Goal: Task Accomplishment & Management: Manage account settings

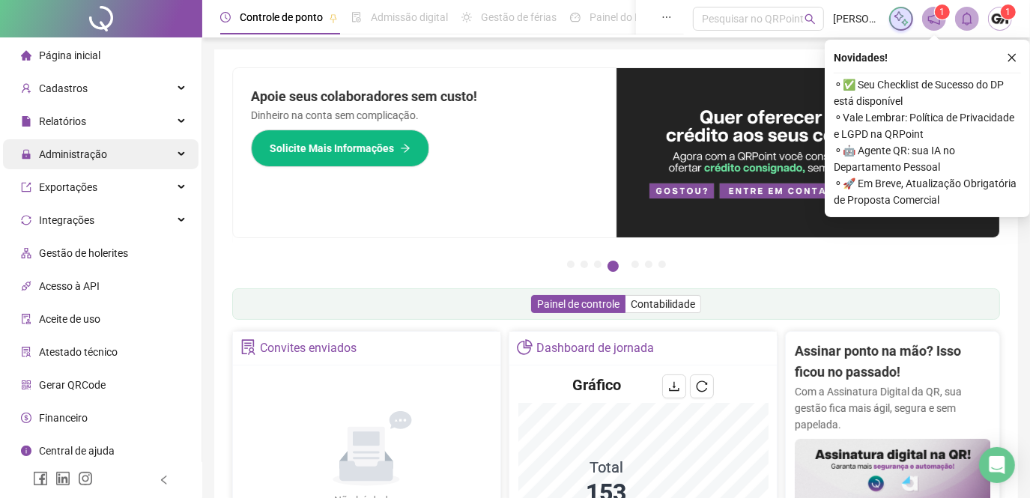
click at [91, 154] on span "Administração" at bounding box center [73, 154] width 68 height 12
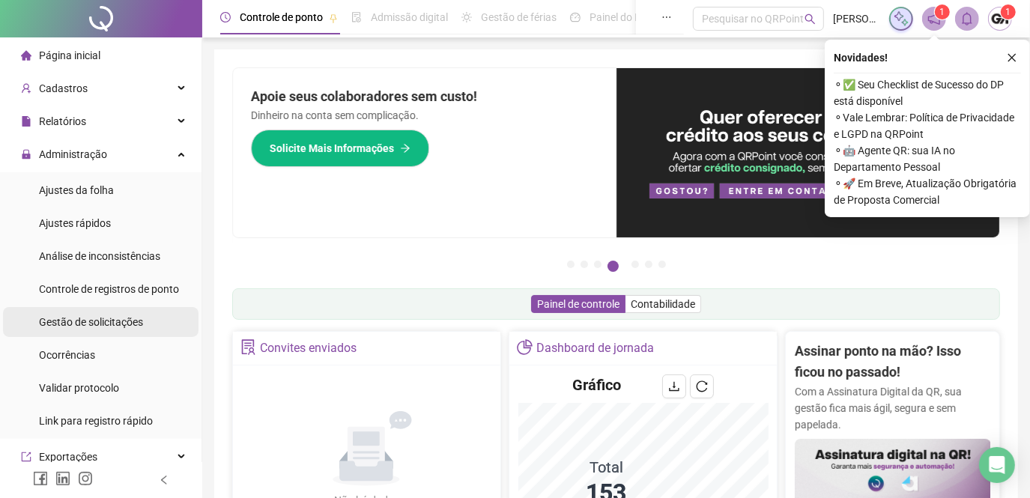
click at [76, 318] on span "Gestão de solicitações" at bounding box center [91, 322] width 104 height 12
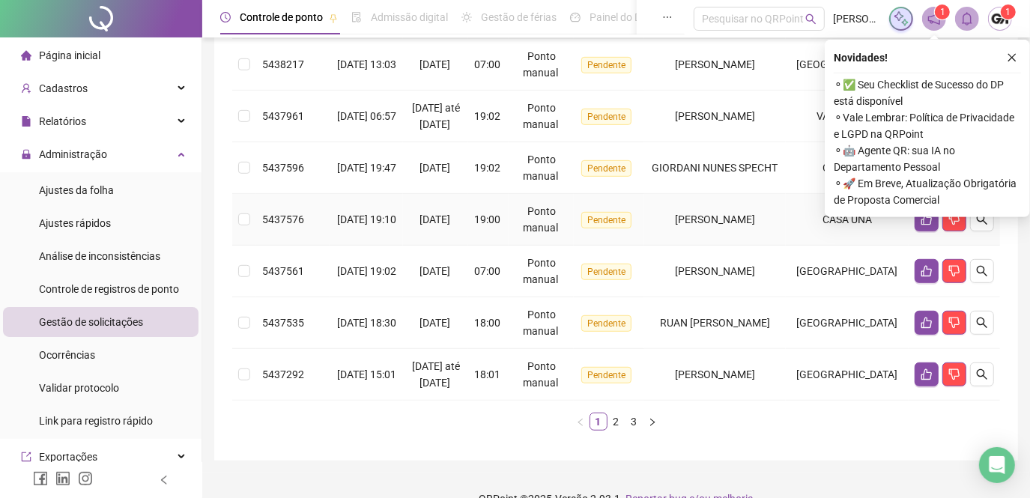
scroll to position [544, 0]
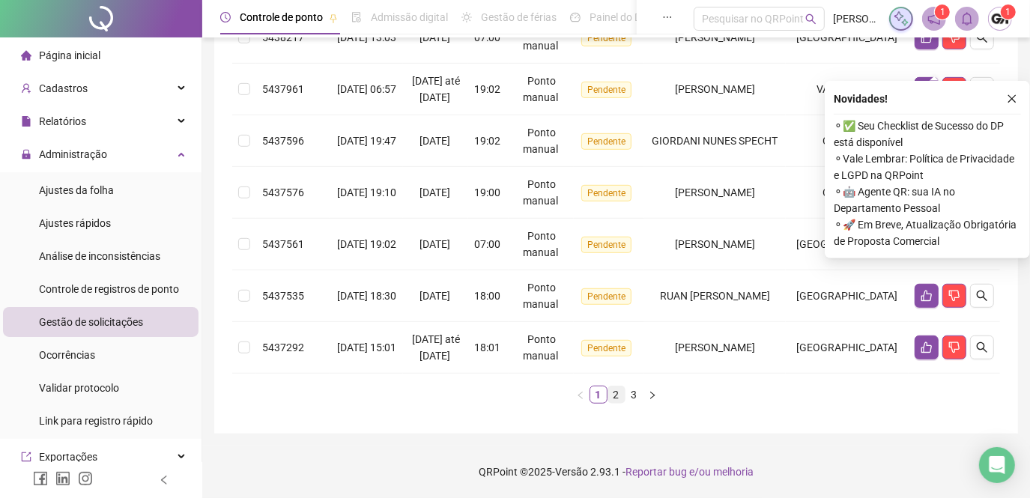
click at [610, 403] on link "2" at bounding box center [616, 394] width 16 height 16
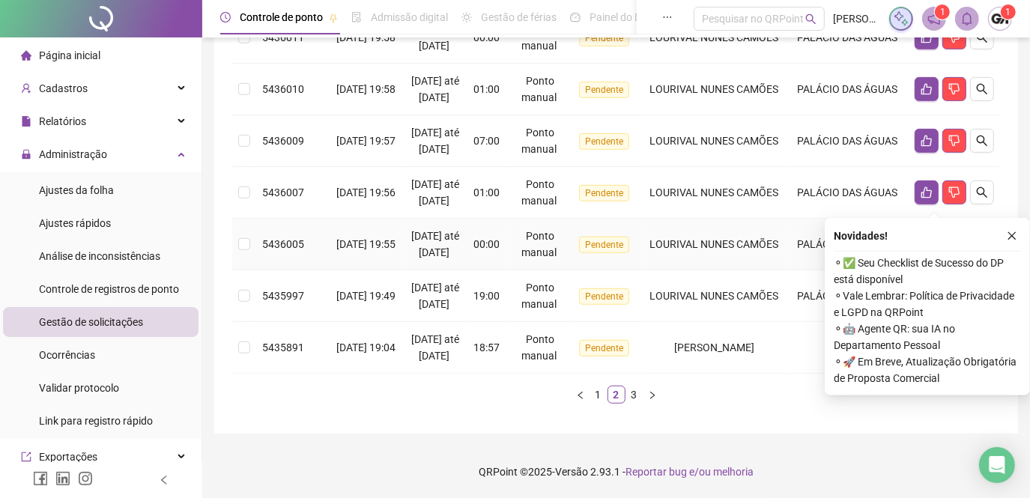
scroll to position [681, 0]
click at [631, 398] on link "3" at bounding box center [634, 394] width 16 height 16
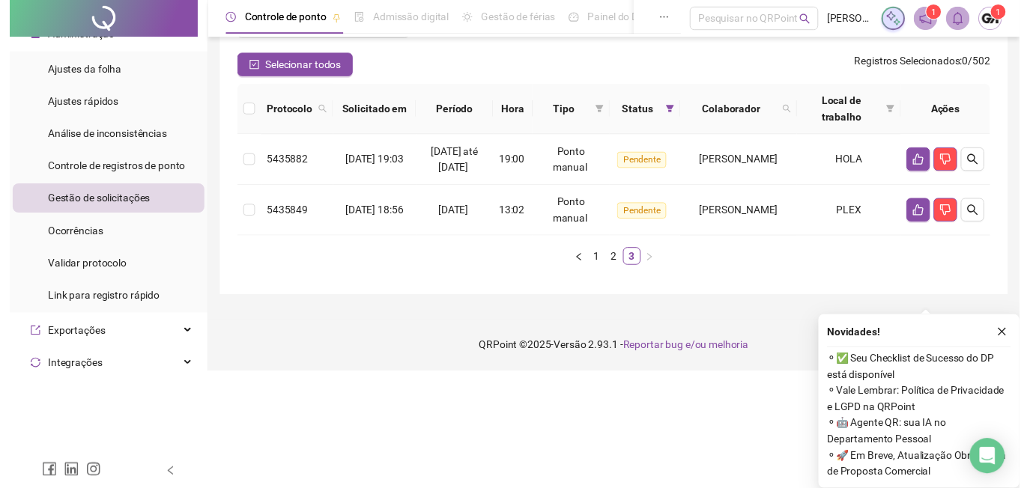
scroll to position [0, 0]
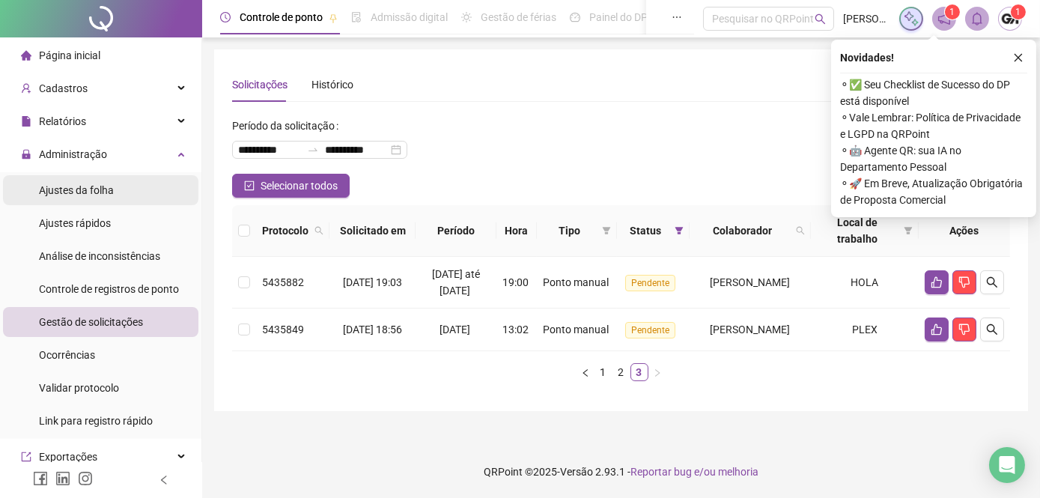
click at [96, 188] on span "Ajustes da folha" at bounding box center [76, 190] width 75 height 12
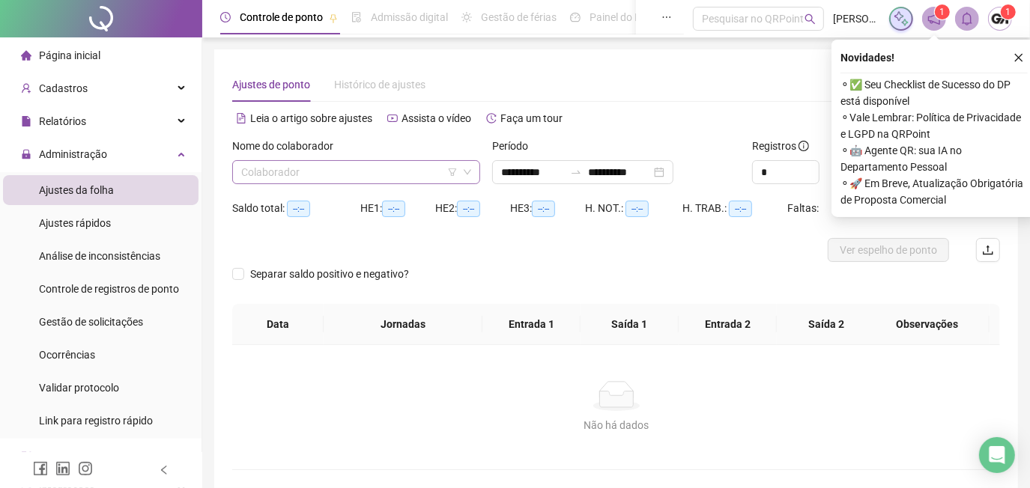
type input "**********"
click at [261, 177] on input "search" at bounding box center [349, 172] width 216 height 22
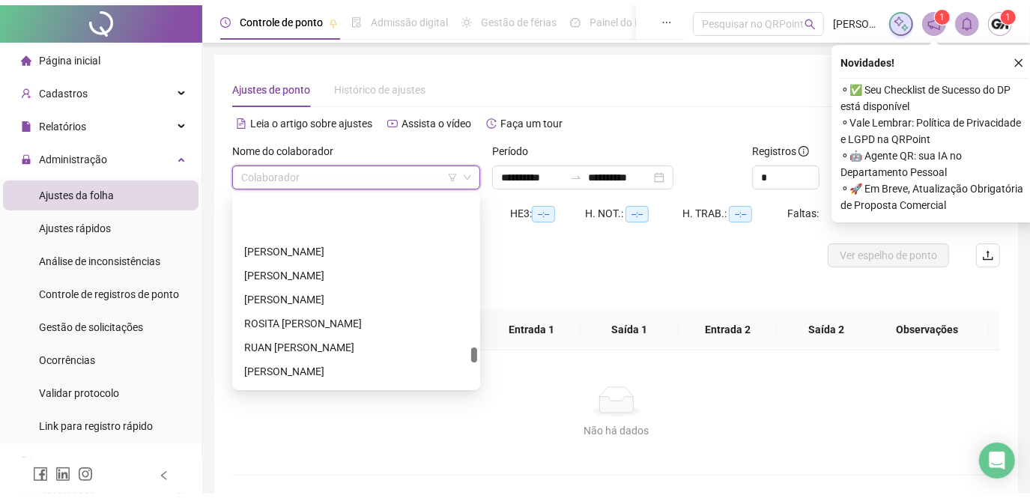
scroll to position [3063, 0]
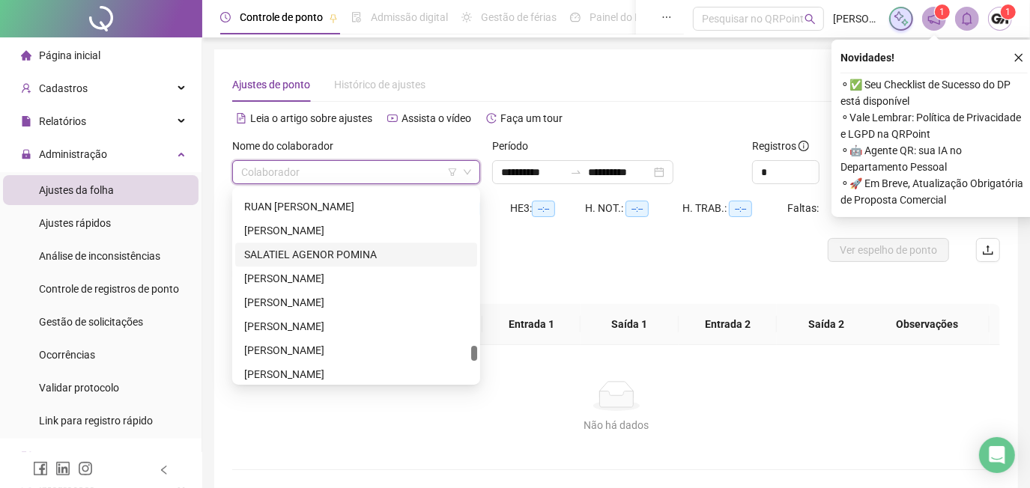
click at [316, 255] on div "SALATIEL AGENOR POMINA" at bounding box center [356, 254] width 224 height 16
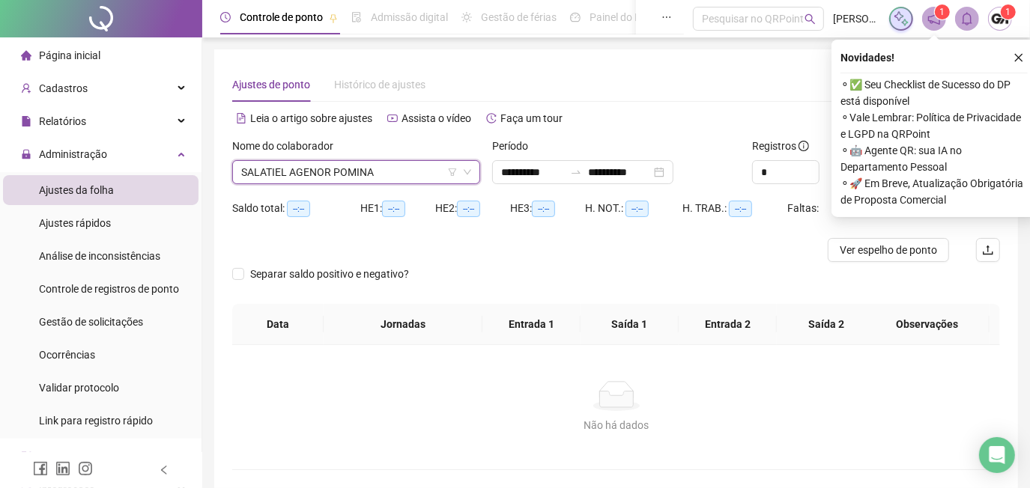
drag, startPoint x: 1020, startPoint y: 58, endPoint x: 995, endPoint y: 70, distance: 28.5
click at [1019, 57] on icon "close" at bounding box center [1018, 57] width 10 height 10
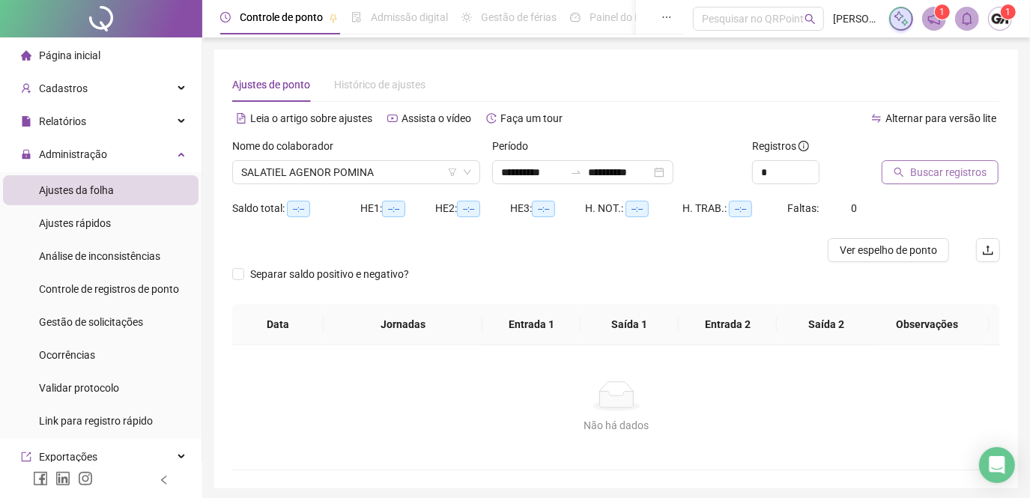
click at [926, 168] on span "Buscar registros" at bounding box center [948, 172] width 76 height 16
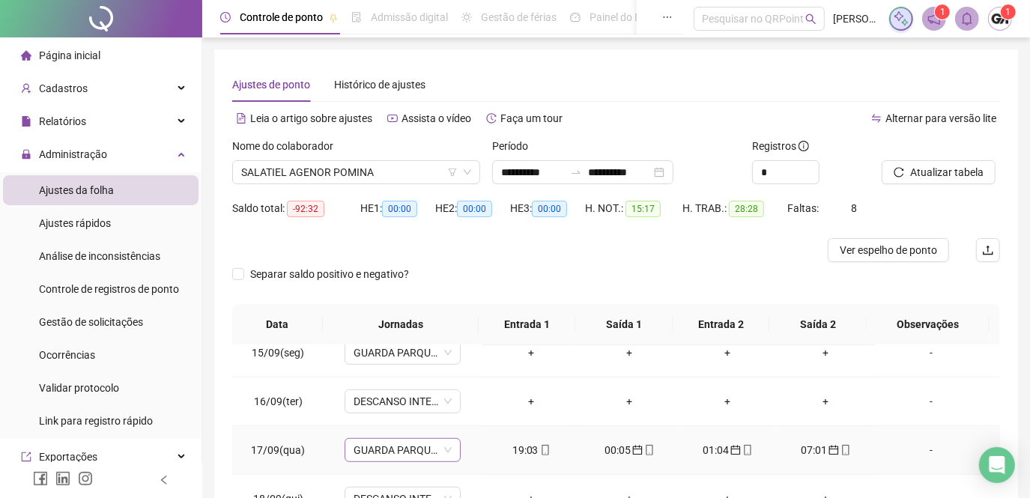
scroll to position [249, 0]
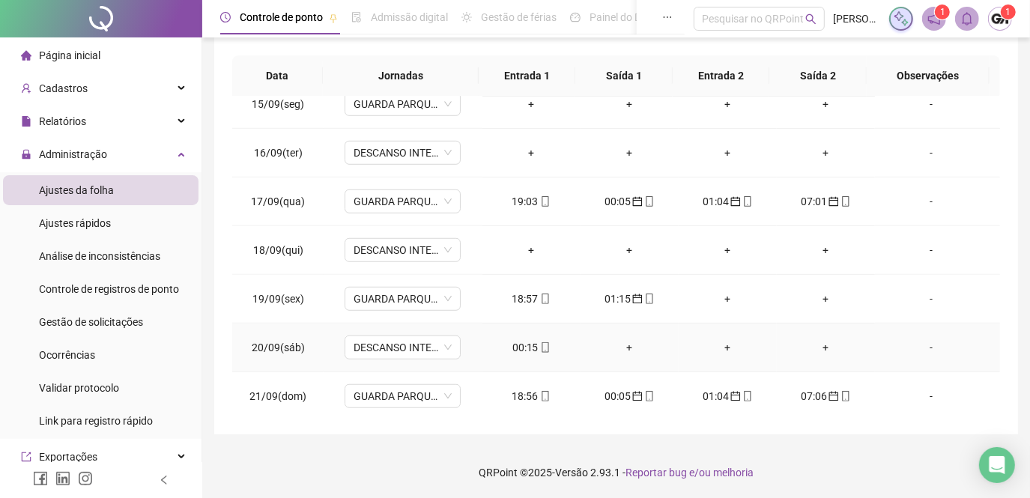
click at [517, 345] on div "00:15" at bounding box center [531, 347] width 74 height 16
type input "**********"
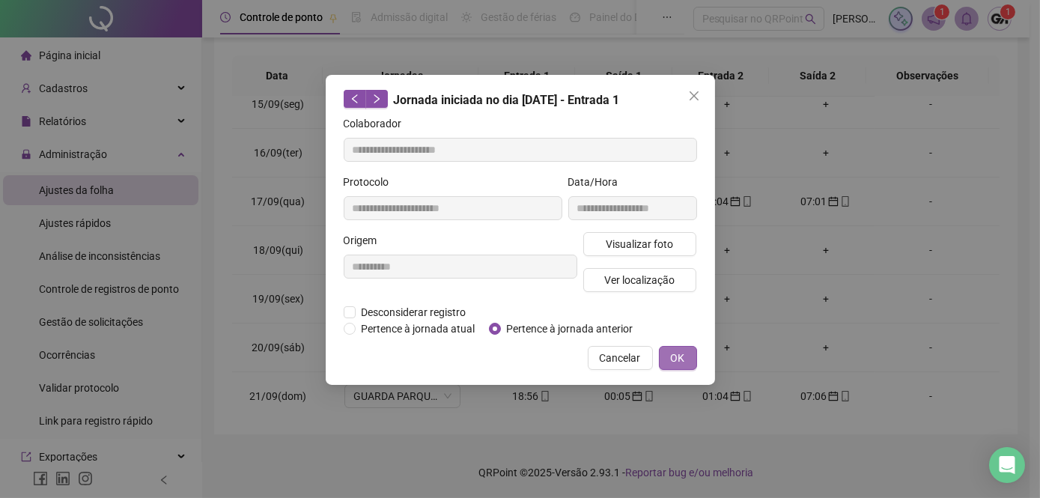
click at [671, 357] on span "OK" at bounding box center [678, 358] width 14 height 16
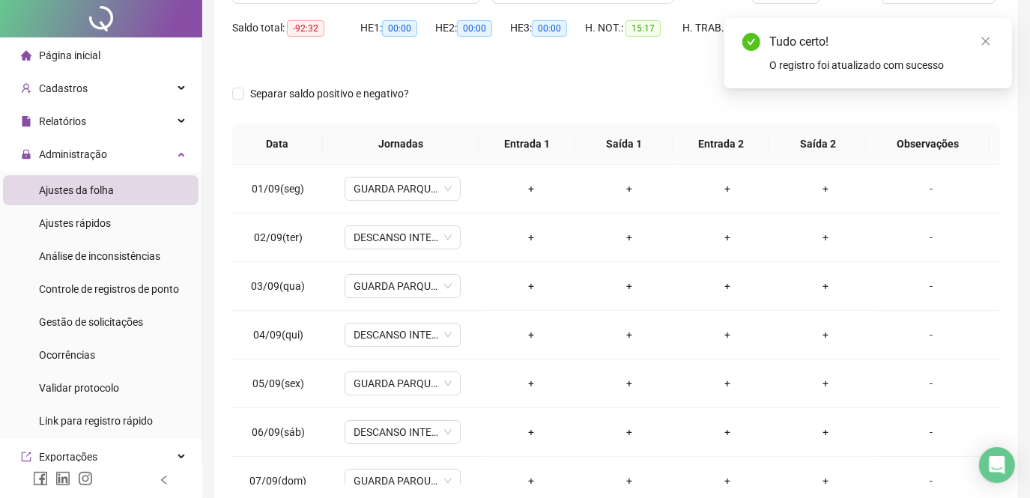
scroll to position [0, 0]
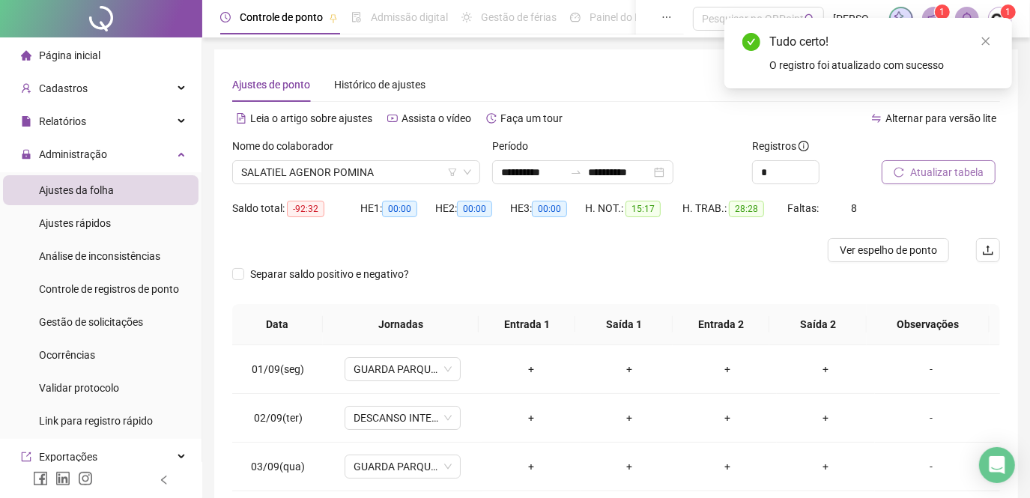
click at [896, 178] on button "Atualizar tabela" at bounding box center [939, 172] width 114 height 24
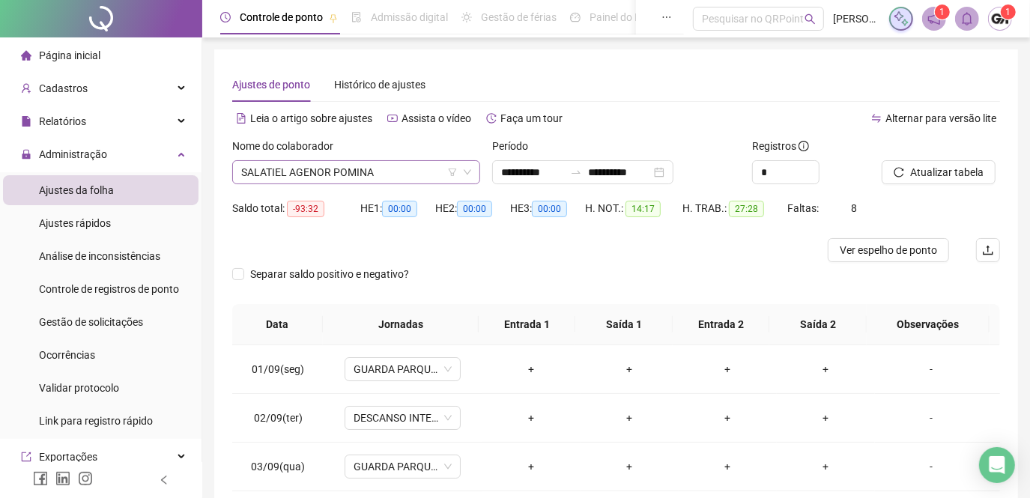
click at [383, 167] on span "SALATIEL AGENOR POMINA" at bounding box center [356, 172] width 230 height 22
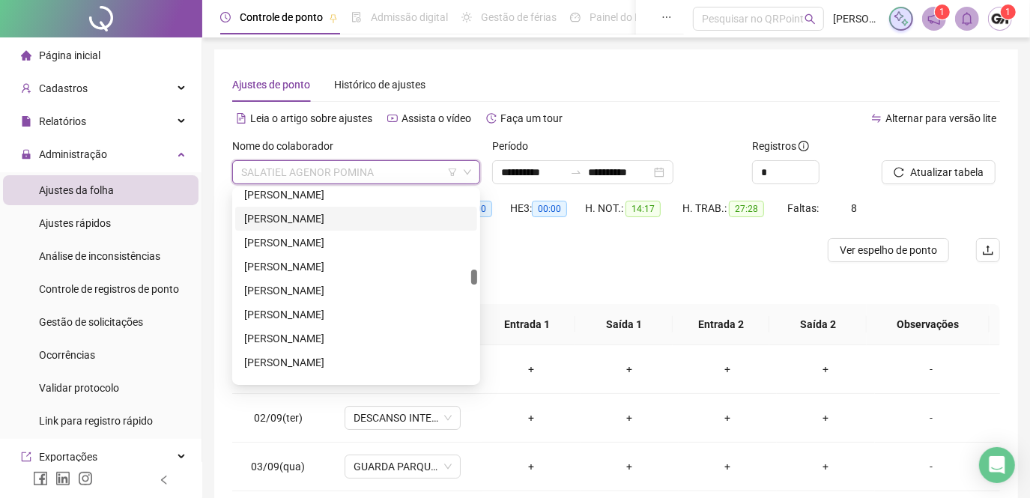
scroll to position [1498, 0]
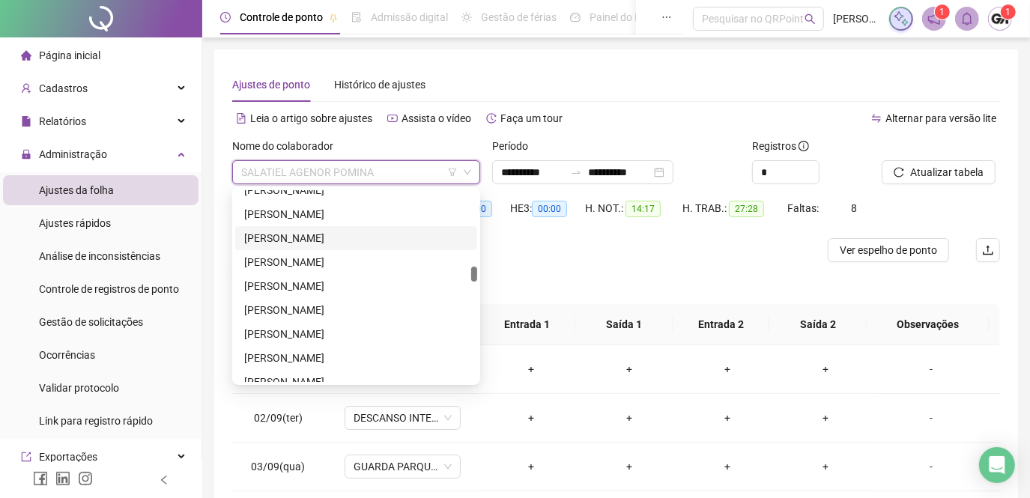
click at [328, 235] on div "[PERSON_NAME]" at bounding box center [356, 238] width 224 height 16
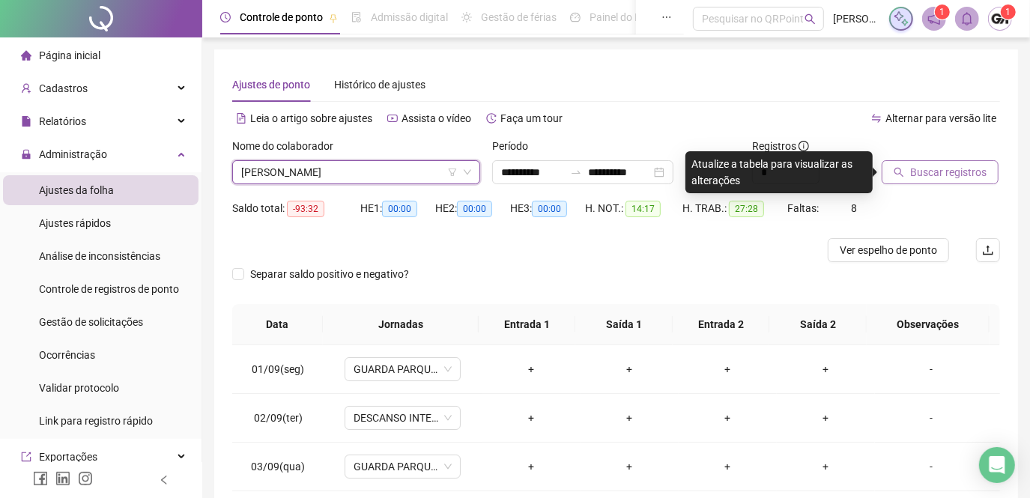
click at [911, 176] on span "Buscar registros" at bounding box center [948, 172] width 76 height 16
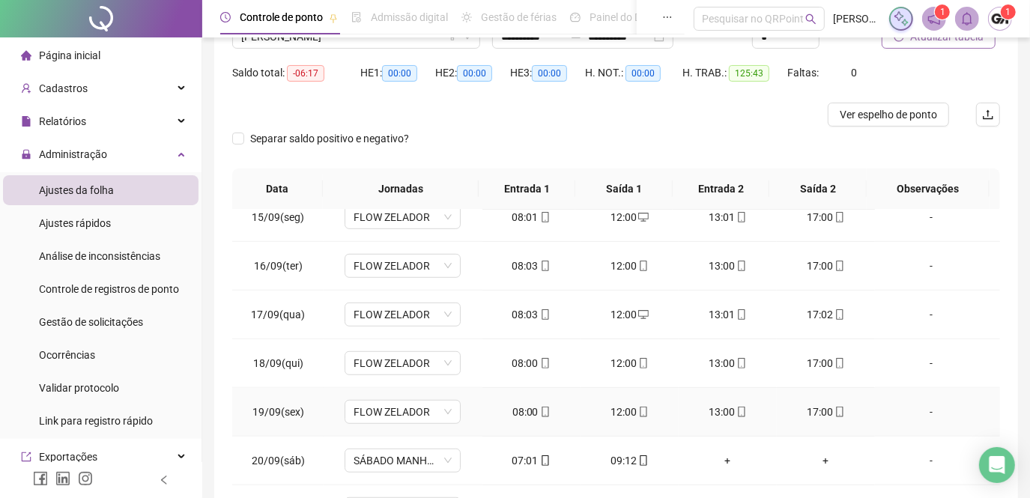
scroll to position [249, 0]
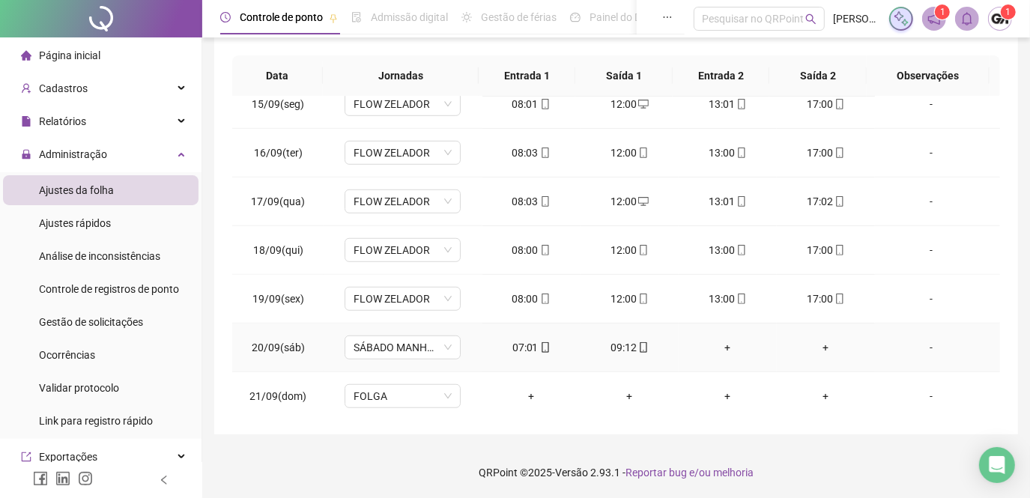
click at [619, 345] on div "09:12" at bounding box center [629, 347] width 74 height 16
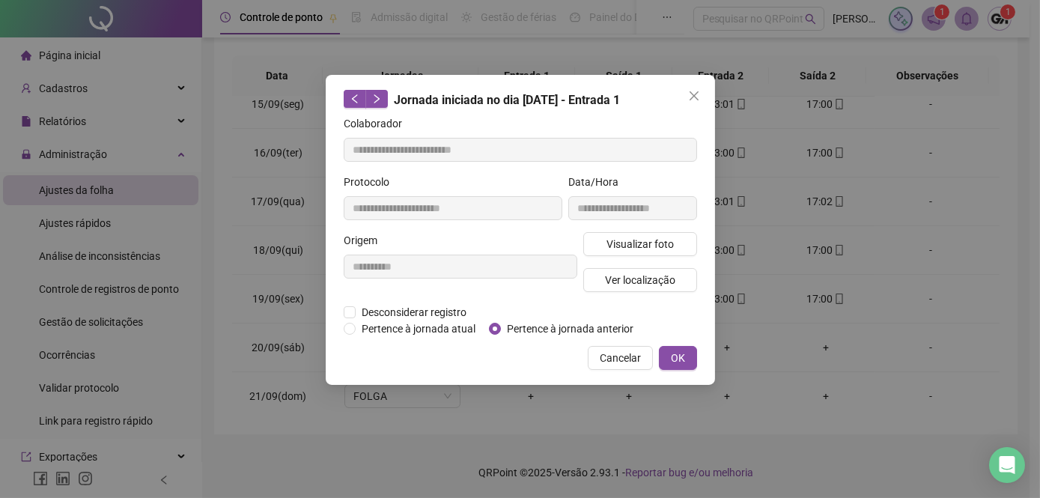
type input "**********"
click at [613, 246] on span "Visualizar foto" at bounding box center [639, 244] width 67 height 16
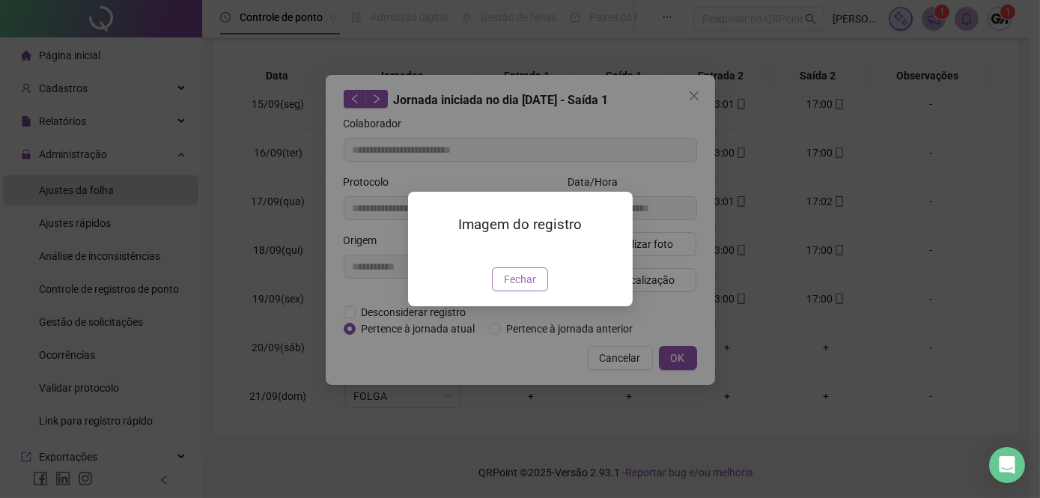
click at [527, 288] on span "Fechar" at bounding box center [520, 279] width 32 height 16
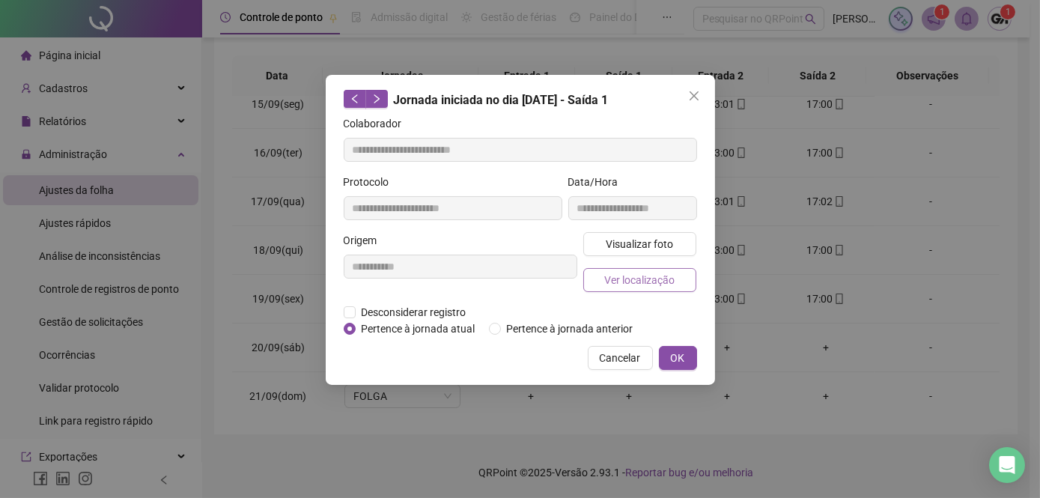
click at [639, 285] on span "Ver localização" at bounding box center [639, 280] width 70 height 16
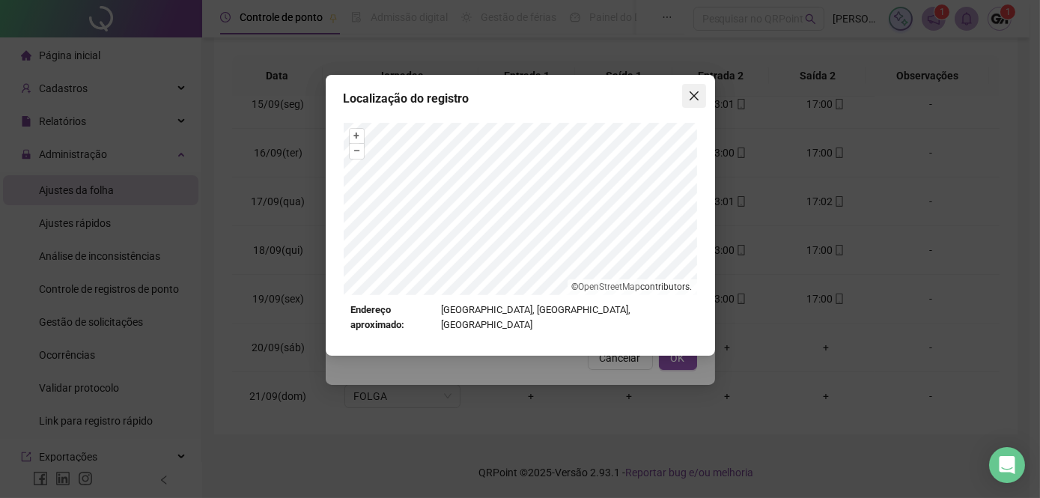
click at [697, 97] on icon "close" at bounding box center [694, 96] width 12 height 12
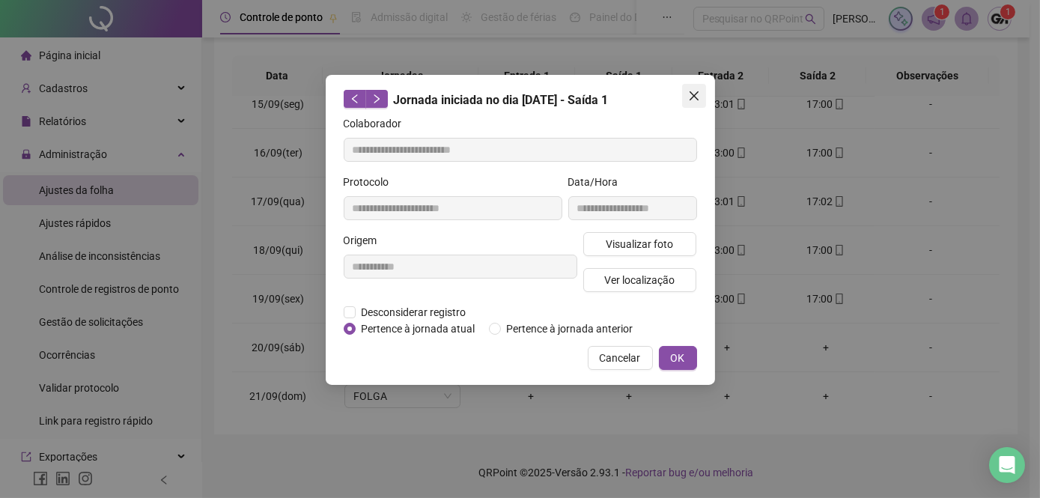
click at [691, 95] on icon "close" at bounding box center [694, 96] width 12 height 12
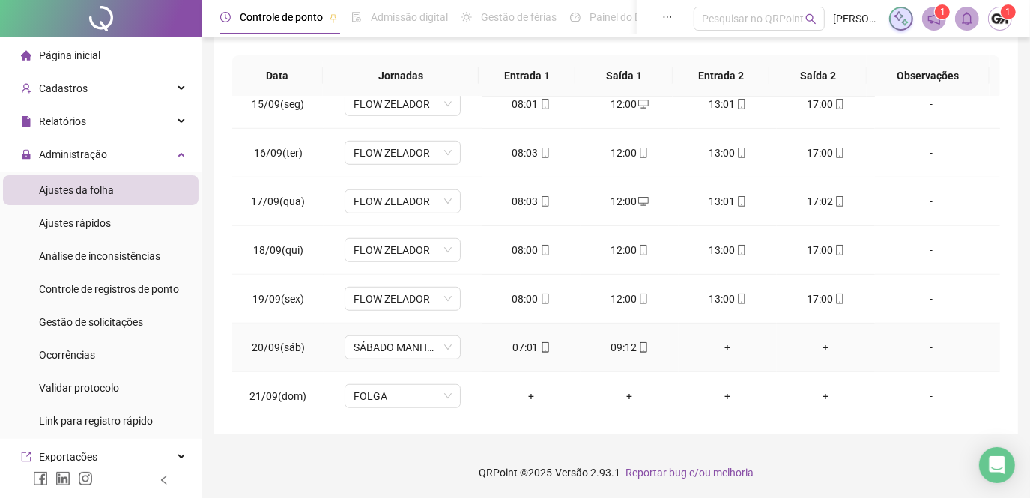
click at [531, 343] on div "07:01" at bounding box center [531, 347] width 74 height 16
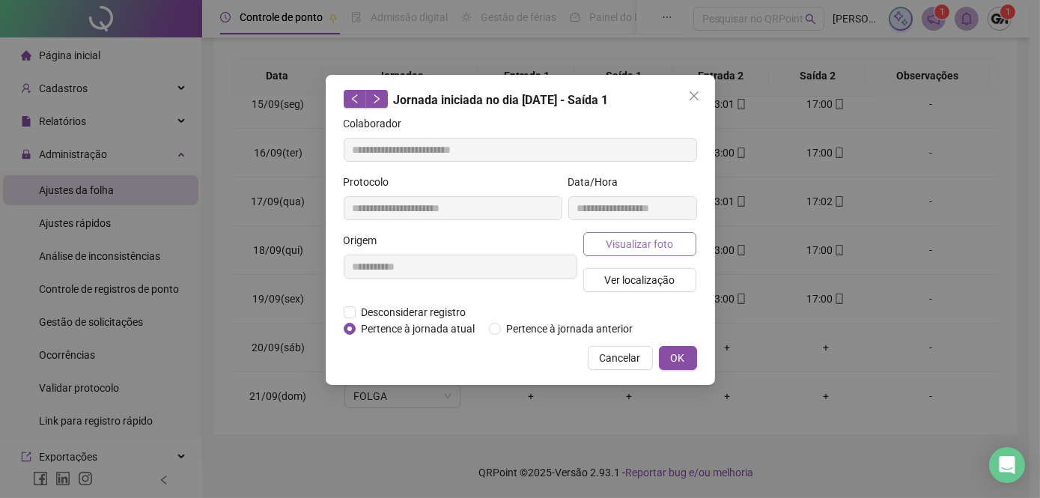
click at [614, 249] on span "Visualizar foto" at bounding box center [639, 244] width 67 height 16
type input "**********"
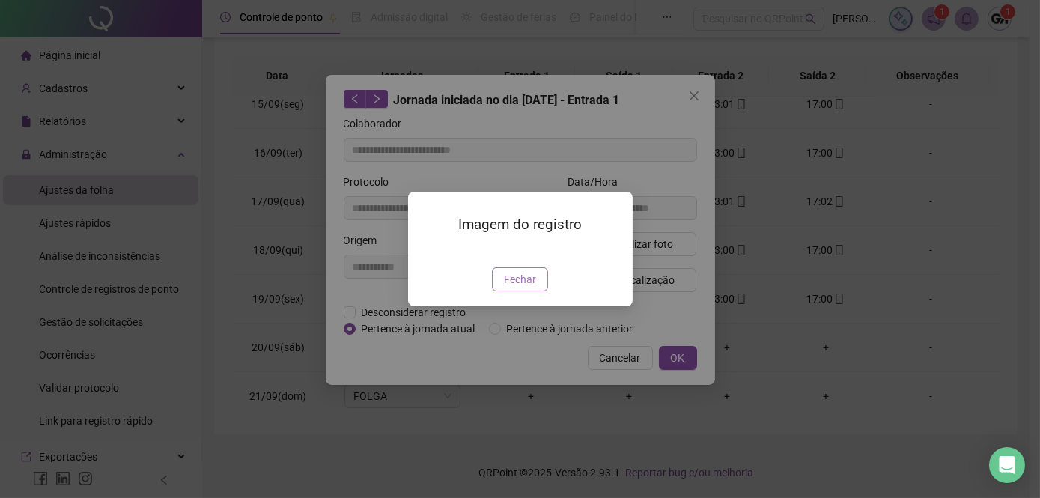
click at [526, 288] on span "Fechar" at bounding box center [520, 279] width 32 height 16
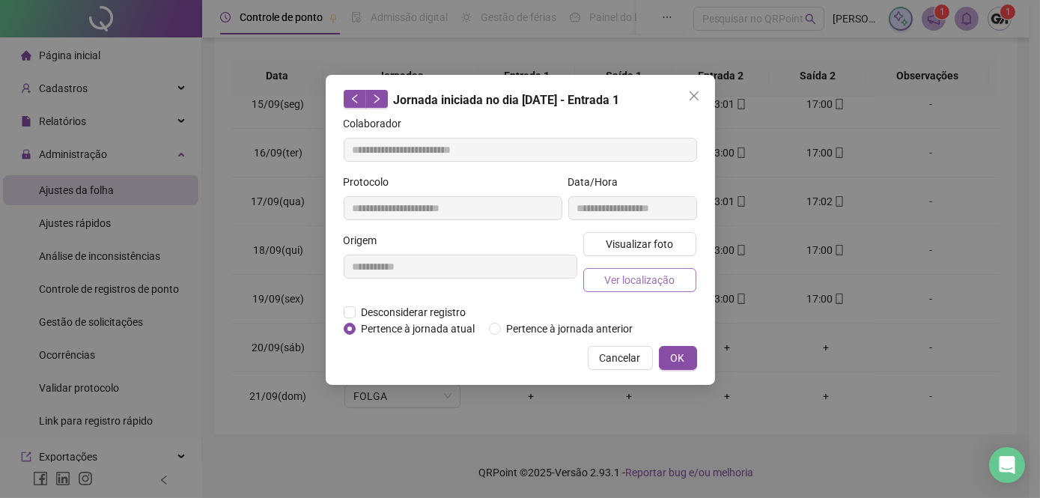
click at [620, 282] on span "Ver localização" at bounding box center [639, 280] width 70 height 16
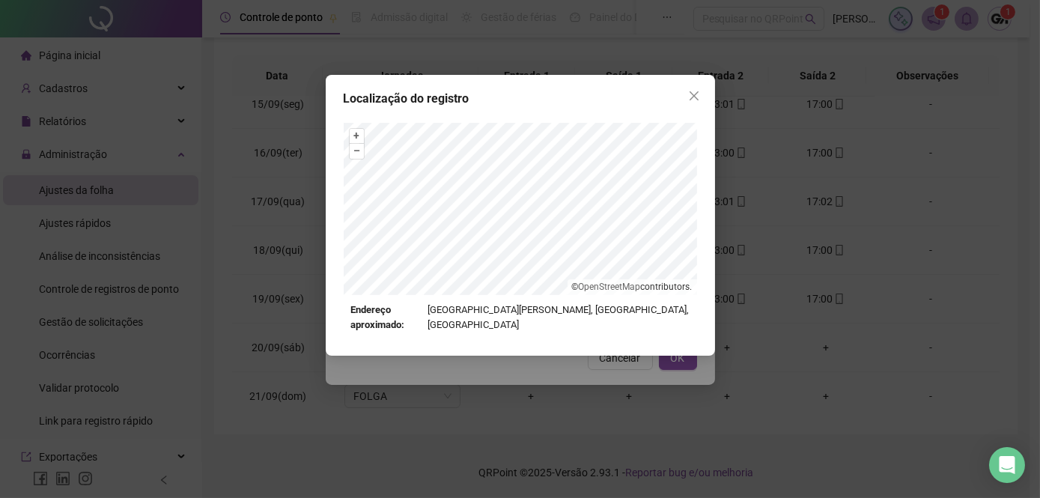
click at [697, 94] on icon "close" at bounding box center [694, 96] width 12 height 12
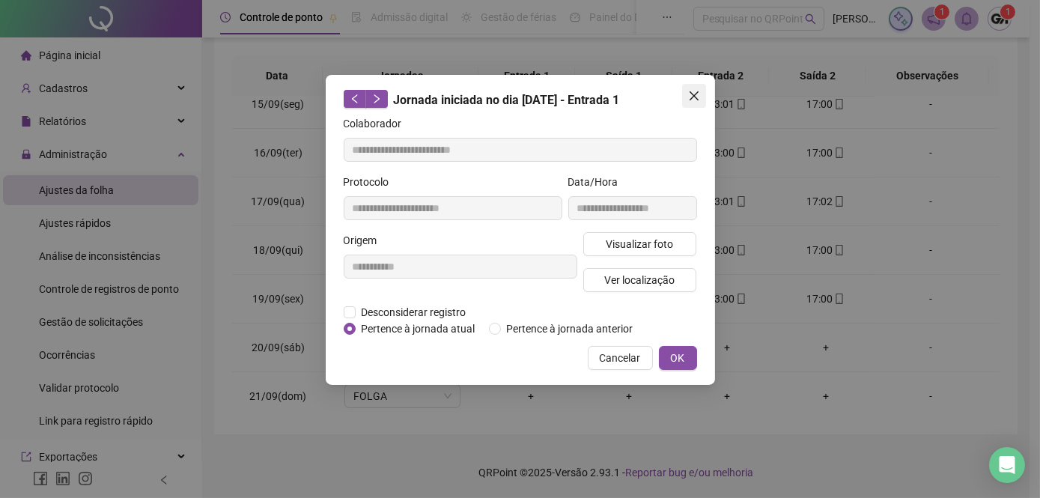
click at [697, 93] on icon "close" at bounding box center [694, 96] width 12 height 12
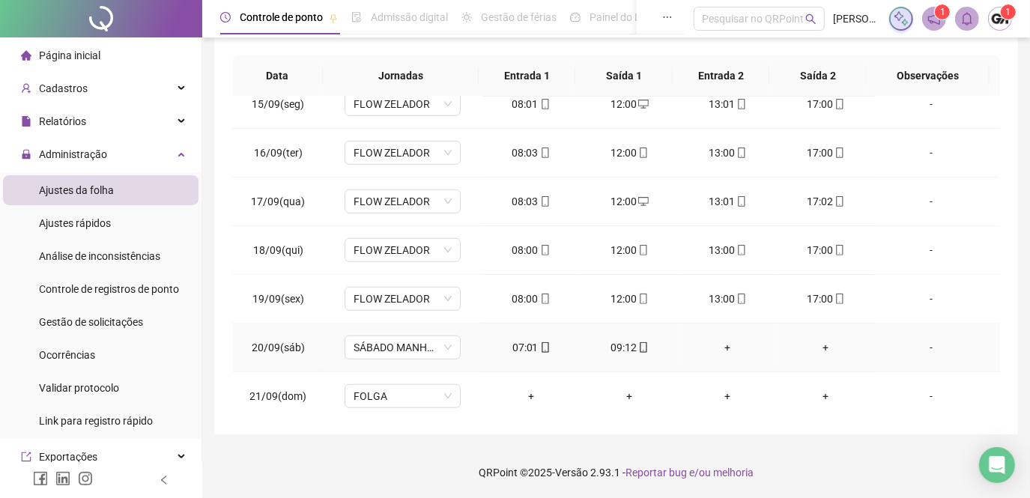
drag, startPoint x: 527, startPoint y: 342, endPoint x: 530, endPoint y: 420, distance: 78.7
click at [529, 428] on div "**********" at bounding box center [616, 118] width 804 height 634
click at [527, 341] on div "07:01" at bounding box center [531, 347] width 74 height 16
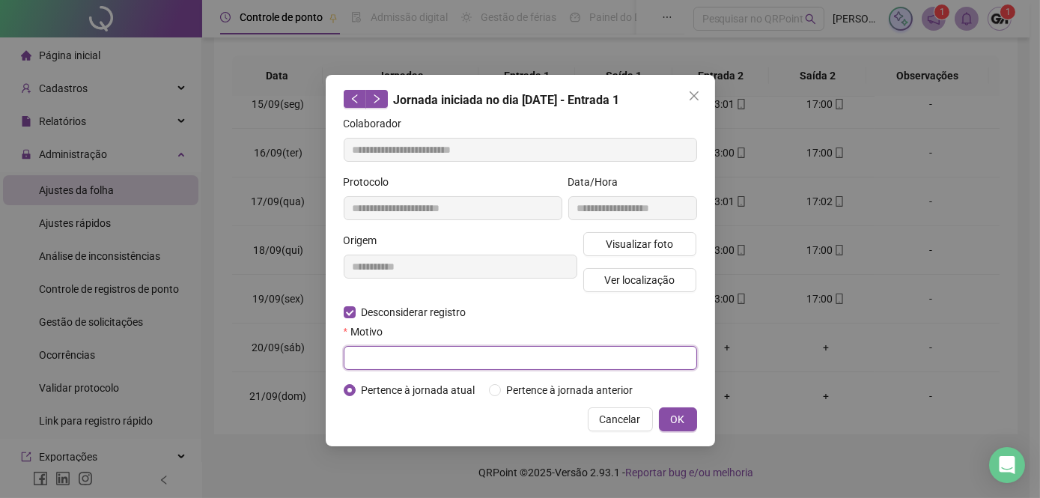
click at [367, 356] on input "text" at bounding box center [521, 358] width 354 height 24
type input "**********"
click at [678, 415] on span "OK" at bounding box center [678, 419] width 14 height 16
click at [686, 424] on button "OK" at bounding box center [678, 419] width 38 height 24
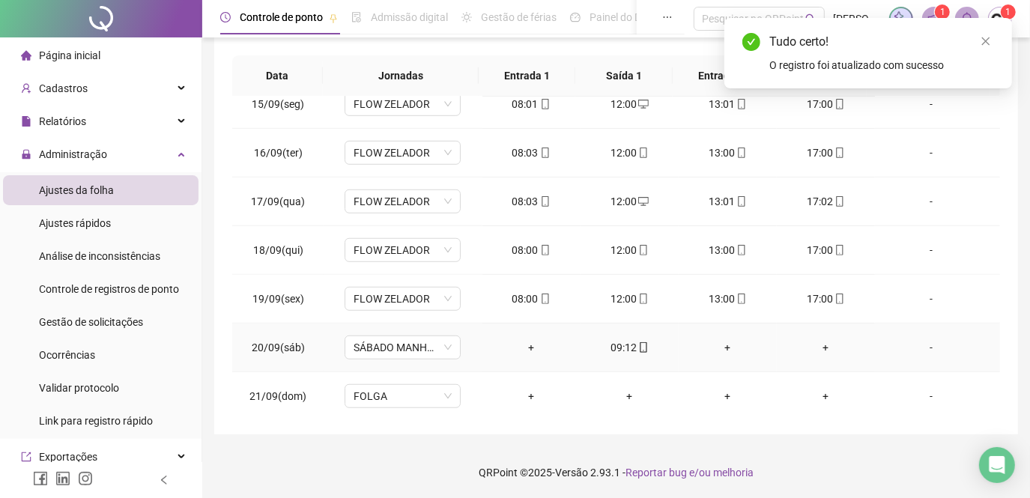
click at [623, 342] on div "09:12" at bounding box center [629, 347] width 74 height 16
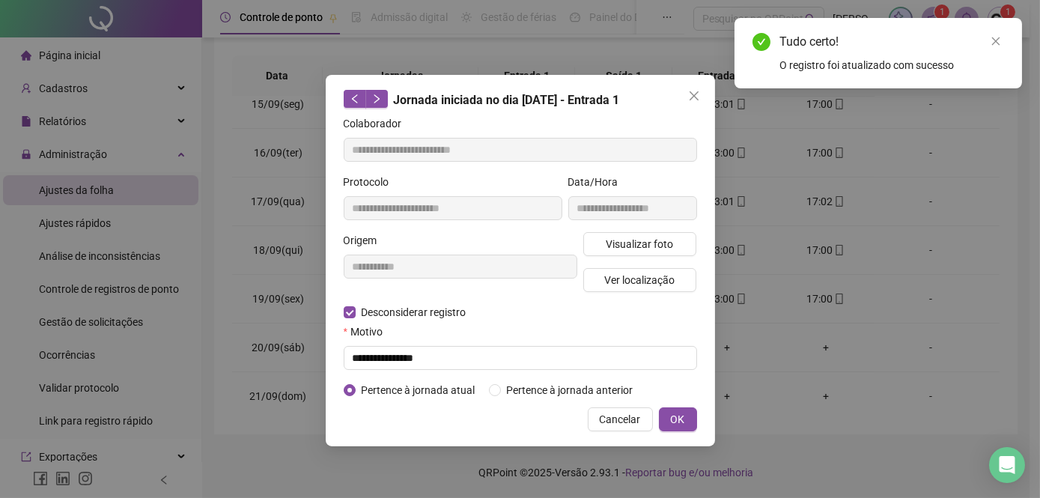
type input "**********"
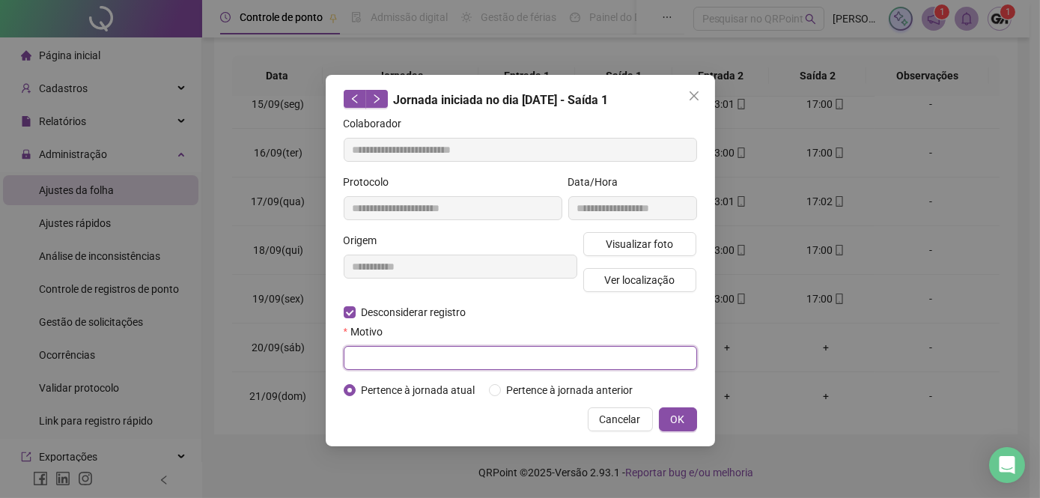
click at [374, 364] on input "text" at bounding box center [521, 358] width 354 height 24
type input "**********"
click at [683, 423] on span "OK" at bounding box center [678, 419] width 14 height 16
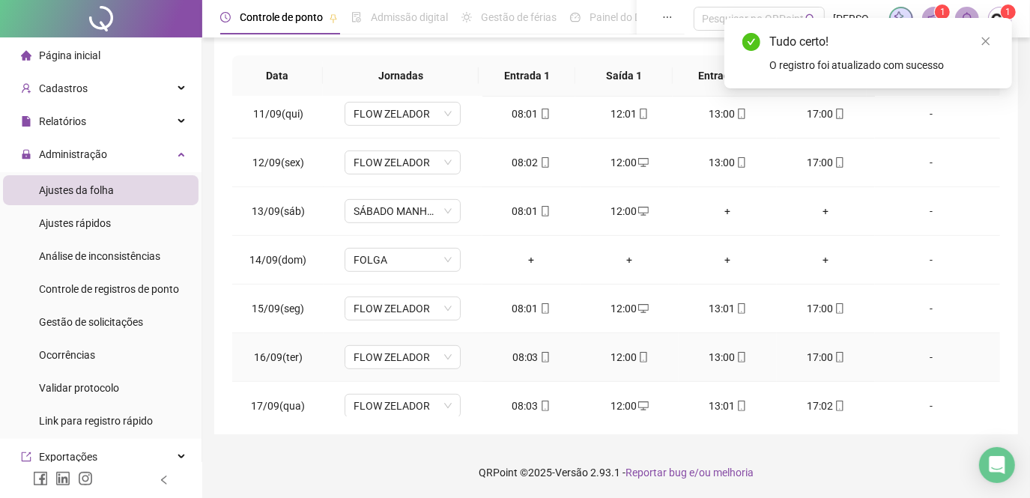
scroll to position [698, 0]
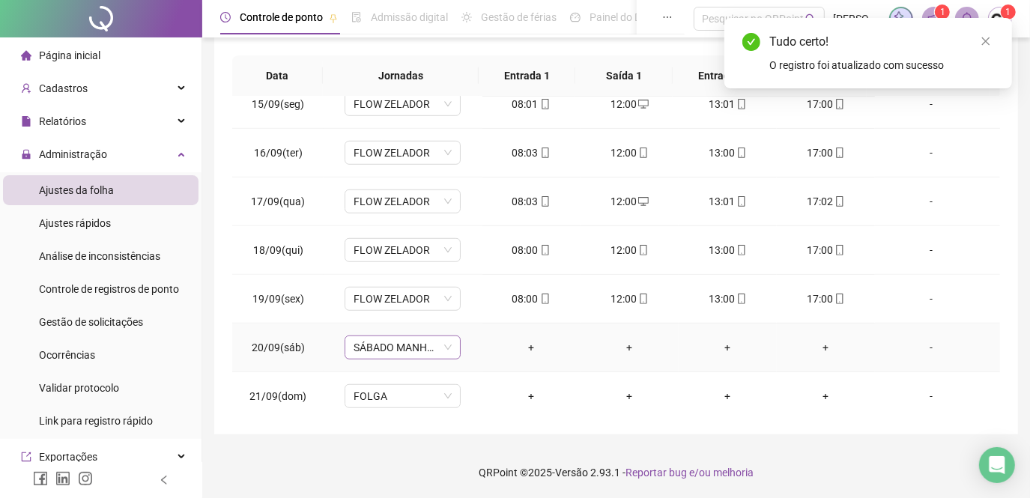
click at [431, 339] on span "SÁBADO MANHÃ DAS 08:00 AS 12:00" at bounding box center [403, 347] width 98 height 22
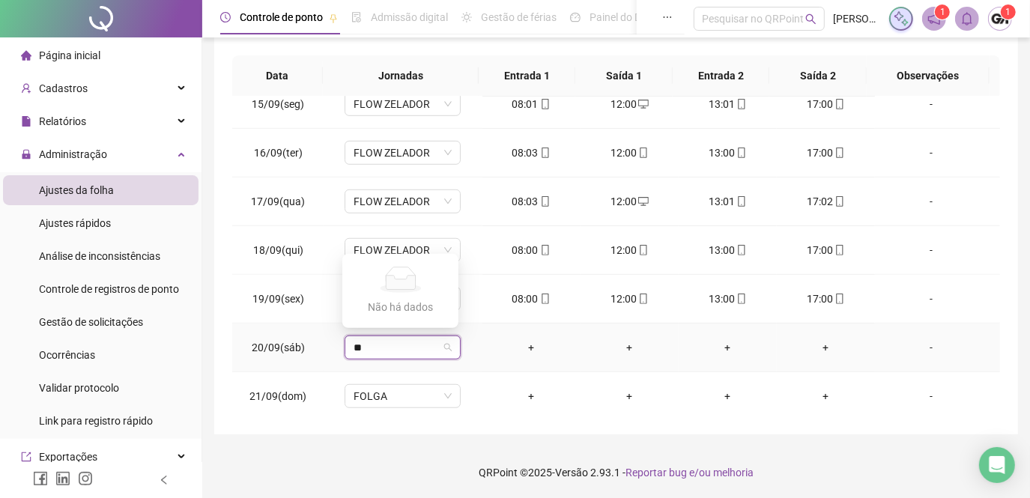
type input "*"
click at [382, 318] on div "Folga" at bounding box center [419, 315] width 112 height 16
click at [473, 305] on span "Sim" at bounding box center [471, 304] width 17 height 16
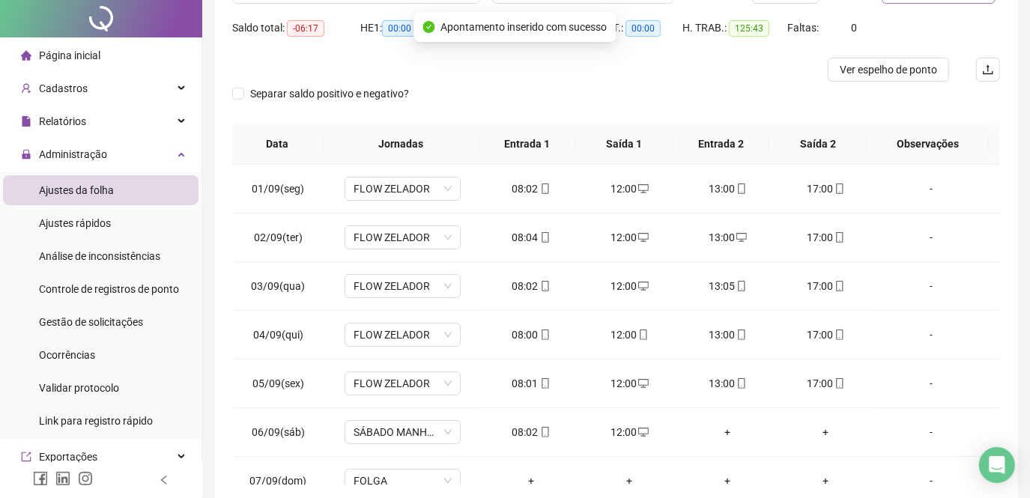
scroll to position [0, 0]
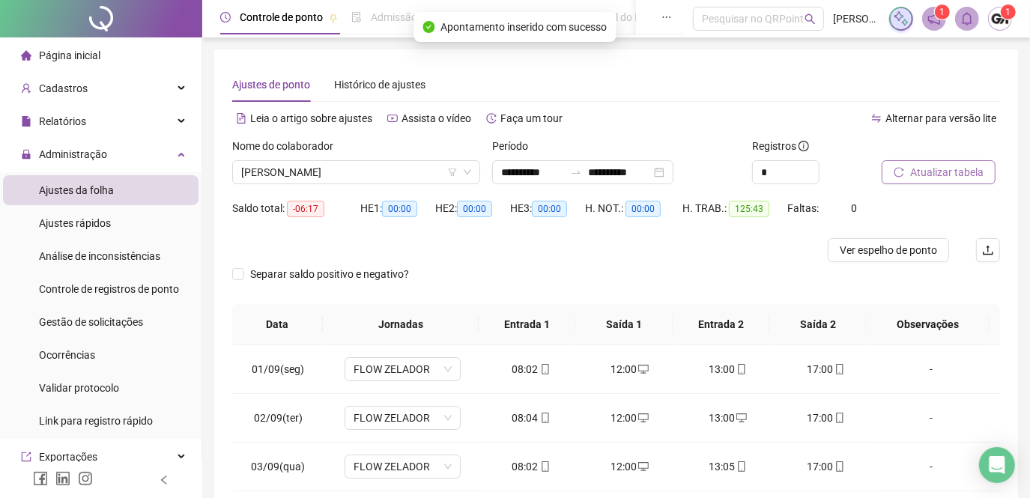
click at [922, 178] on span "Atualizar tabela" at bounding box center [946, 172] width 73 height 16
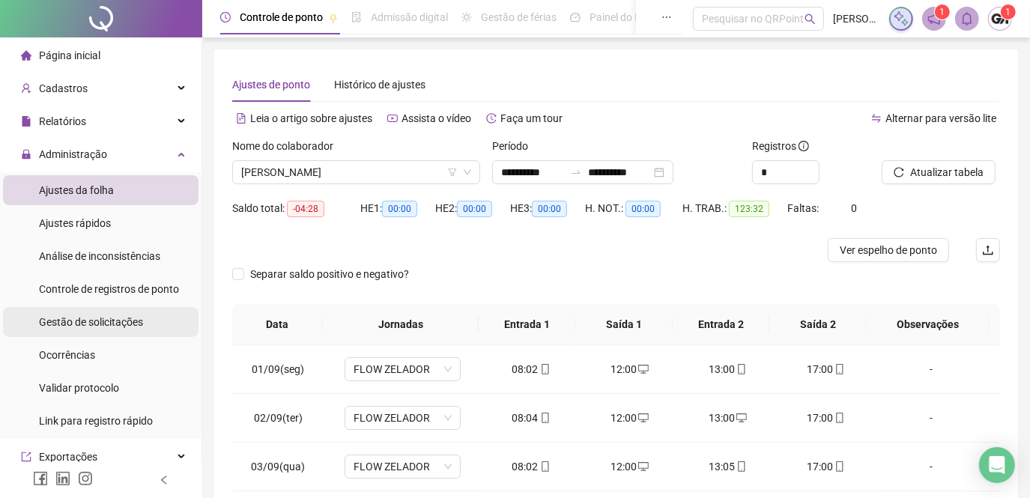
click at [106, 321] on span "Gestão de solicitações" at bounding box center [91, 322] width 104 height 12
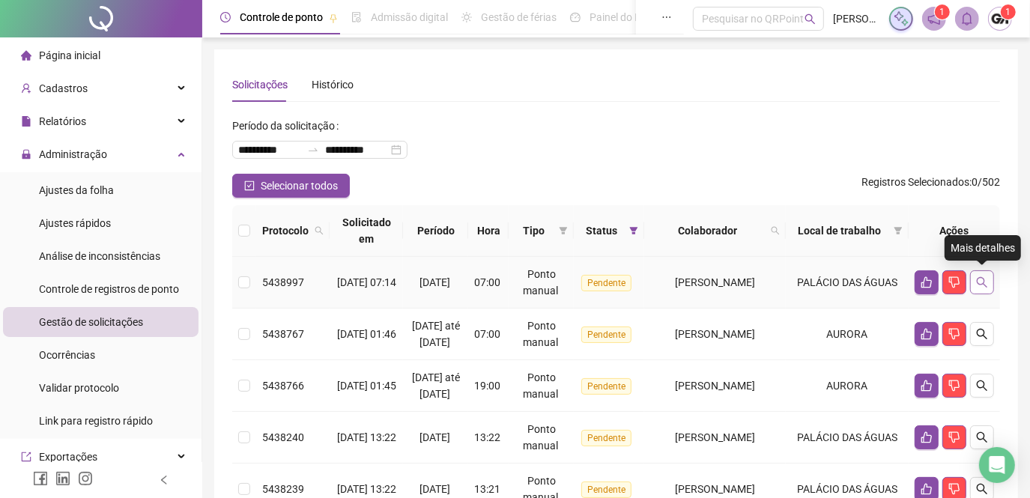
click at [983, 276] on icon "search" at bounding box center [982, 282] width 12 height 12
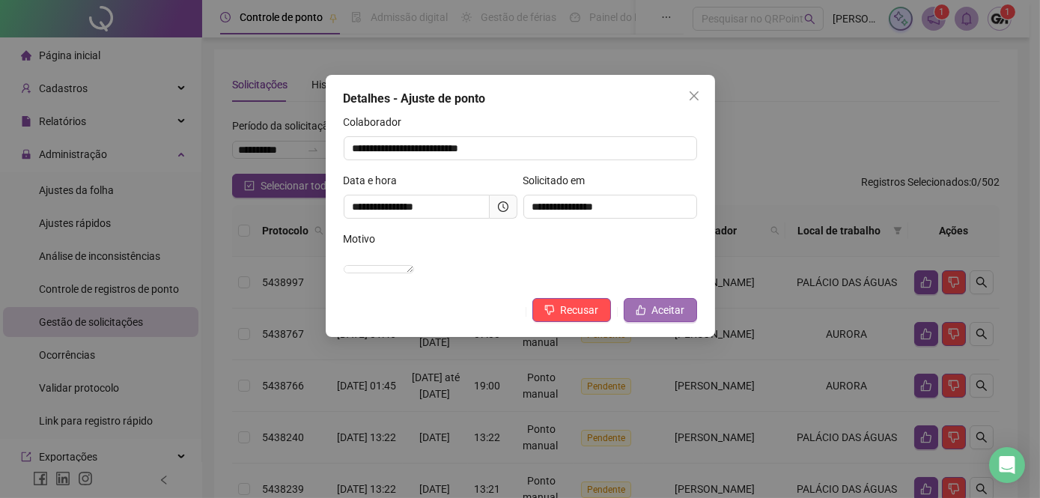
click at [669, 318] on span "Aceitar" at bounding box center [668, 310] width 33 height 16
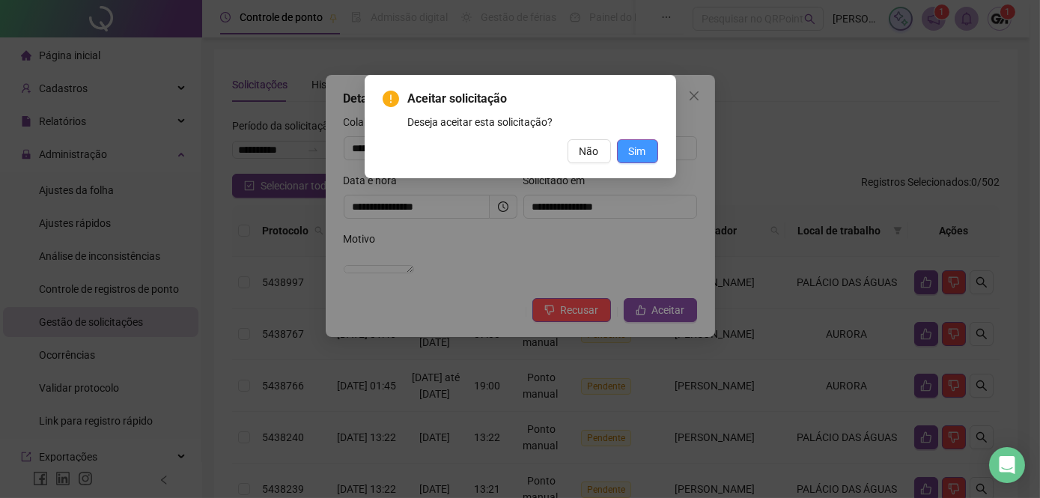
click at [629, 152] on span "Sim" at bounding box center [637, 151] width 17 height 16
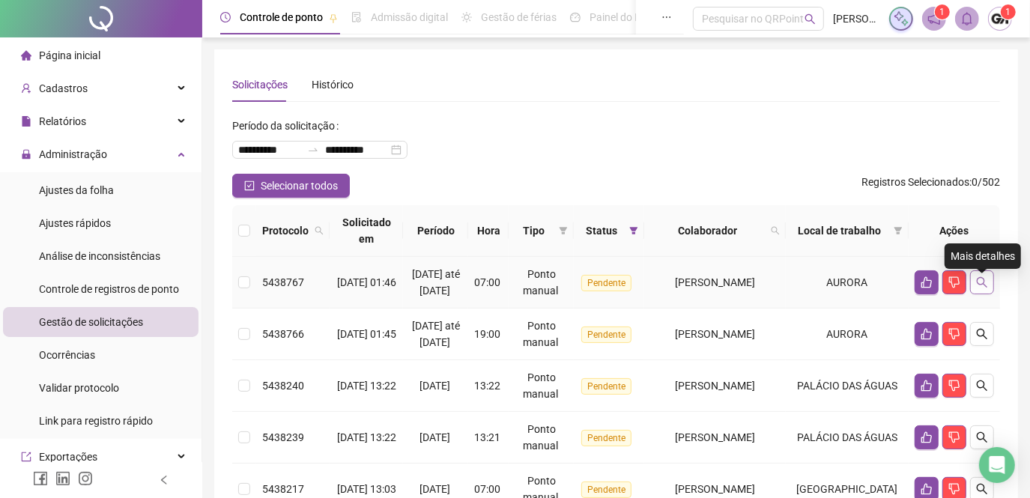
click at [984, 288] on icon "search" at bounding box center [982, 282] width 12 height 12
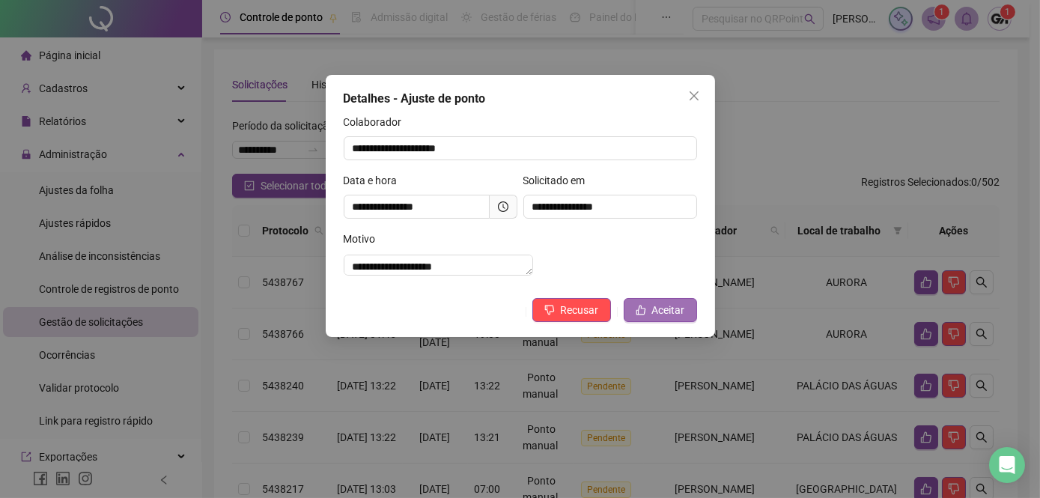
click at [651, 322] on button "Aceitar" at bounding box center [660, 310] width 73 height 24
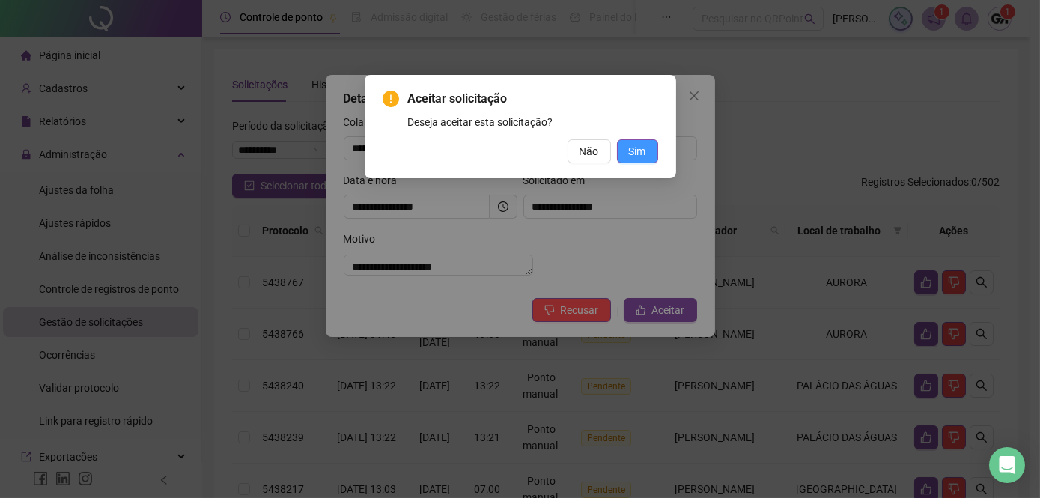
click at [636, 157] on span "Sim" at bounding box center [637, 151] width 17 height 16
click at [637, 148] on span "Sim" at bounding box center [637, 151] width 17 height 16
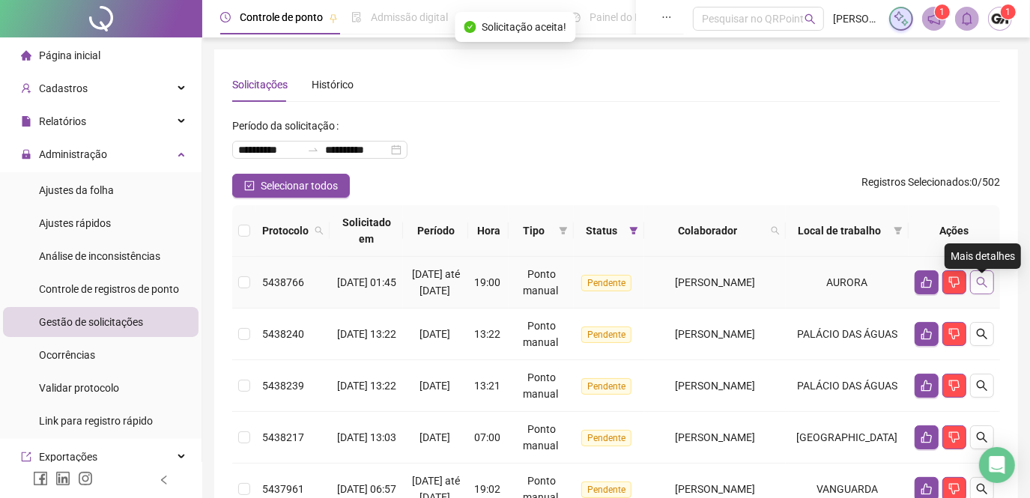
click at [980, 288] on icon "search" at bounding box center [982, 282] width 10 height 10
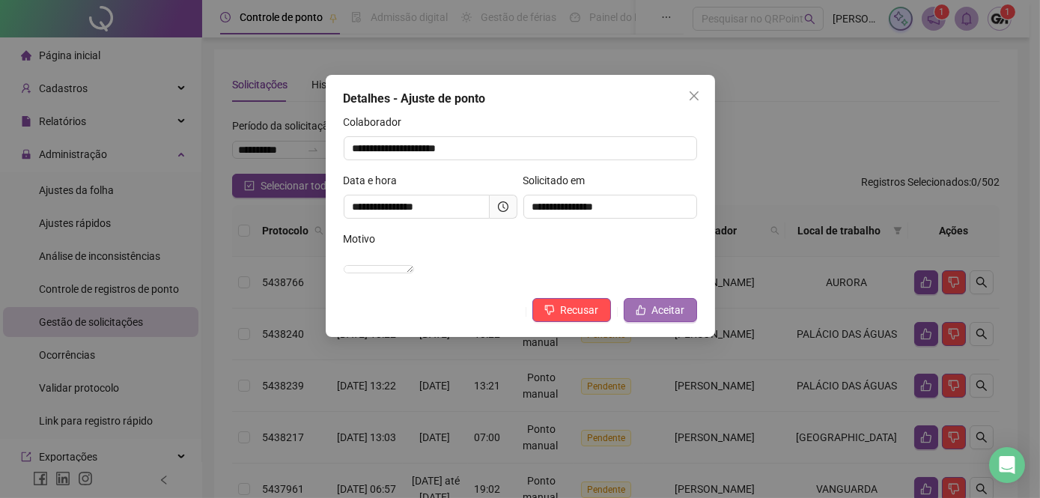
click at [655, 318] on span "Aceitar" at bounding box center [668, 310] width 33 height 16
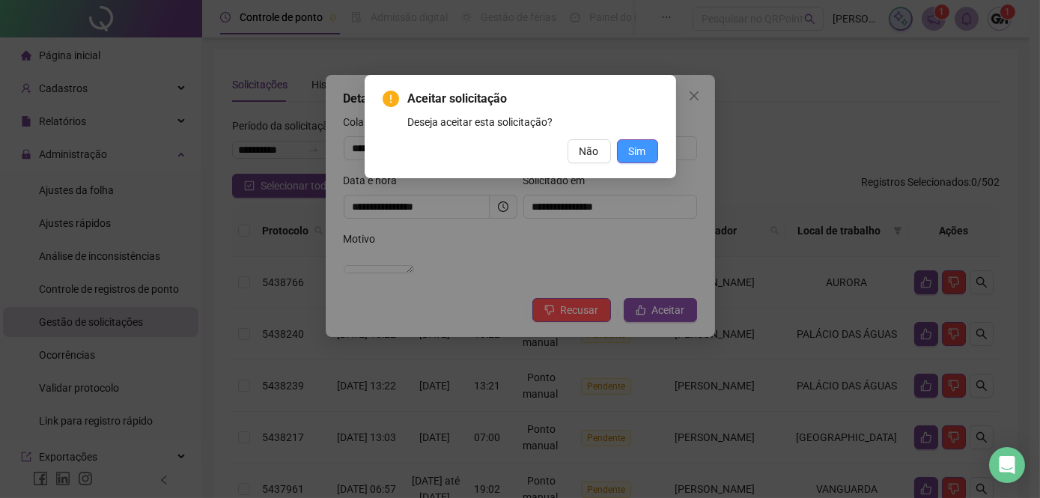
click at [631, 154] on span "Sim" at bounding box center [637, 151] width 17 height 16
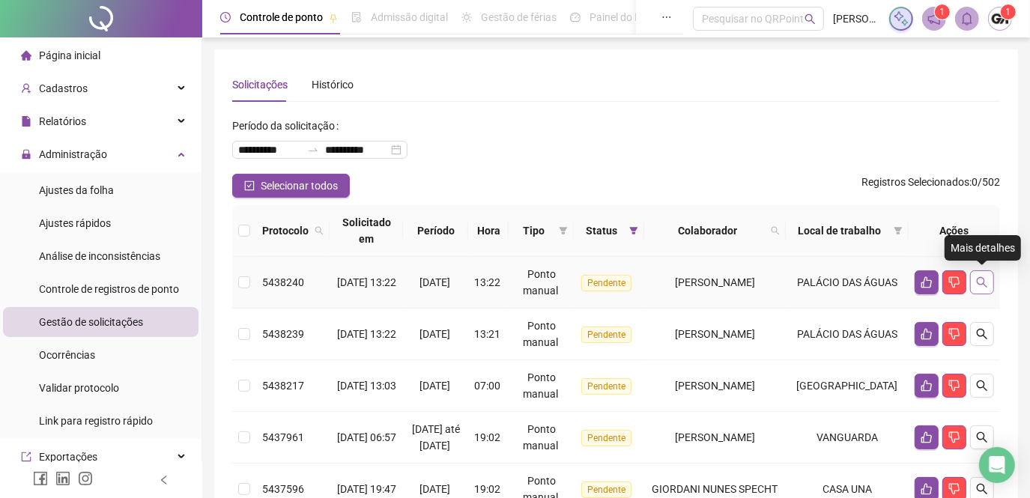
click at [980, 285] on icon "search" at bounding box center [982, 282] width 12 height 12
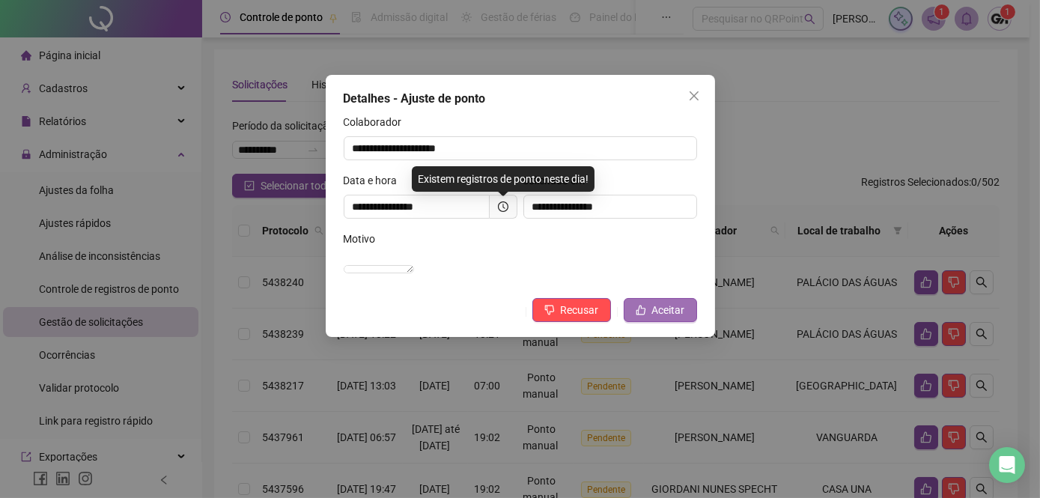
click at [655, 318] on span "Aceitar" at bounding box center [668, 310] width 33 height 16
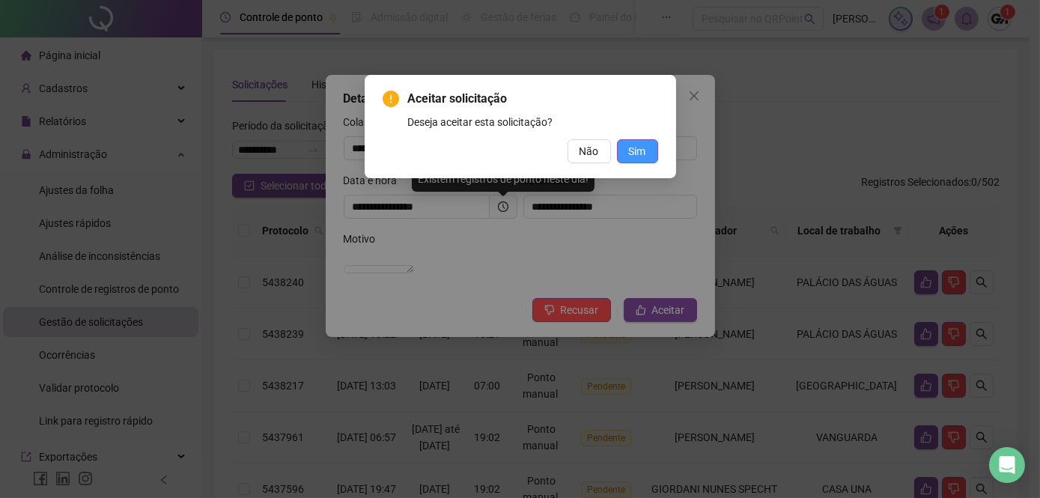
click at [647, 153] on button "Sim" at bounding box center [637, 151] width 41 height 24
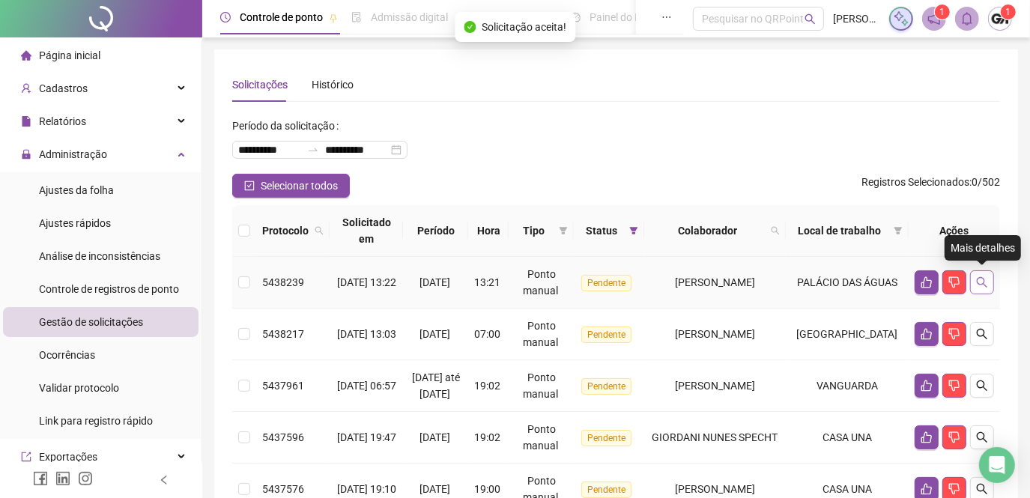
click at [980, 279] on icon "search" at bounding box center [982, 282] width 12 height 12
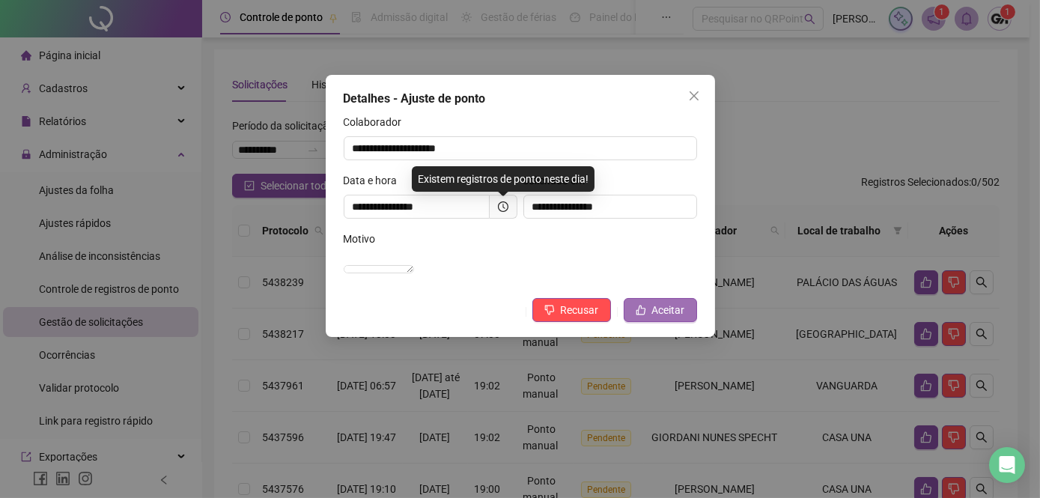
click at [657, 318] on span "Aceitar" at bounding box center [668, 310] width 33 height 16
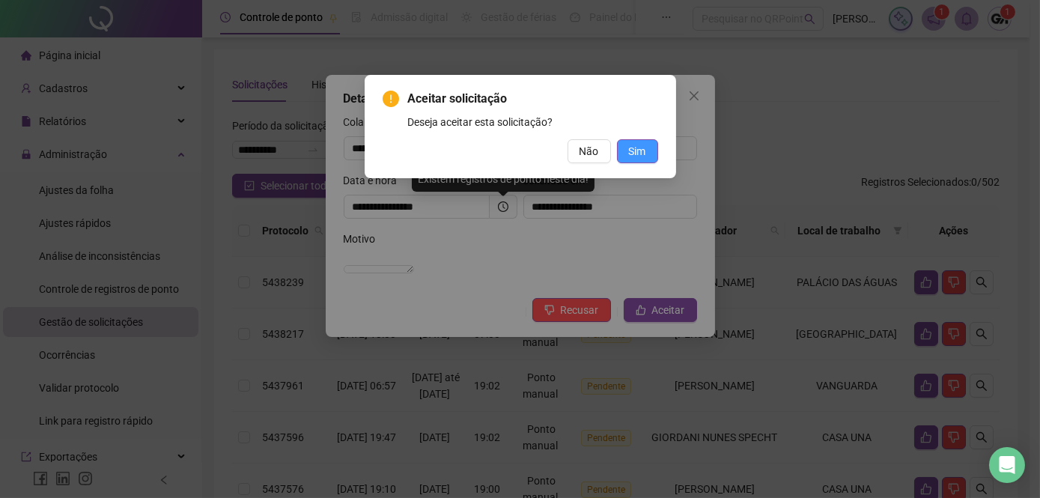
click at [635, 148] on span "Sim" at bounding box center [637, 151] width 17 height 16
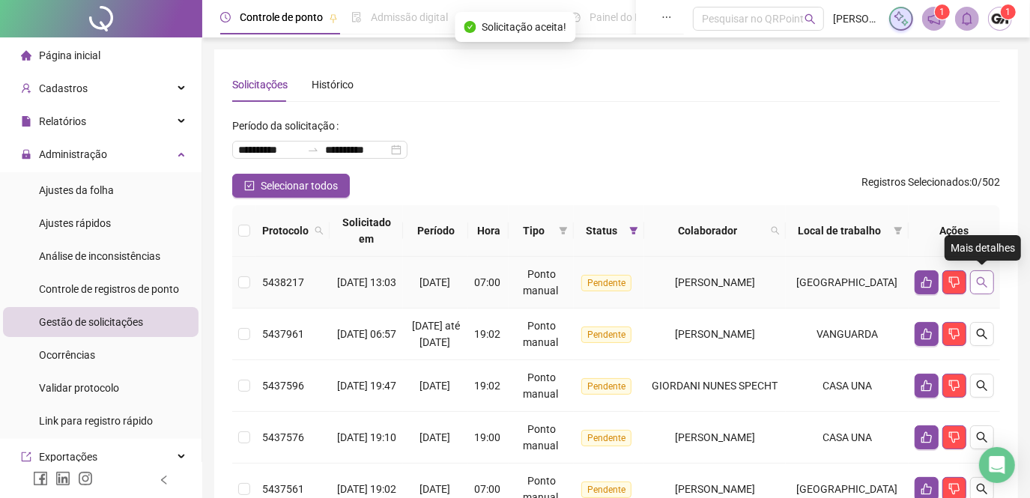
click at [981, 289] on button "button" at bounding box center [982, 282] width 24 height 24
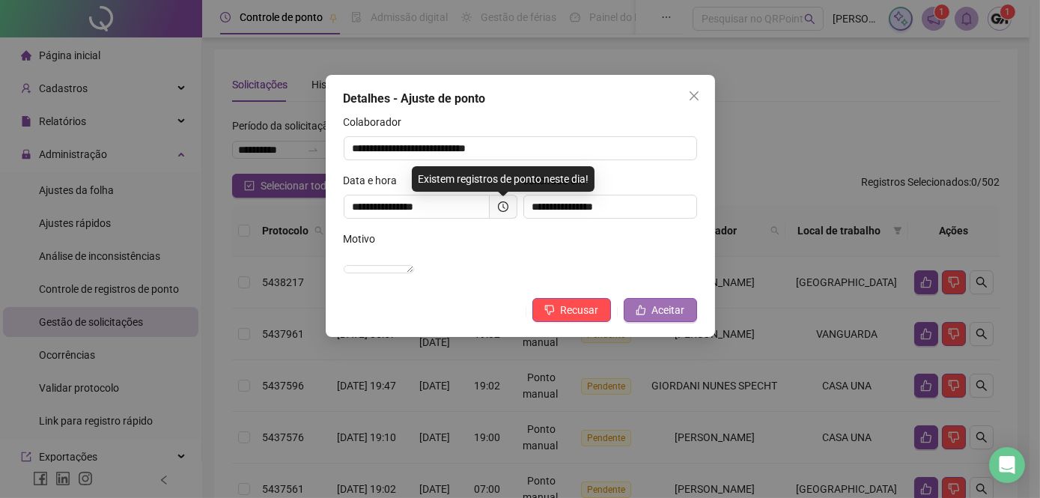
click at [676, 318] on span "Aceitar" at bounding box center [668, 310] width 33 height 16
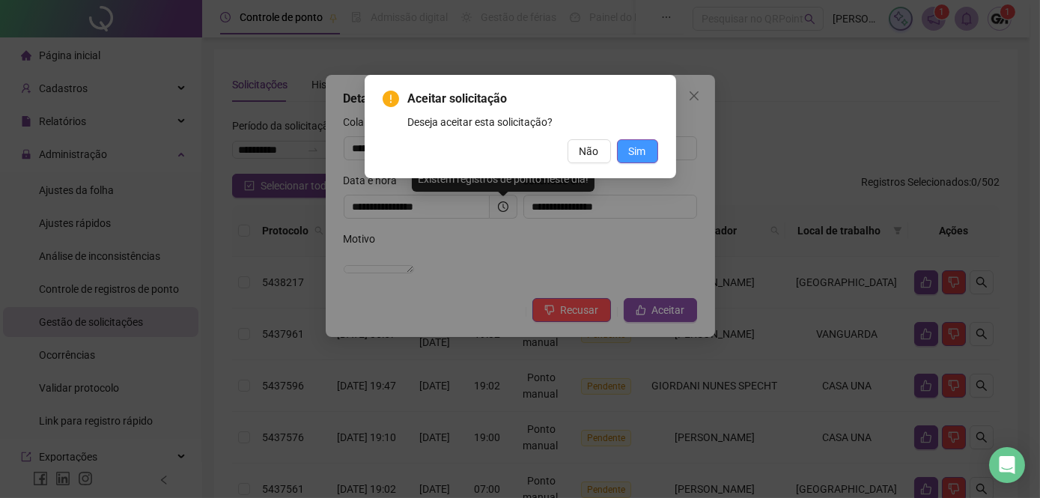
click at [649, 146] on button "Sim" at bounding box center [637, 151] width 41 height 24
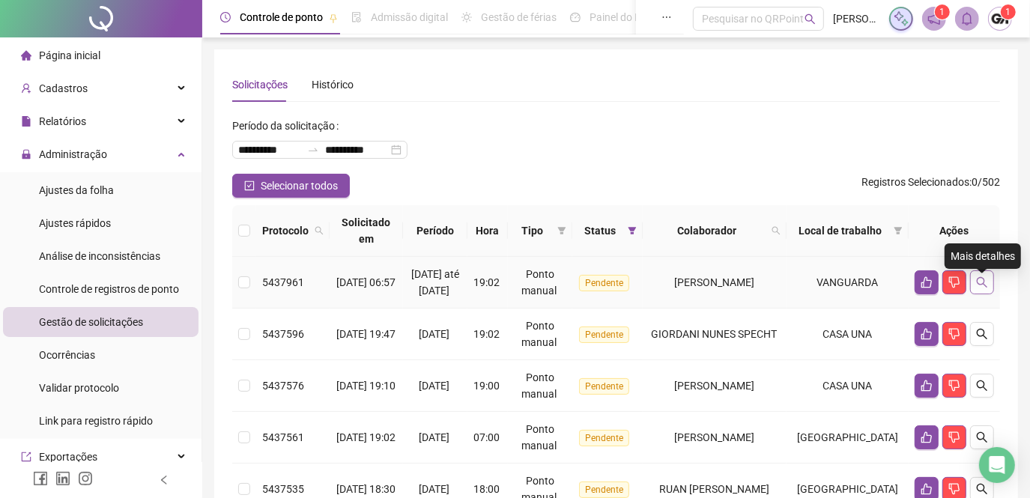
click at [974, 291] on button "button" at bounding box center [982, 282] width 24 height 24
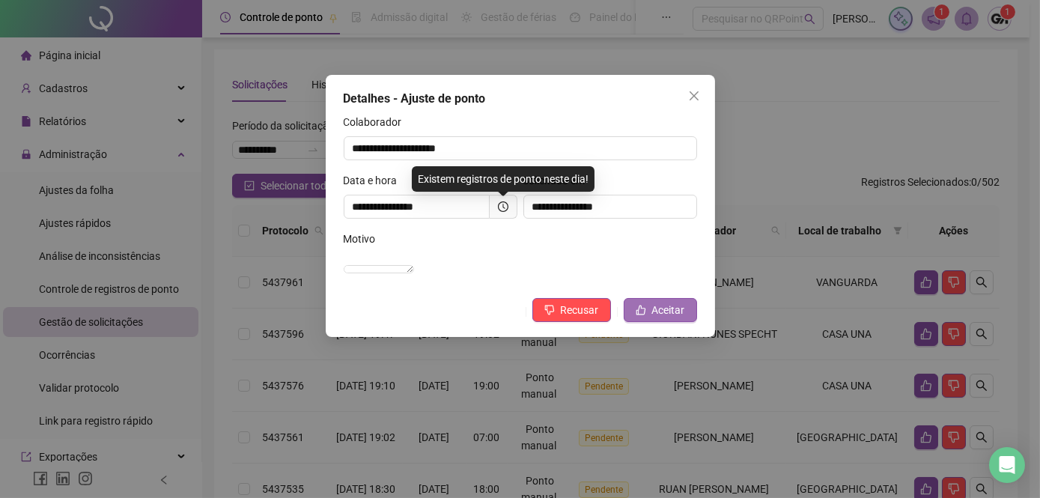
click at [677, 318] on span "Aceitar" at bounding box center [668, 310] width 33 height 16
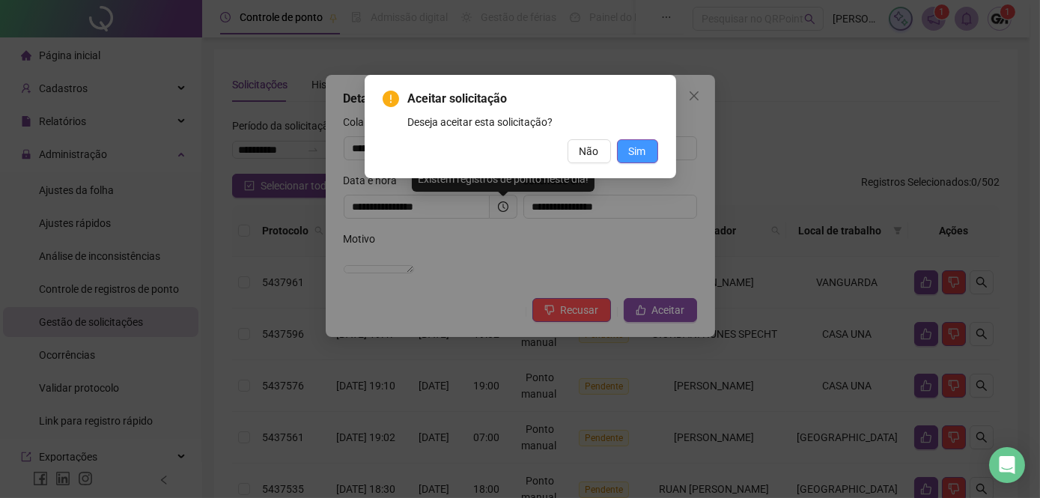
click at [634, 156] on span "Sim" at bounding box center [637, 151] width 17 height 16
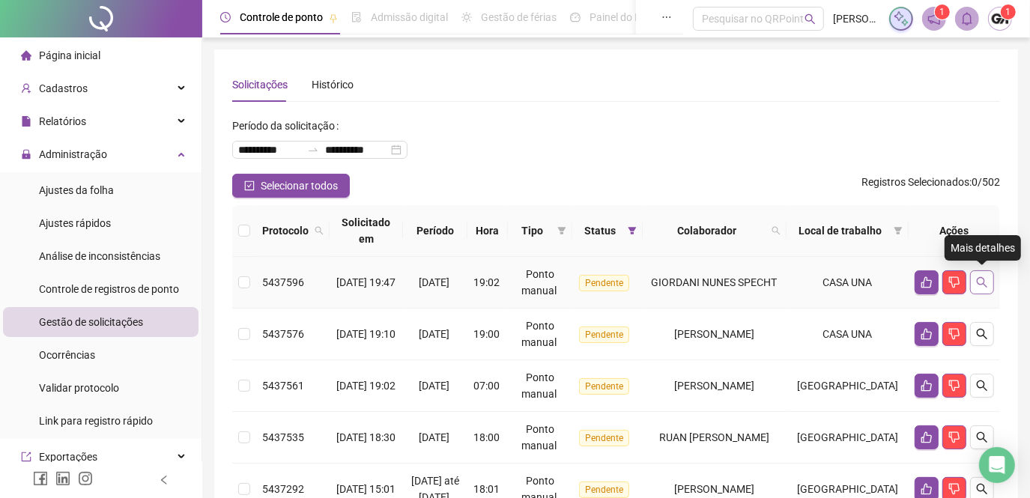
click at [986, 283] on icon "search" at bounding box center [982, 282] width 12 height 12
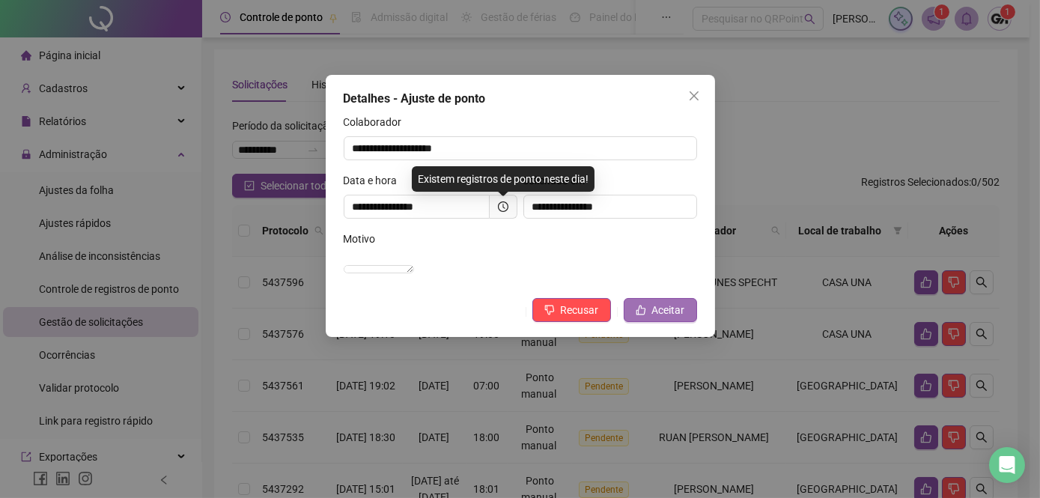
click at [664, 318] on span "Aceitar" at bounding box center [668, 310] width 33 height 16
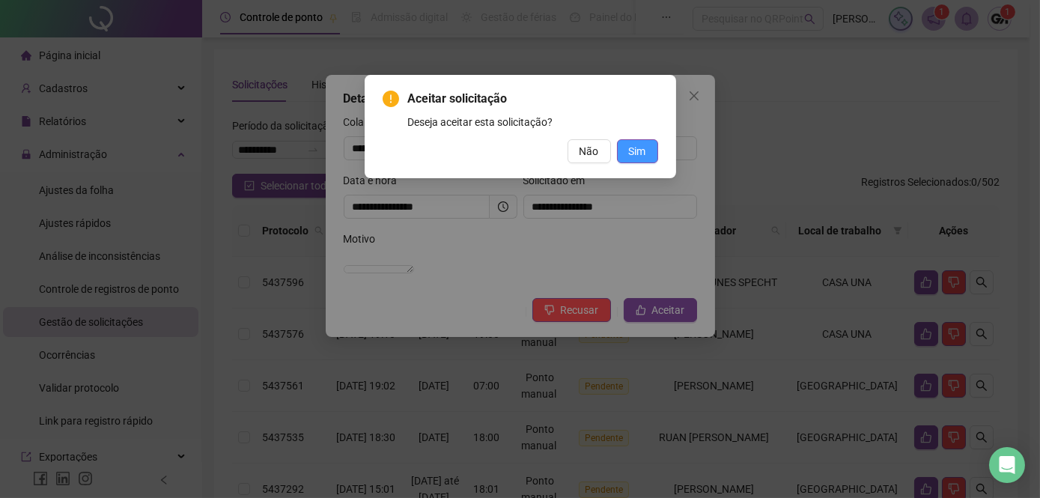
click at [632, 154] on span "Sim" at bounding box center [637, 151] width 17 height 16
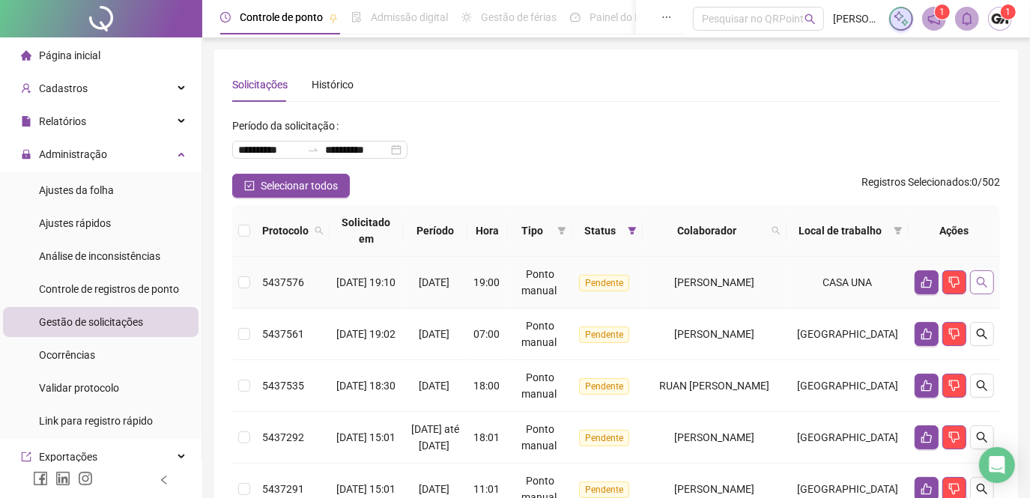
click at [983, 283] on icon "search" at bounding box center [982, 282] width 10 height 10
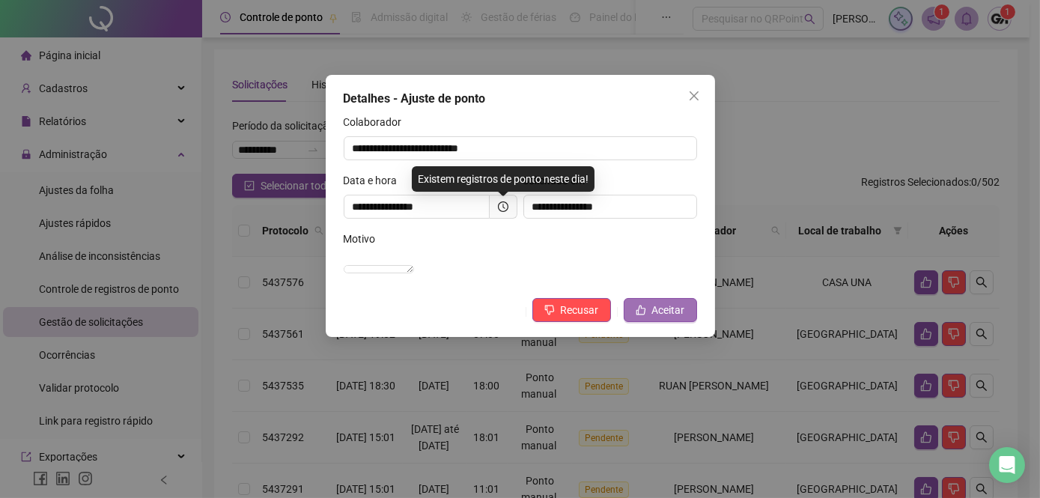
click at [675, 318] on span "Aceitar" at bounding box center [668, 310] width 33 height 16
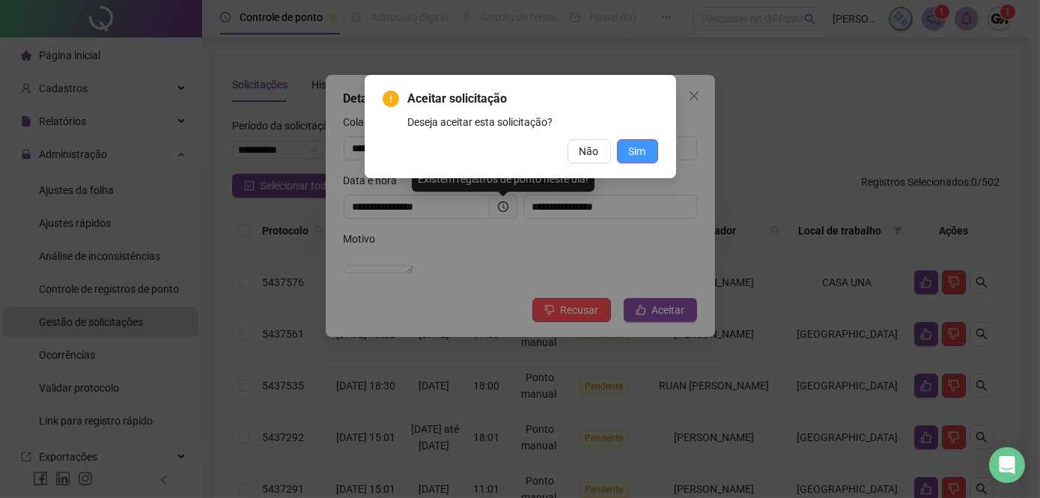
click at [643, 153] on span "Sim" at bounding box center [637, 151] width 17 height 16
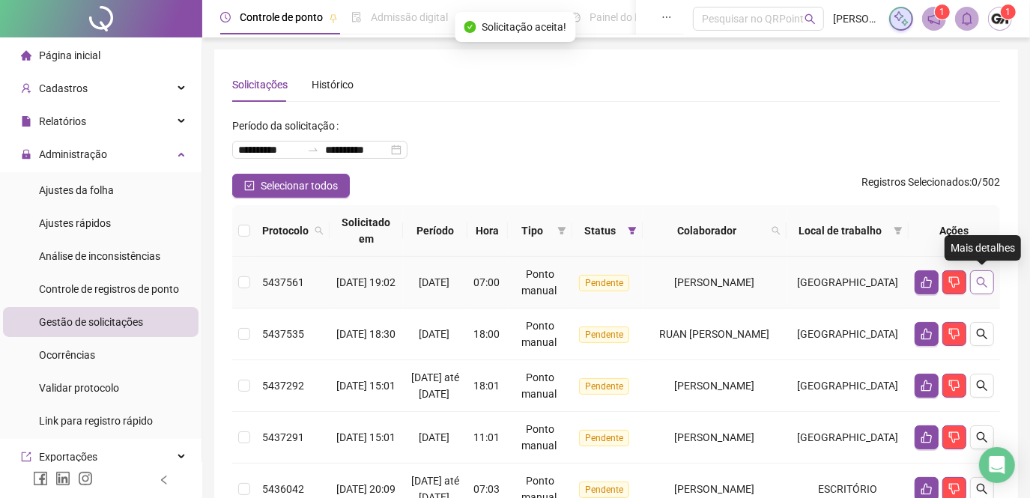
click at [977, 282] on icon "search" at bounding box center [982, 282] width 10 height 10
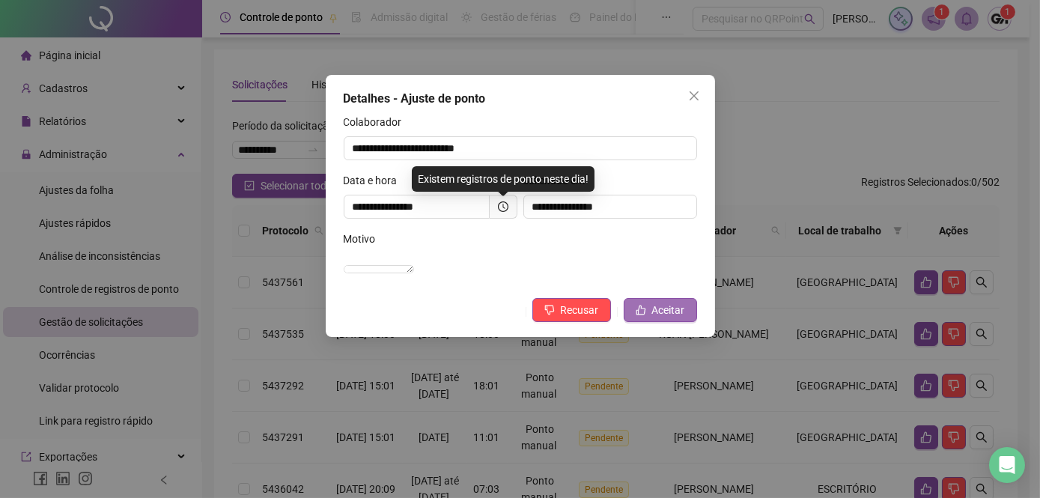
click at [639, 315] on icon "like" at bounding box center [641, 311] width 10 height 10
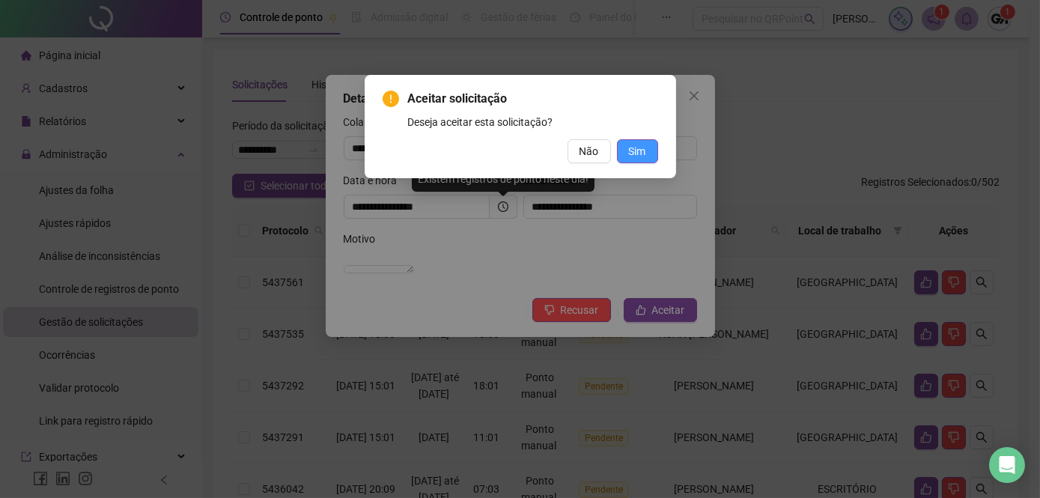
click at [635, 149] on span "Sim" at bounding box center [637, 151] width 17 height 16
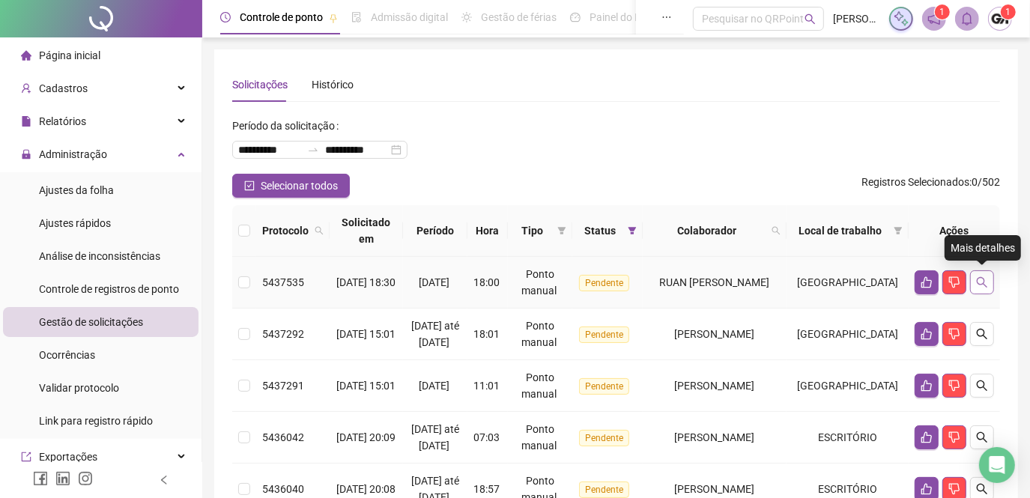
click at [983, 279] on icon "search" at bounding box center [982, 282] width 12 height 12
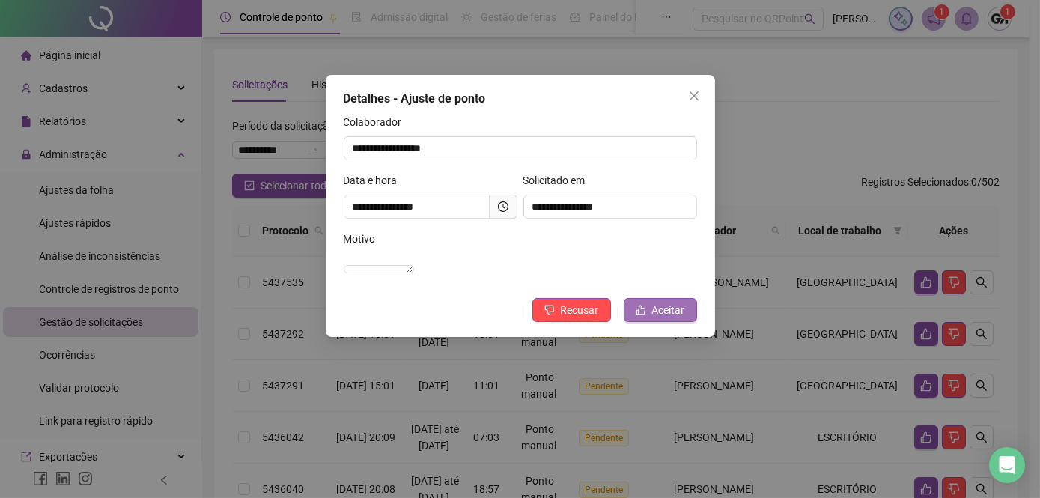
click at [644, 315] on icon "like" at bounding box center [641, 310] width 10 height 10
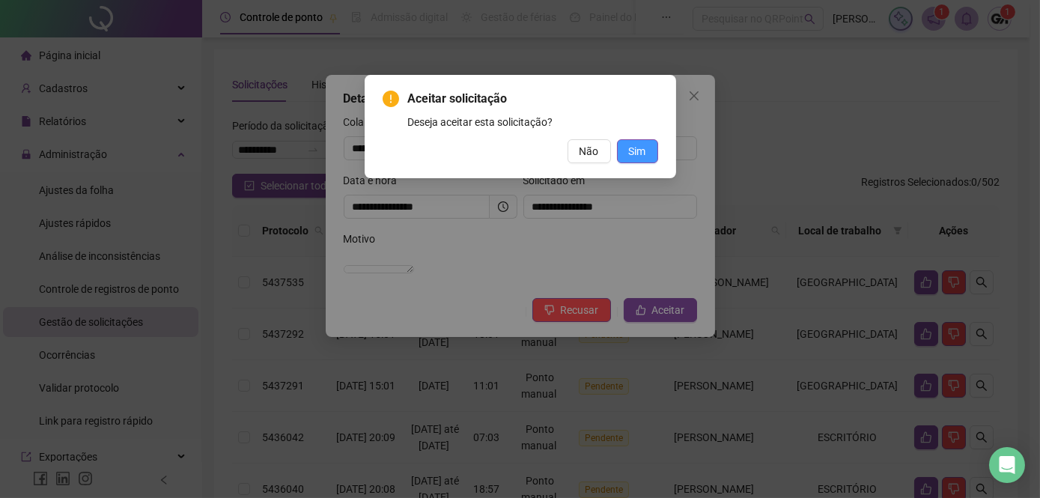
click at [631, 151] on span "Sim" at bounding box center [637, 151] width 17 height 16
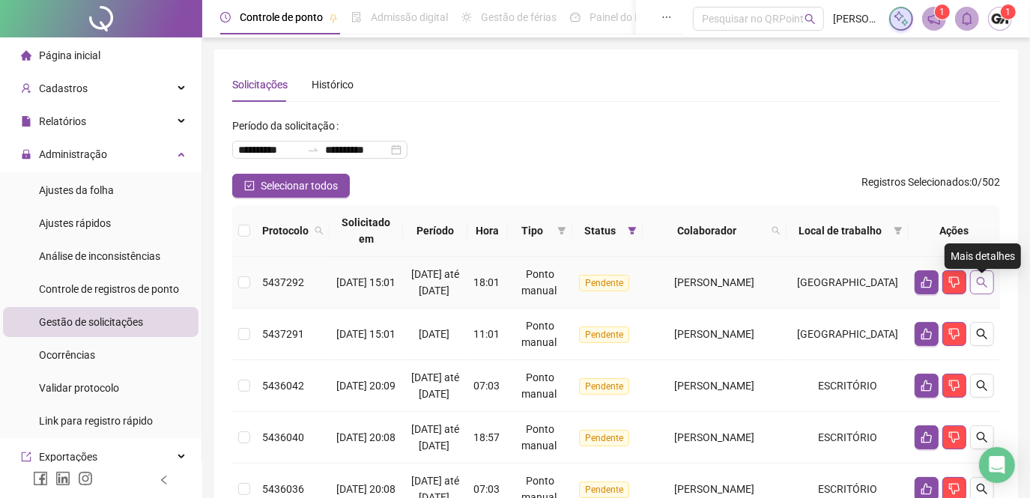
click at [980, 288] on icon "search" at bounding box center [982, 282] width 12 height 12
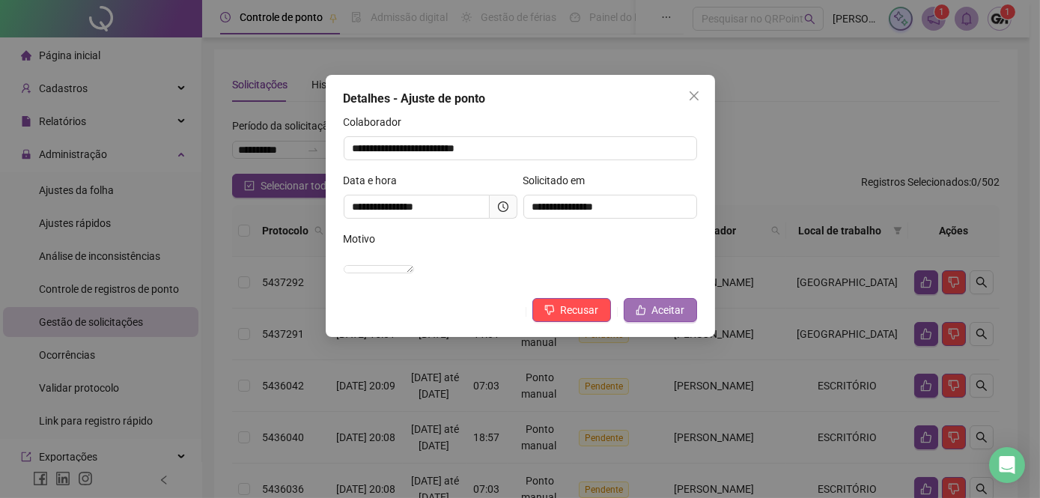
click at [662, 318] on span "Aceitar" at bounding box center [668, 310] width 33 height 16
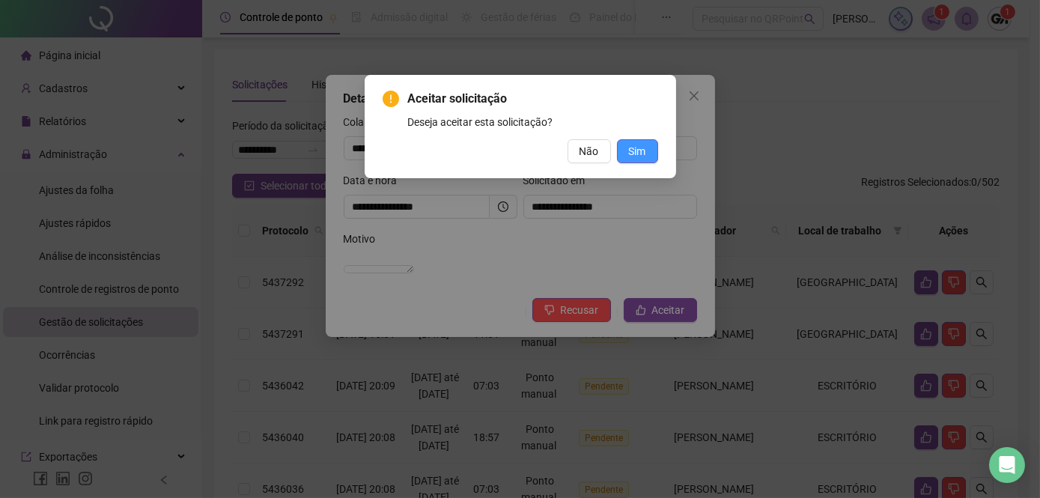
click at [629, 155] on span "Sim" at bounding box center [637, 151] width 17 height 16
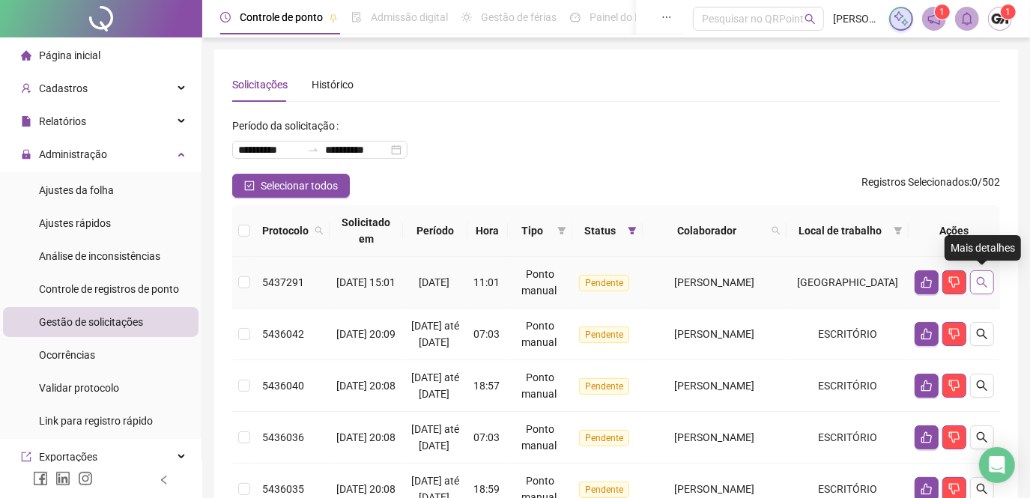
click at [977, 284] on icon "search" at bounding box center [982, 282] width 12 height 12
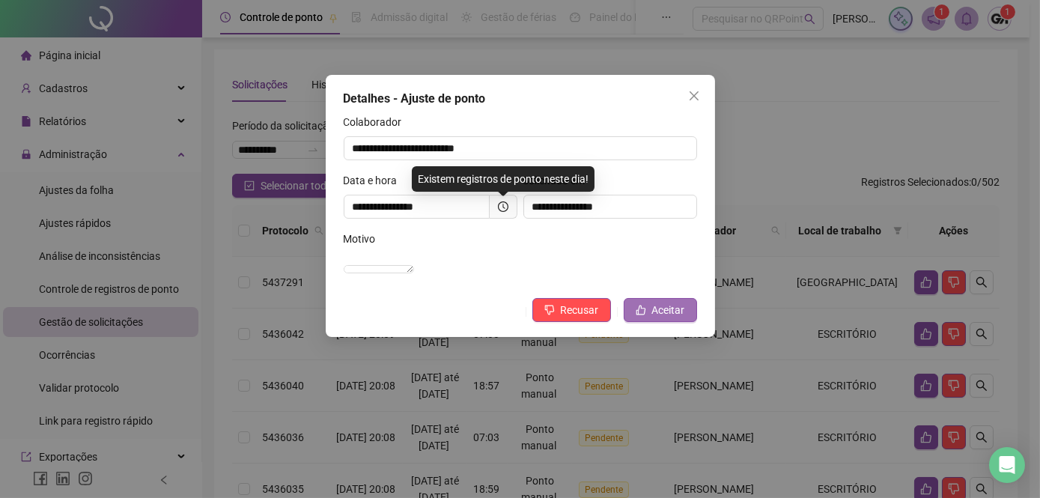
click at [656, 318] on span "Aceitar" at bounding box center [668, 310] width 33 height 16
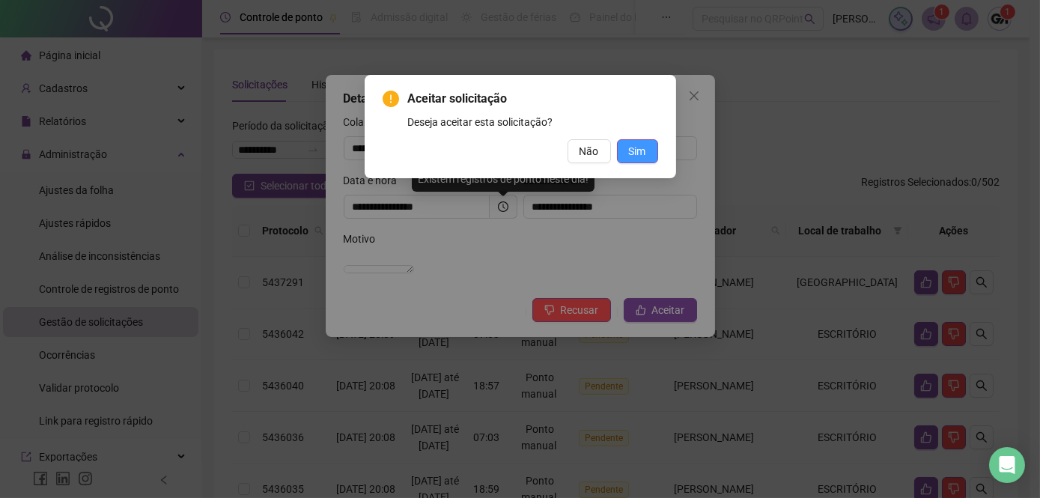
click at [635, 157] on span "Sim" at bounding box center [637, 151] width 17 height 16
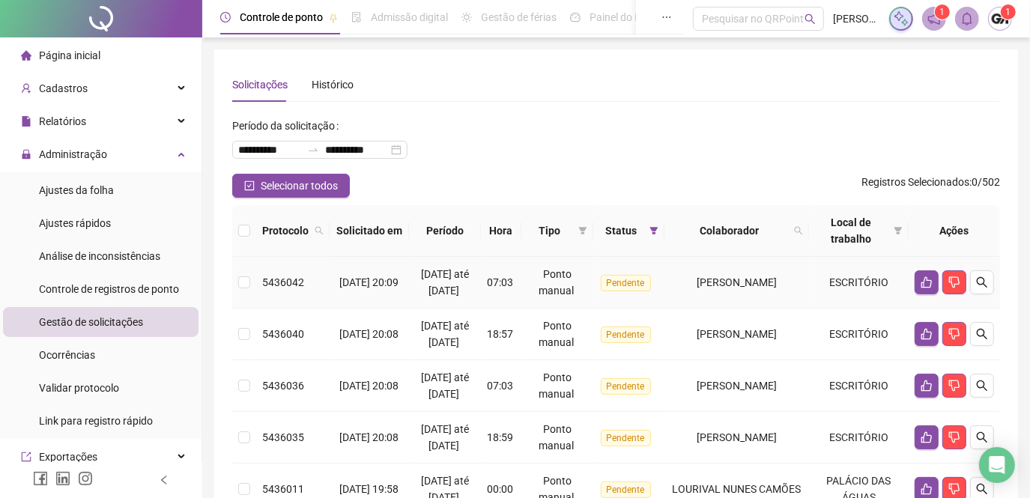
scroll to position [67, 0]
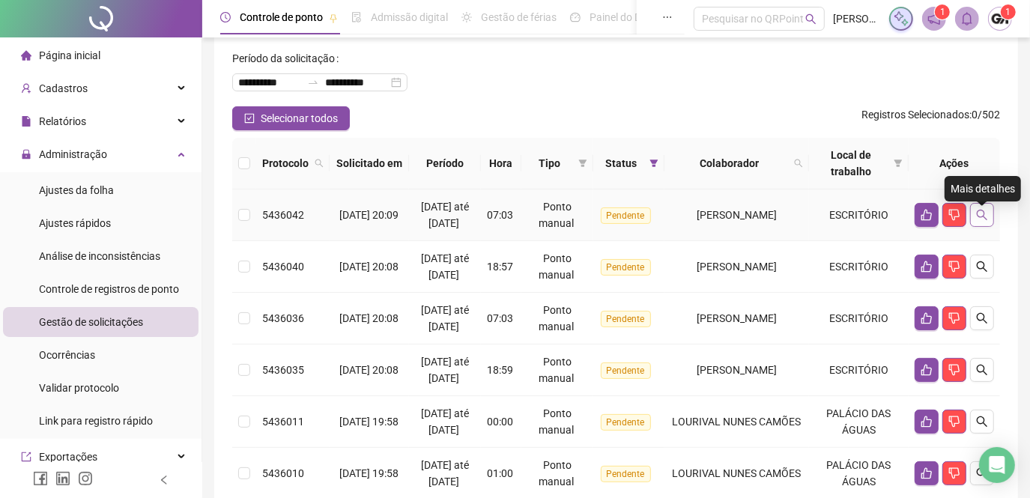
click at [983, 220] on icon "search" at bounding box center [982, 215] width 10 height 10
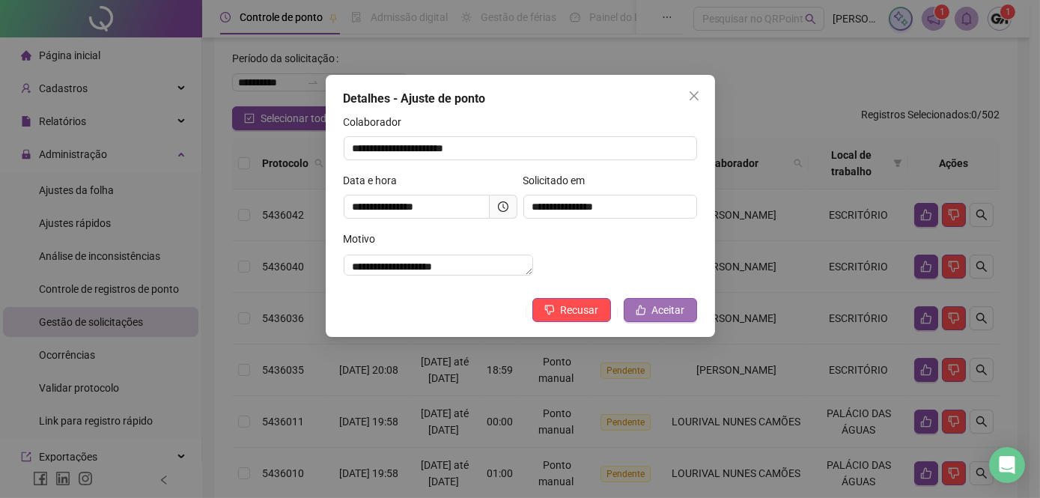
click at [644, 315] on icon "like" at bounding box center [641, 310] width 10 height 10
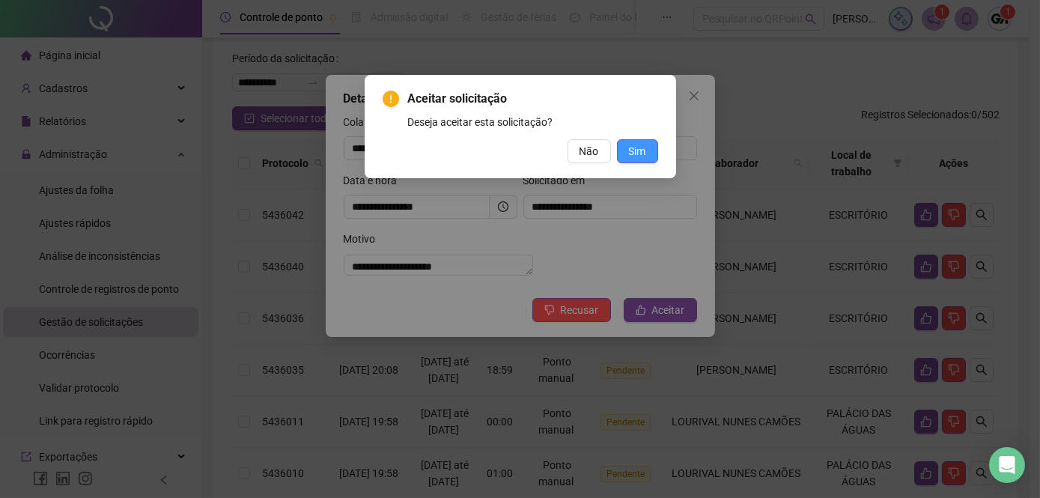
click at [634, 154] on span "Sim" at bounding box center [637, 151] width 17 height 16
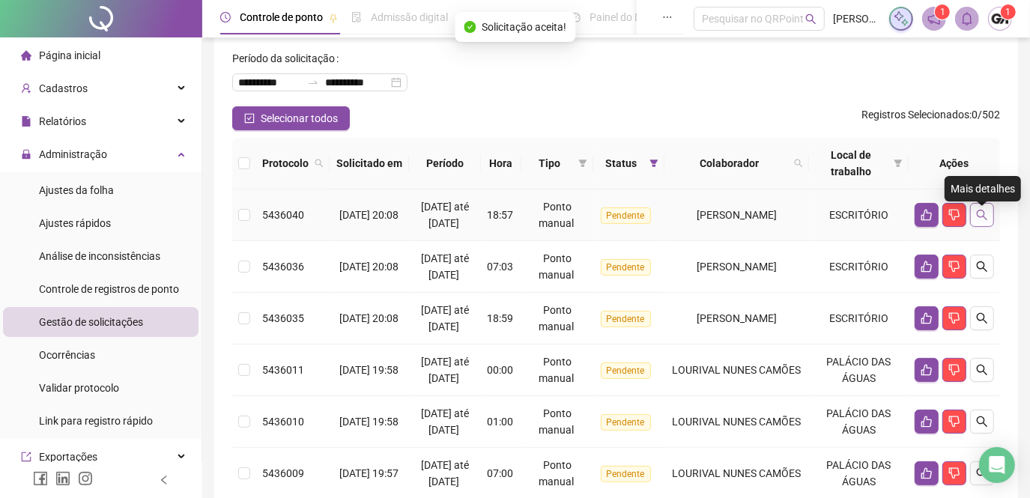
click at [980, 219] on icon "search" at bounding box center [982, 215] width 12 height 12
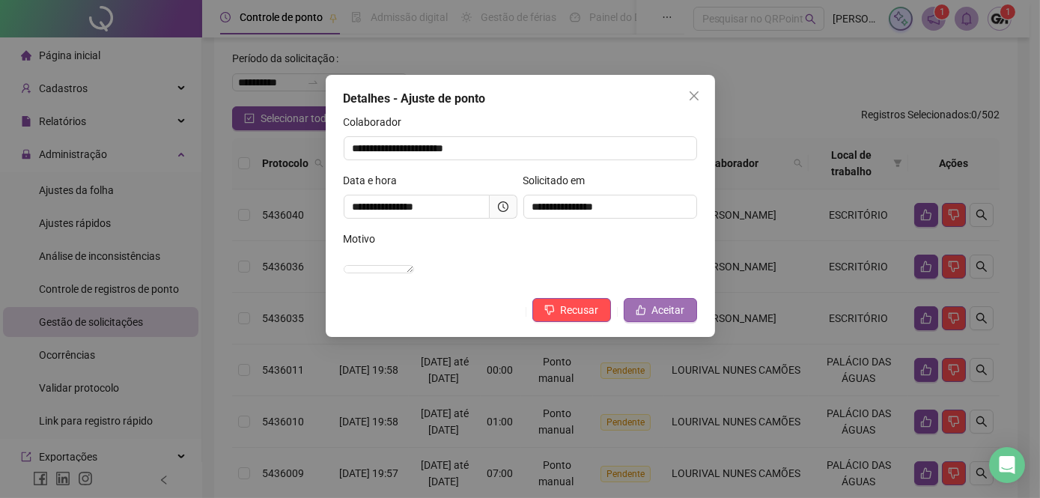
click at [665, 318] on span "Aceitar" at bounding box center [668, 310] width 33 height 16
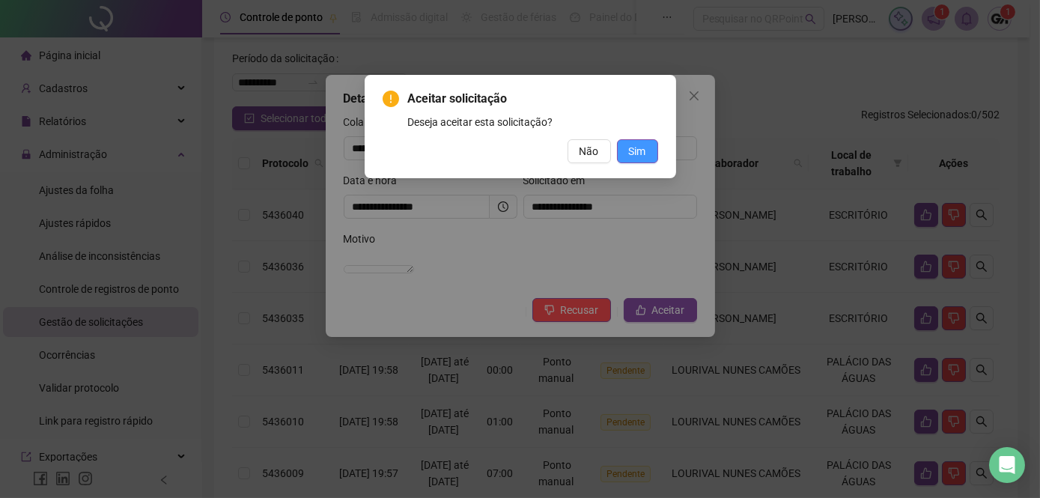
click at [644, 155] on span "Sim" at bounding box center [637, 151] width 17 height 16
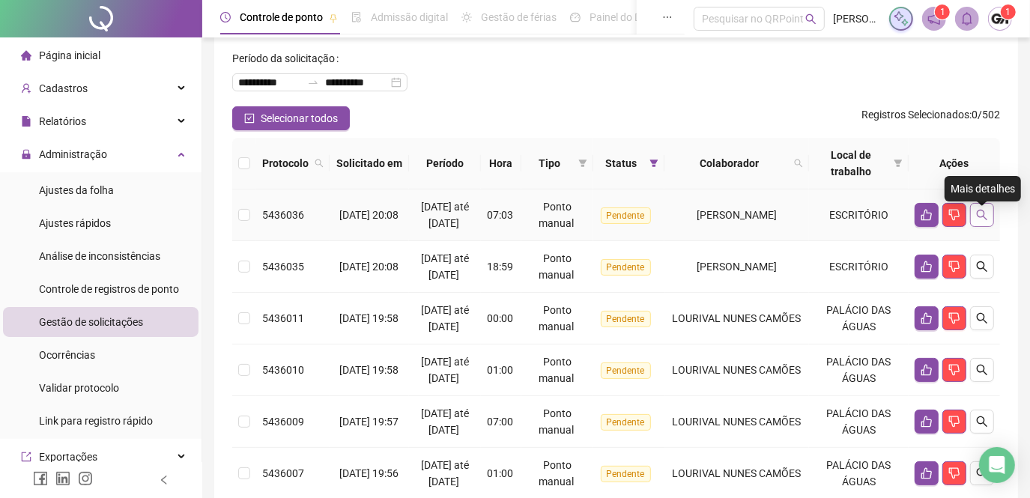
click at [983, 221] on icon "search" at bounding box center [982, 215] width 12 height 12
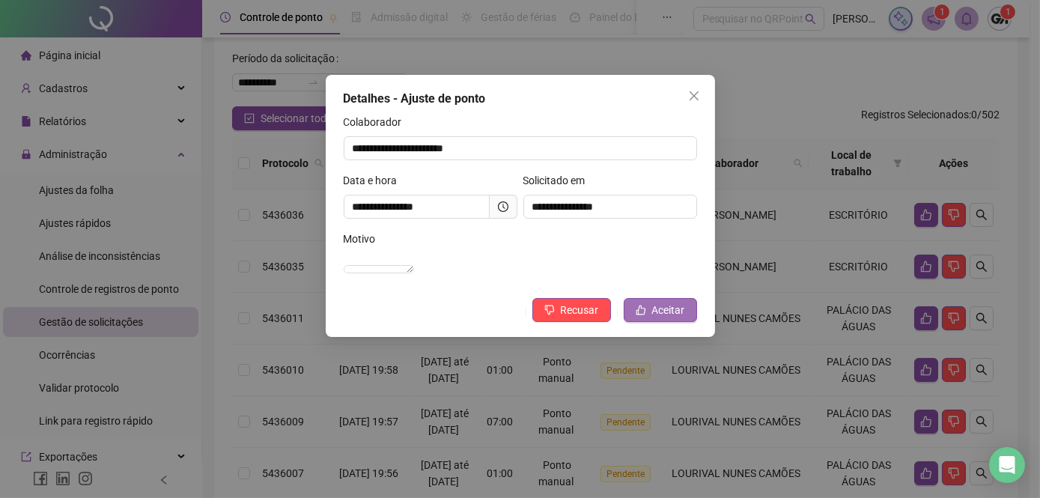
click at [658, 318] on span "Aceitar" at bounding box center [668, 310] width 33 height 16
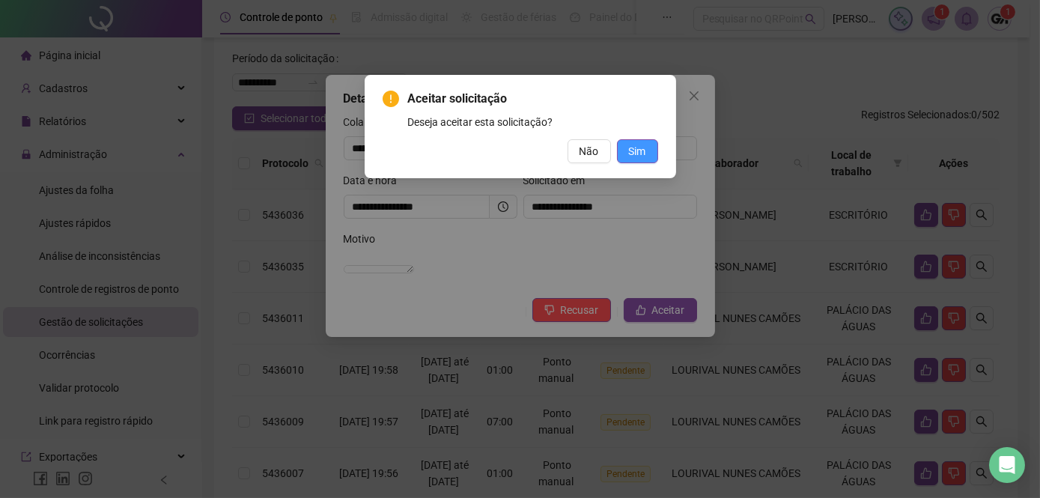
click at [631, 148] on span "Sim" at bounding box center [637, 151] width 17 height 16
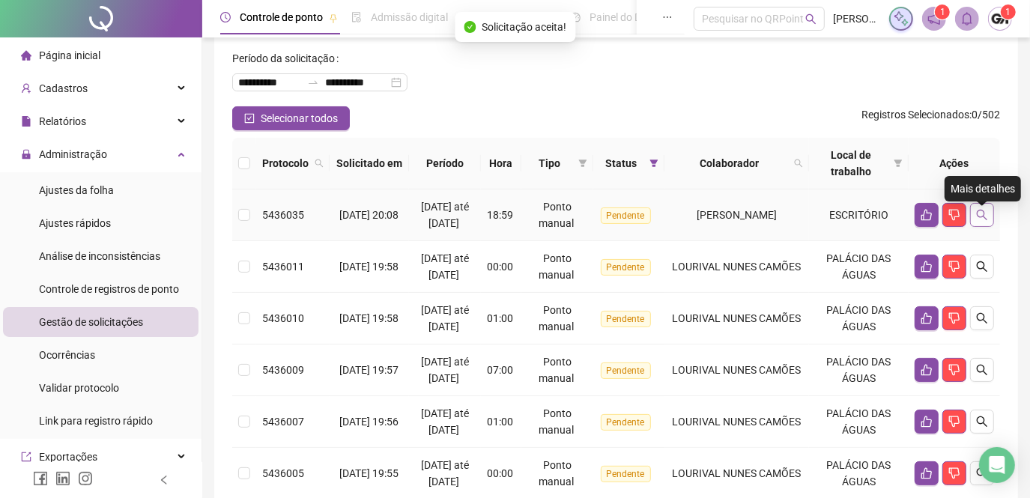
click at [980, 221] on icon "search" at bounding box center [982, 215] width 12 height 12
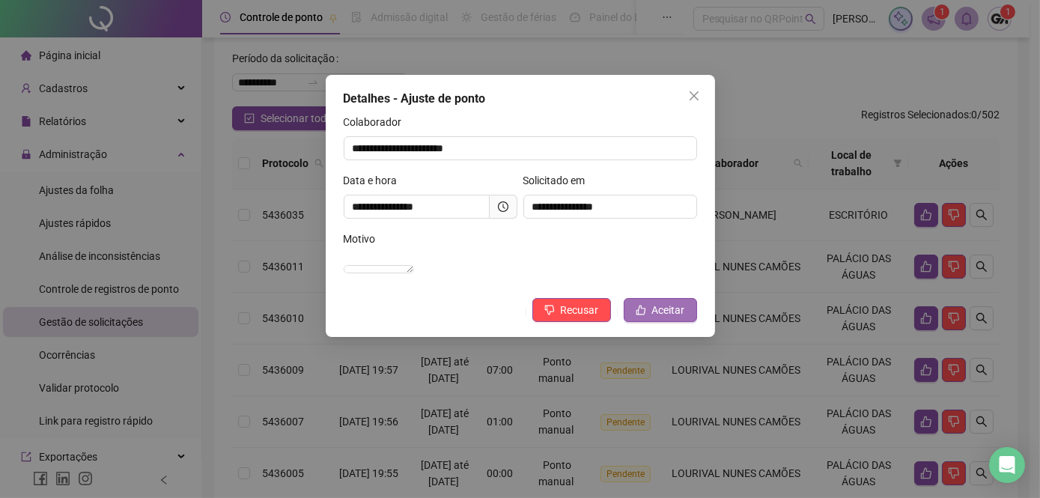
click at [663, 318] on span "Aceitar" at bounding box center [668, 310] width 33 height 16
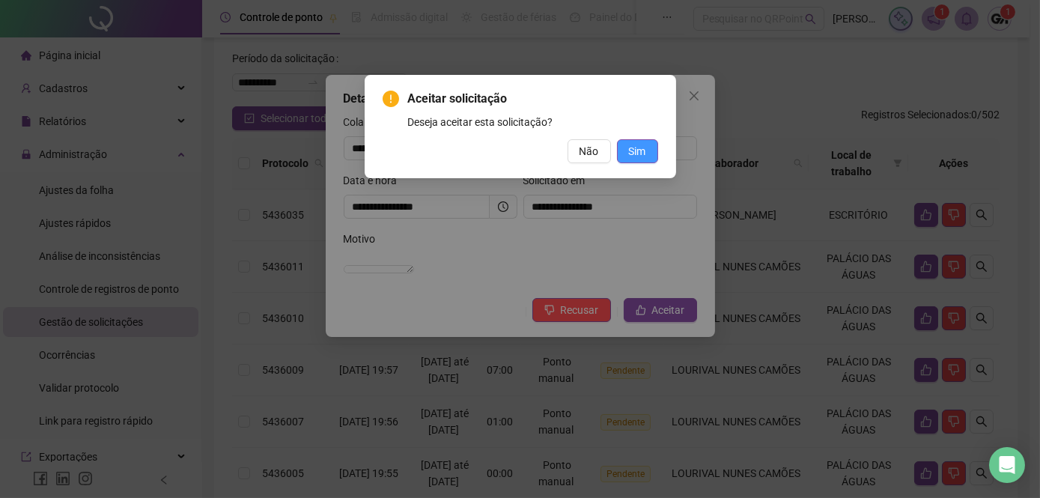
click at [640, 157] on span "Sim" at bounding box center [637, 151] width 17 height 16
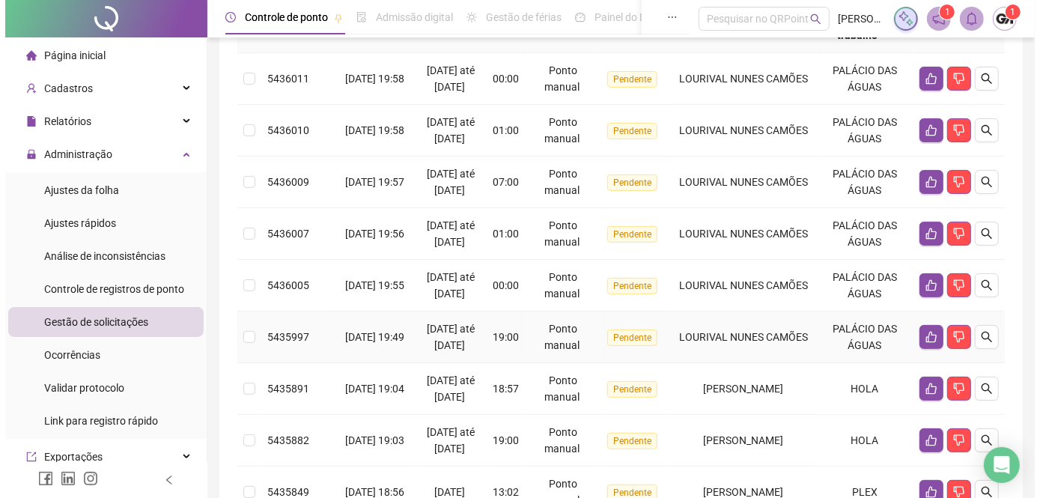
scroll to position [136, 0]
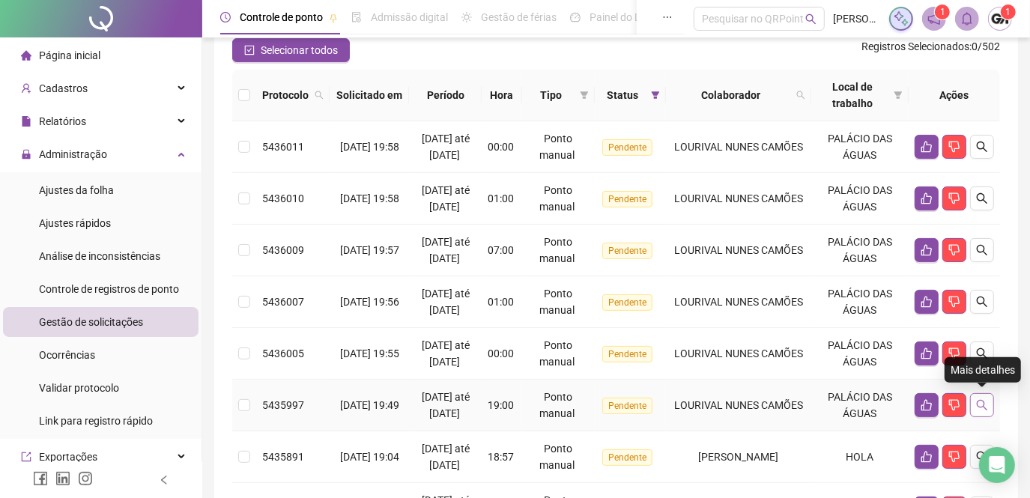
click at [986, 403] on icon "search" at bounding box center [982, 405] width 12 height 12
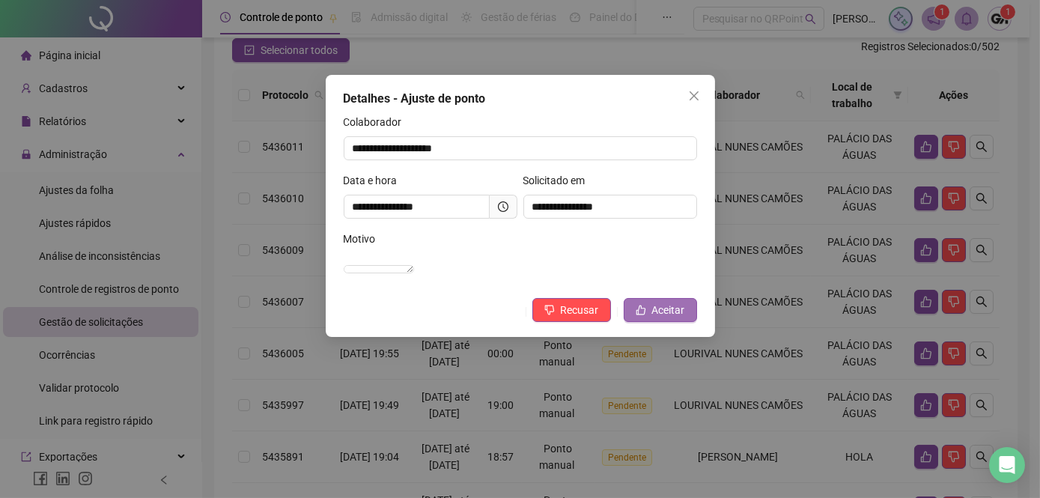
click at [665, 318] on span "Aceitar" at bounding box center [668, 310] width 33 height 16
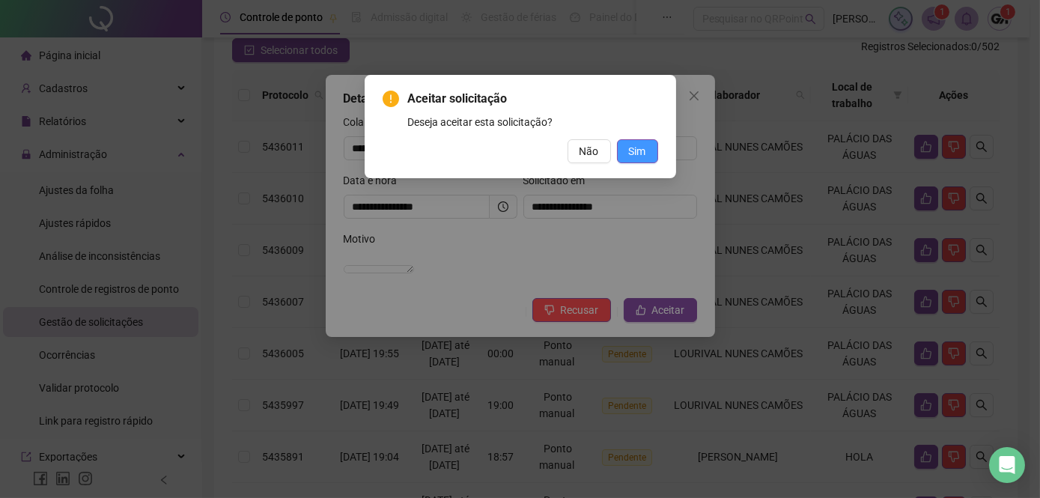
click at [642, 149] on span "Sim" at bounding box center [637, 151] width 17 height 16
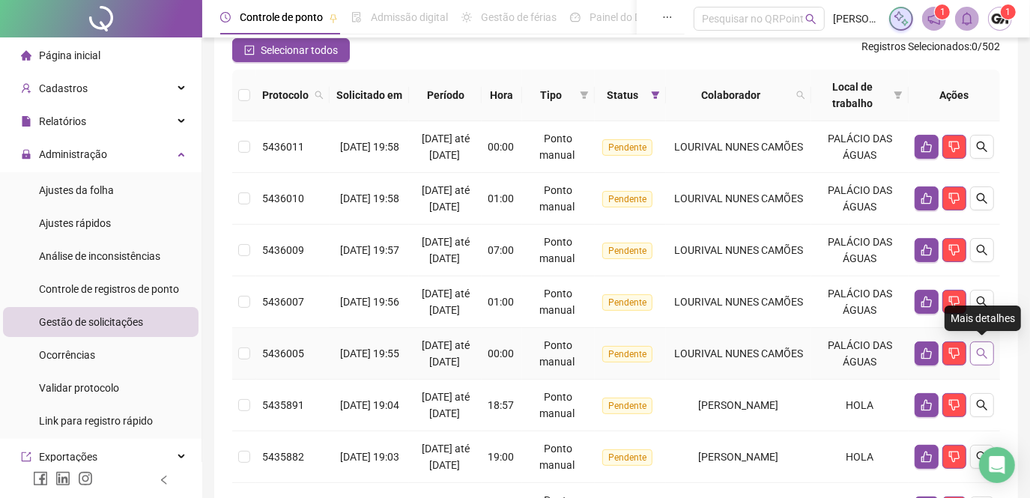
click at [980, 348] on icon "search" at bounding box center [982, 353] width 10 height 10
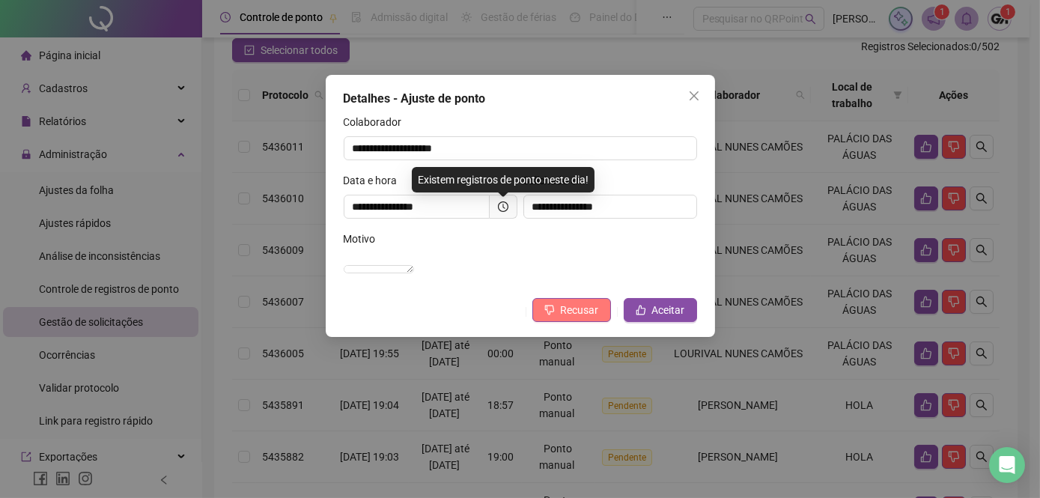
click at [582, 318] on span "Recusar" at bounding box center [580, 310] width 38 height 16
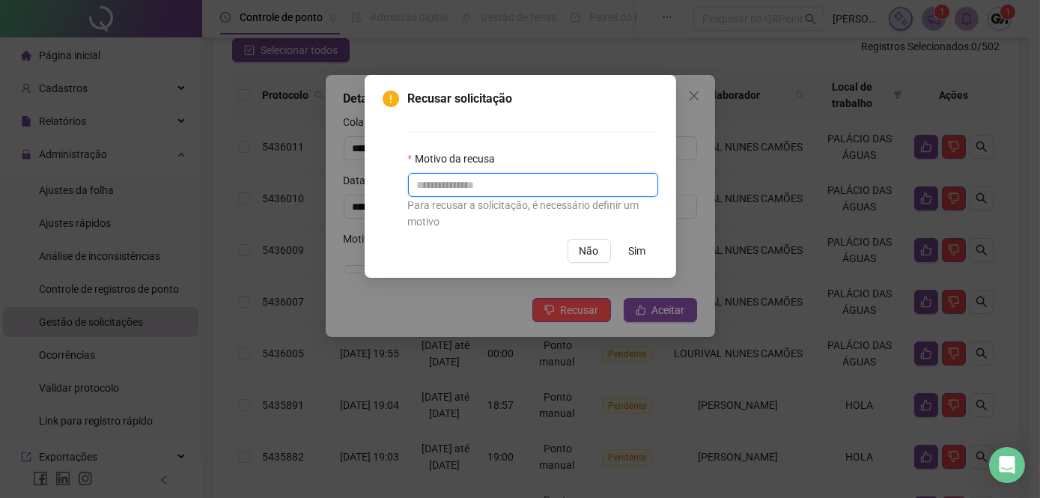
click at [439, 185] on input "text" at bounding box center [533, 185] width 250 height 24
type input "******"
click at [635, 252] on span "Sim" at bounding box center [637, 251] width 17 height 16
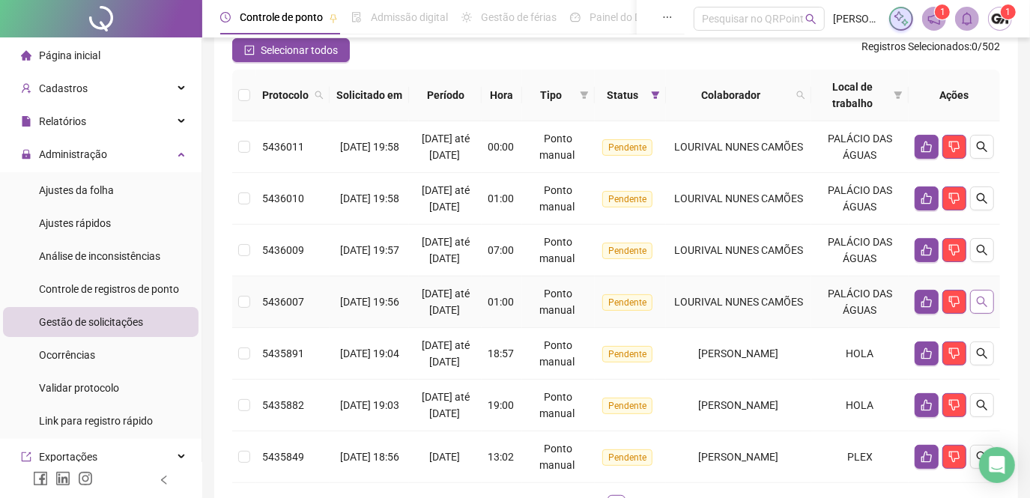
click at [974, 300] on button "button" at bounding box center [982, 302] width 24 height 24
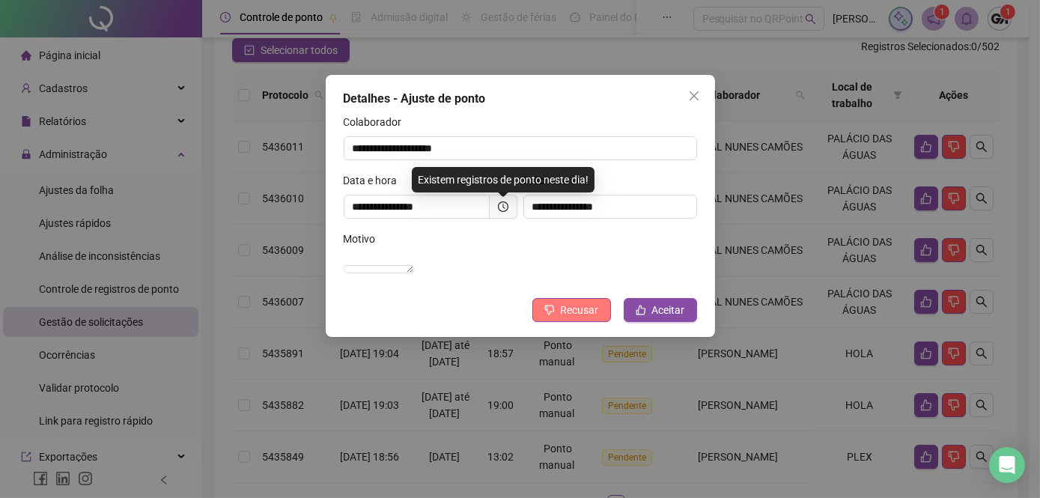
click at [589, 318] on span "Recusar" at bounding box center [580, 310] width 38 height 16
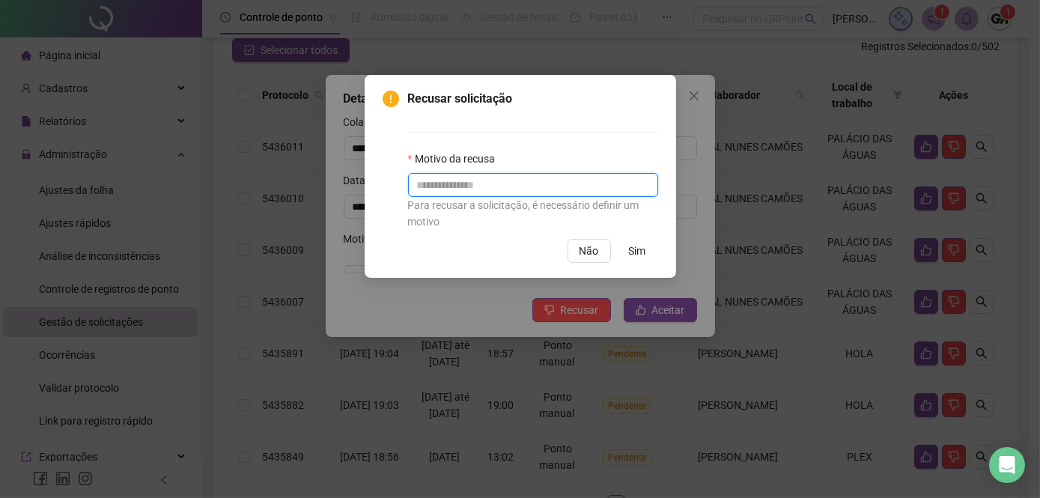
click at [482, 189] on input "text" at bounding box center [533, 185] width 250 height 24
type input "******"
click at [649, 246] on button "Sim" at bounding box center [637, 251] width 41 height 24
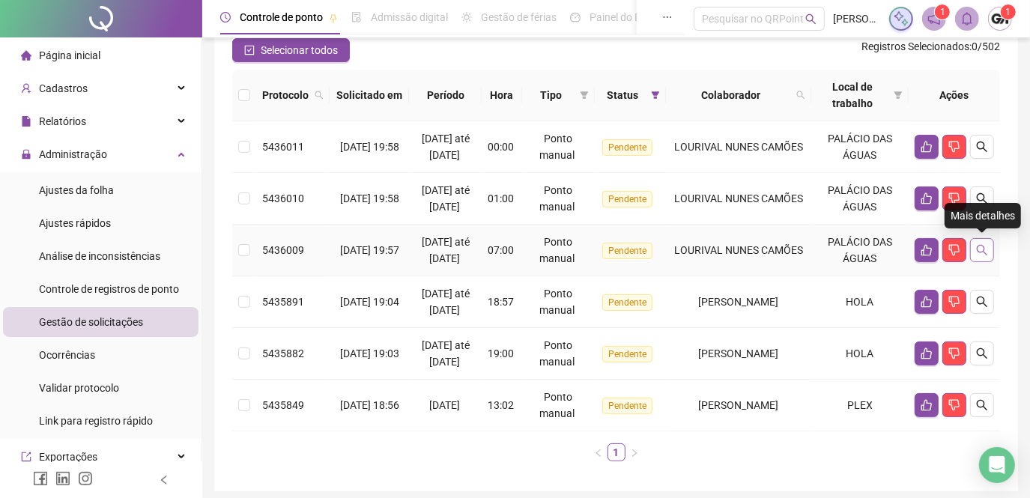
click at [989, 249] on button "button" at bounding box center [982, 250] width 24 height 24
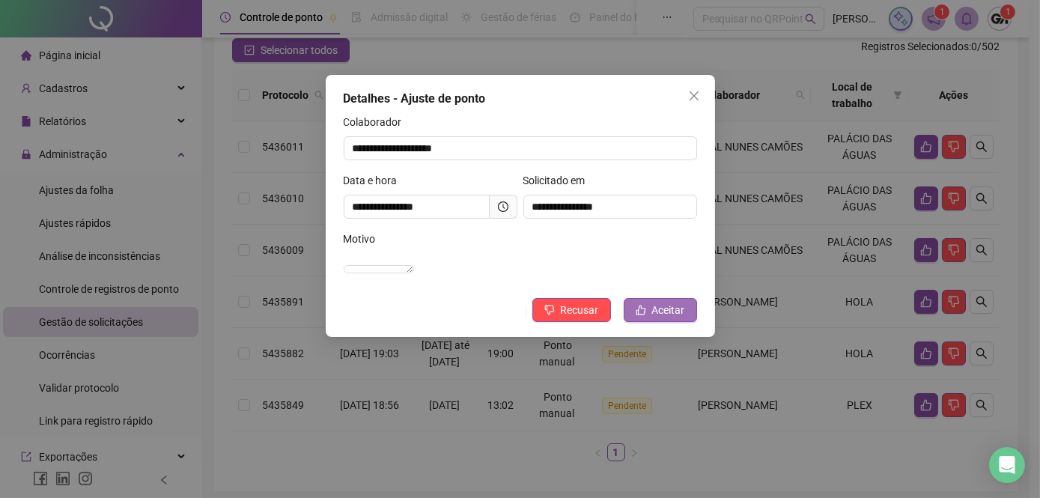
click at [649, 321] on button "Aceitar" at bounding box center [660, 310] width 73 height 24
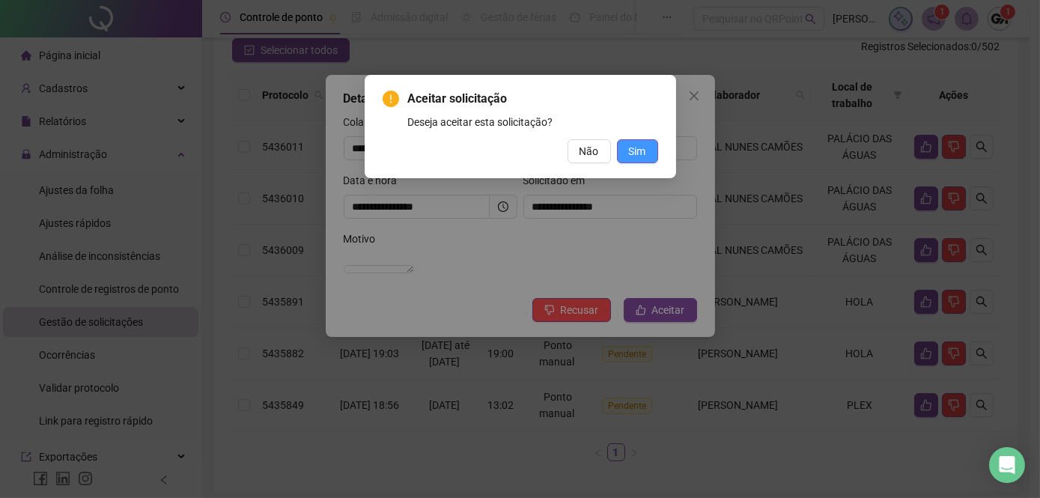
click at [639, 156] on span "Sim" at bounding box center [637, 151] width 17 height 16
click at [651, 154] on button "Sim" at bounding box center [637, 151] width 41 height 24
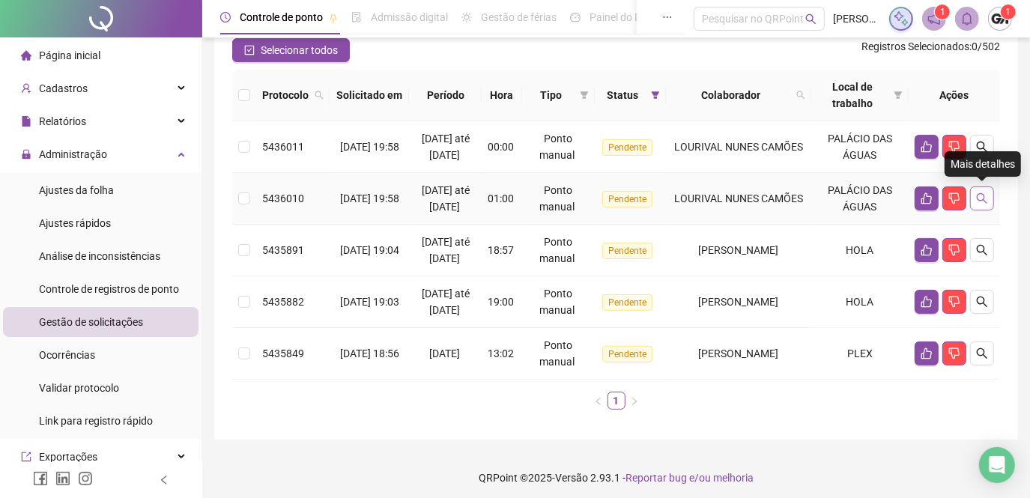
click at [984, 201] on icon "search" at bounding box center [982, 198] width 12 height 12
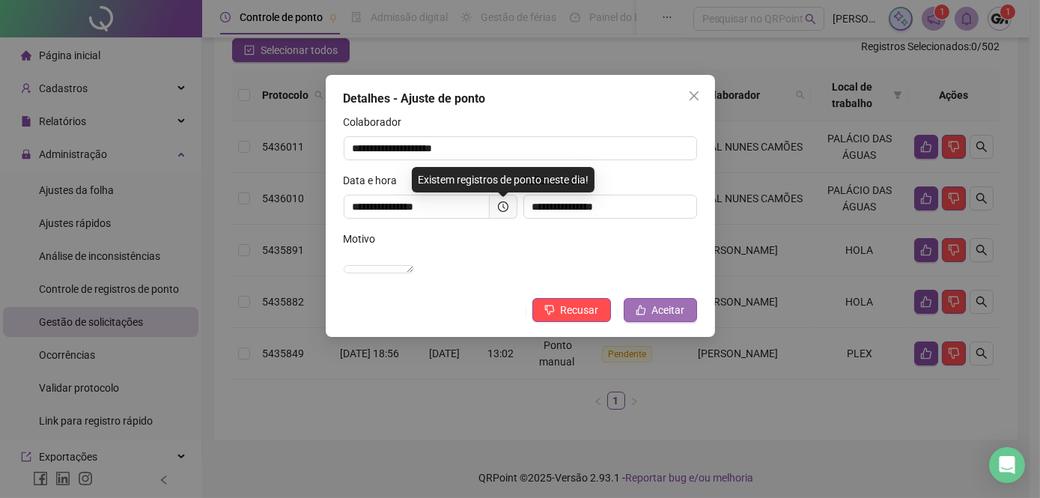
click at [669, 318] on span "Aceitar" at bounding box center [668, 310] width 33 height 16
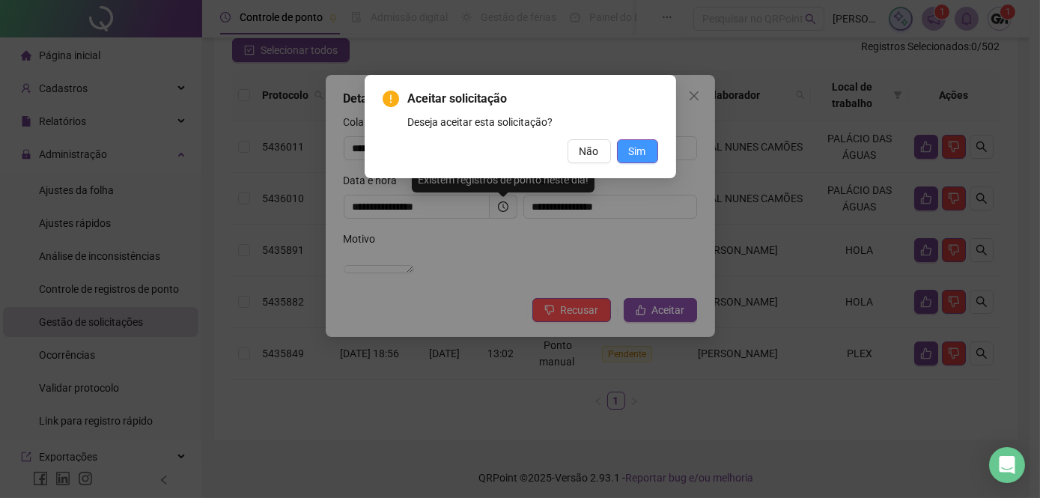
click at [631, 148] on span "Sim" at bounding box center [637, 151] width 17 height 16
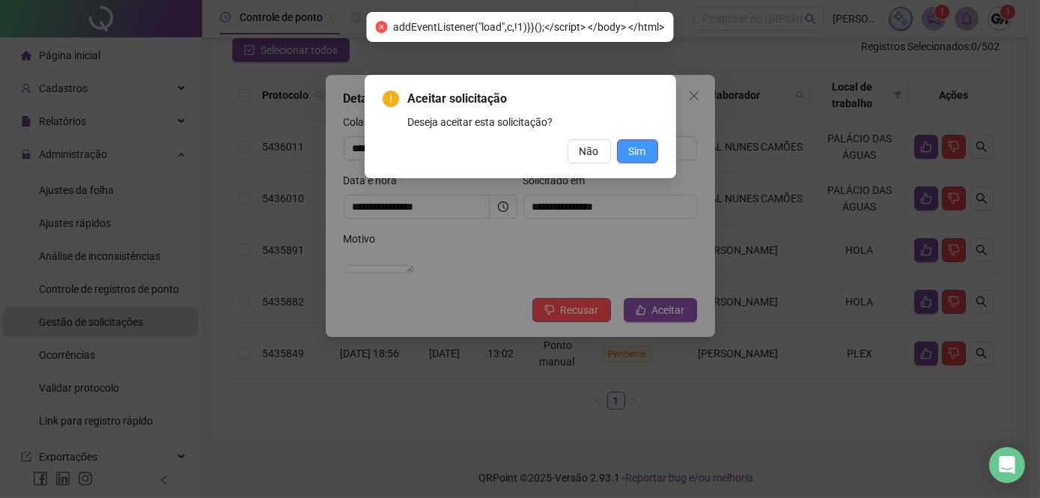
click at [629, 155] on span "Sim" at bounding box center [637, 151] width 17 height 16
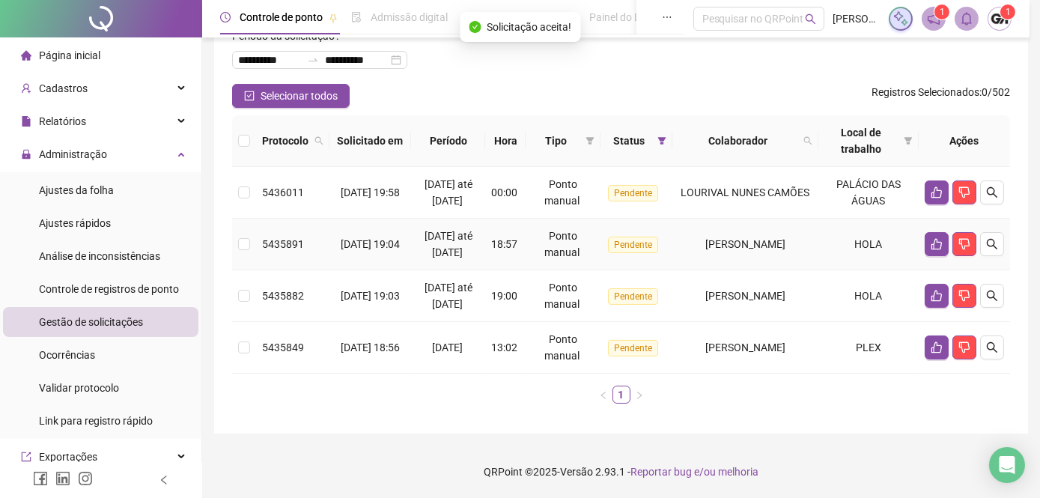
scroll to position [88, 0]
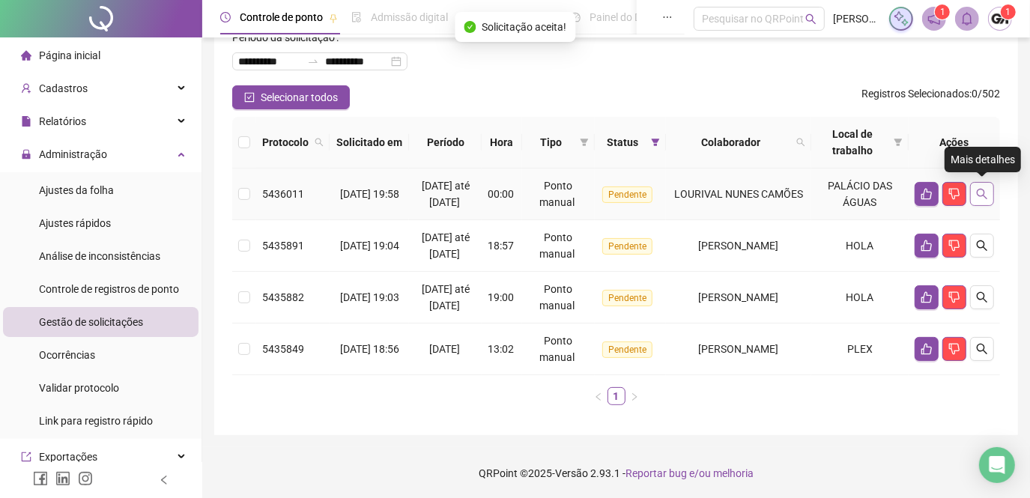
click at [978, 193] on icon "search" at bounding box center [982, 194] width 10 height 10
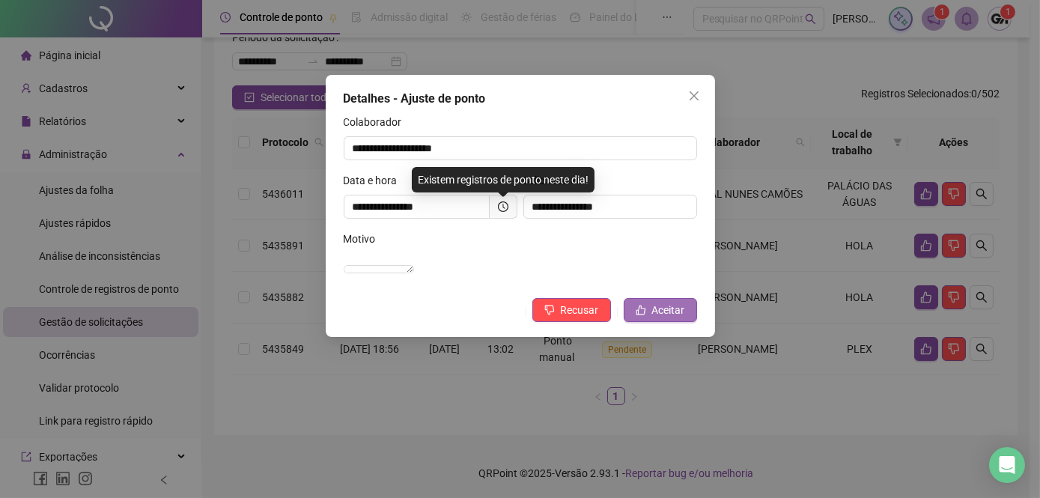
click at [667, 318] on span "Aceitar" at bounding box center [668, 310] width 33 height 16
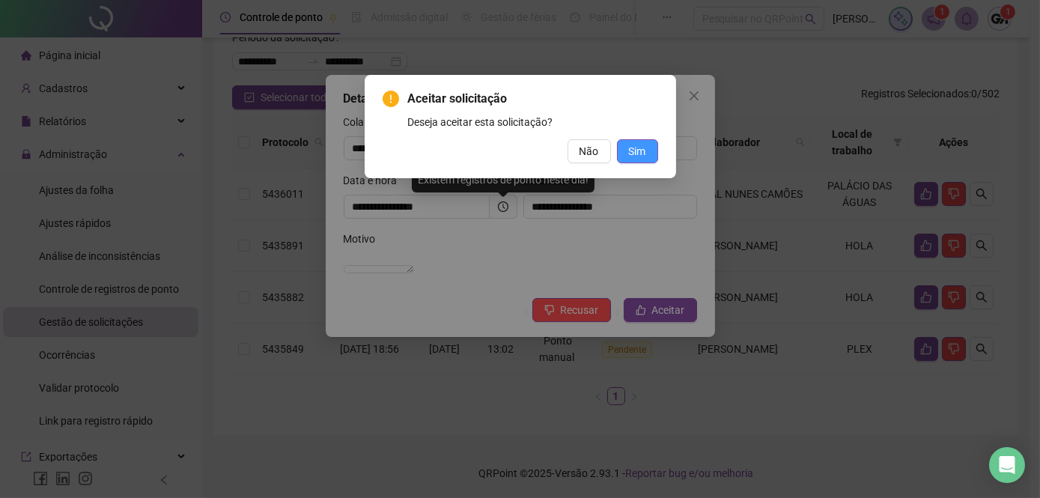
click at [643, 155] on span "Sim" at bounding box center [637, 151] width 17 height 16
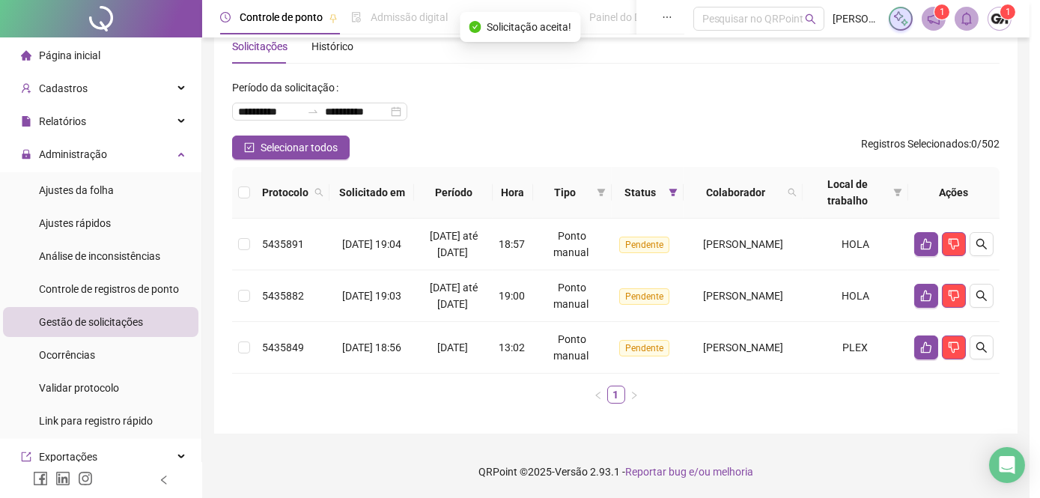
scroll to position [37, 0]
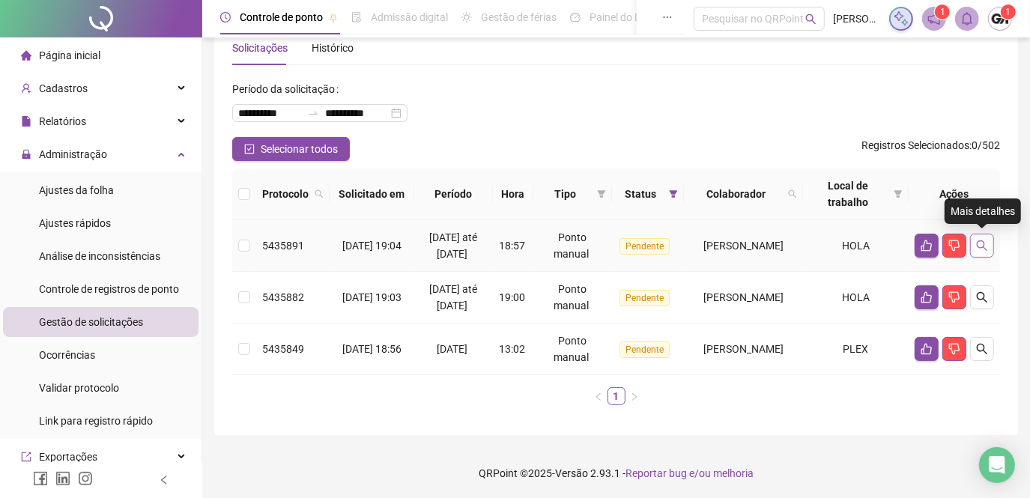
click at [980, 243] on icon "search" at bounding box center [982, 246] width 12 height 12
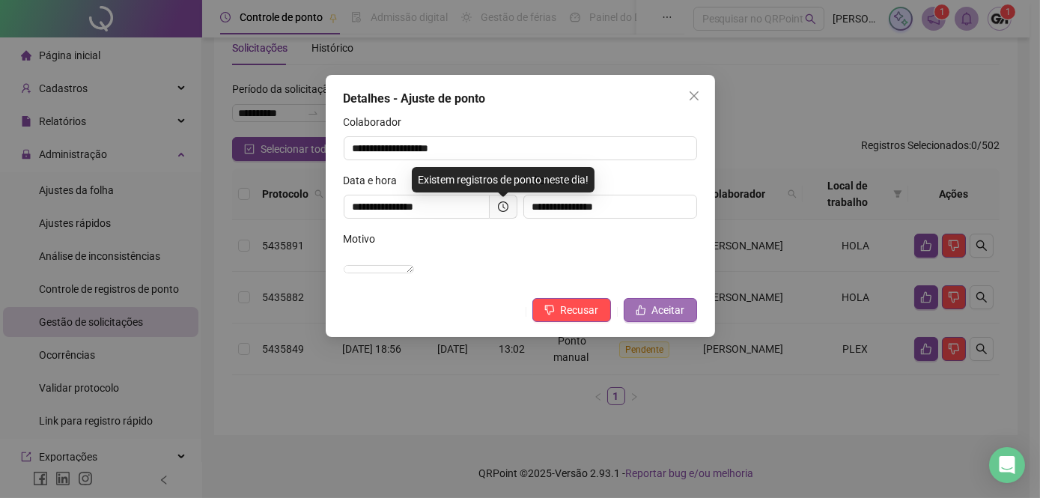
click at [667, 318] on span "Aceitar" at bounding box center [668, 310] width 33 height 16
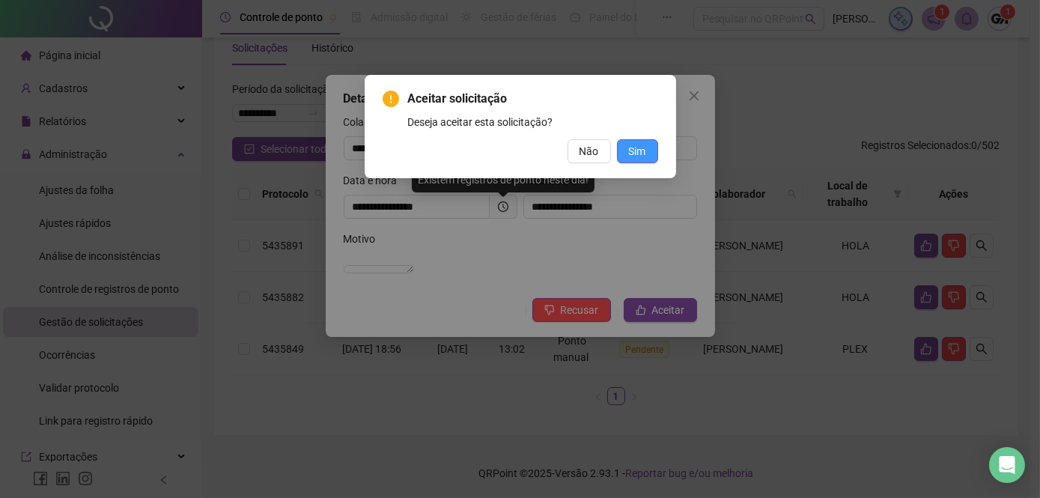
click at [630, 145] on span "Sim" at bounding box center [637, 151] width 17 height 16
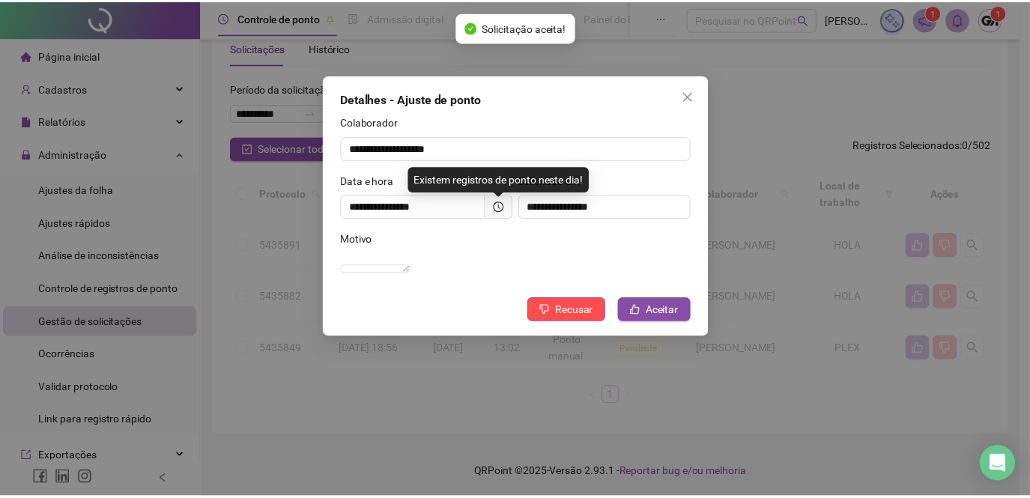
scroll to position [0, 0]
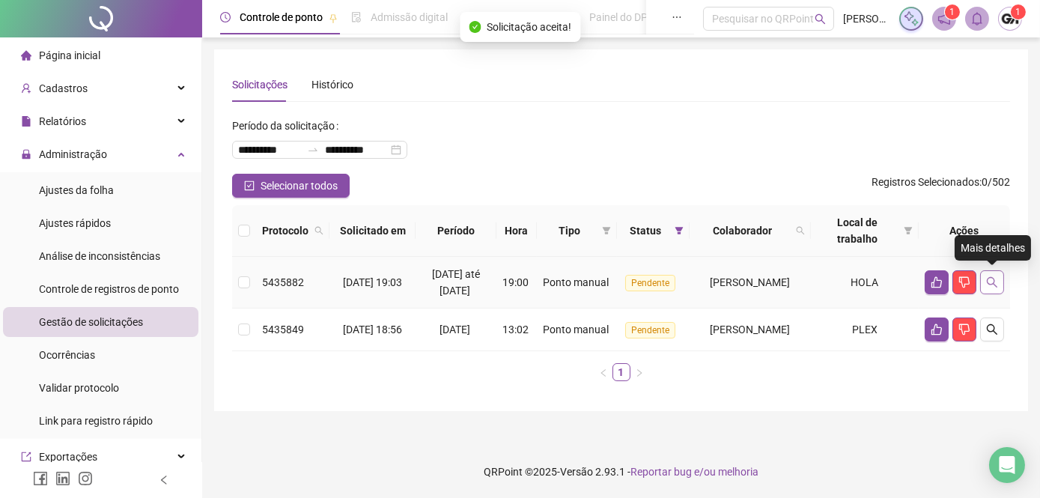
click at [990, 281] on icon "search" at bounding box center [992, 282] width 12 height 12
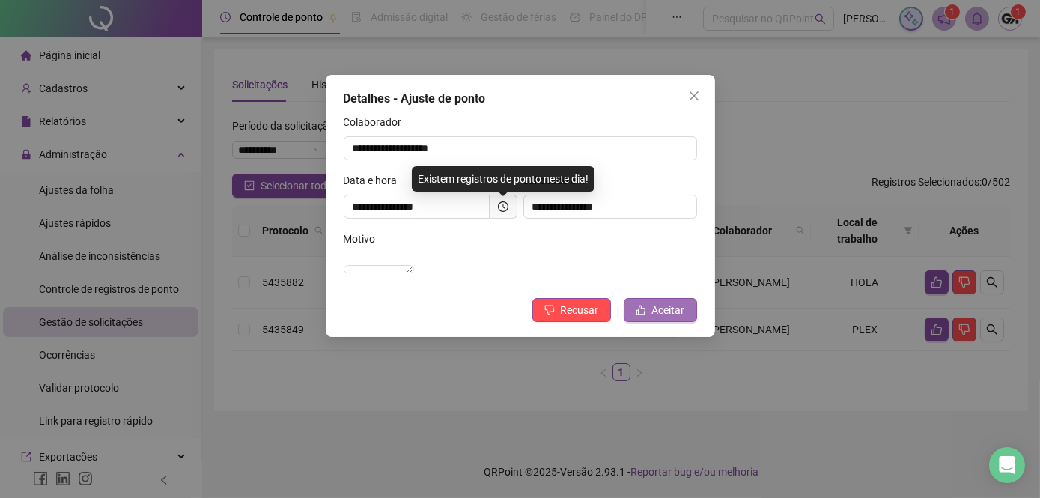
click at [668, 318] on span "Aceitar" at bounding box center [668, 310] width 33 height 16
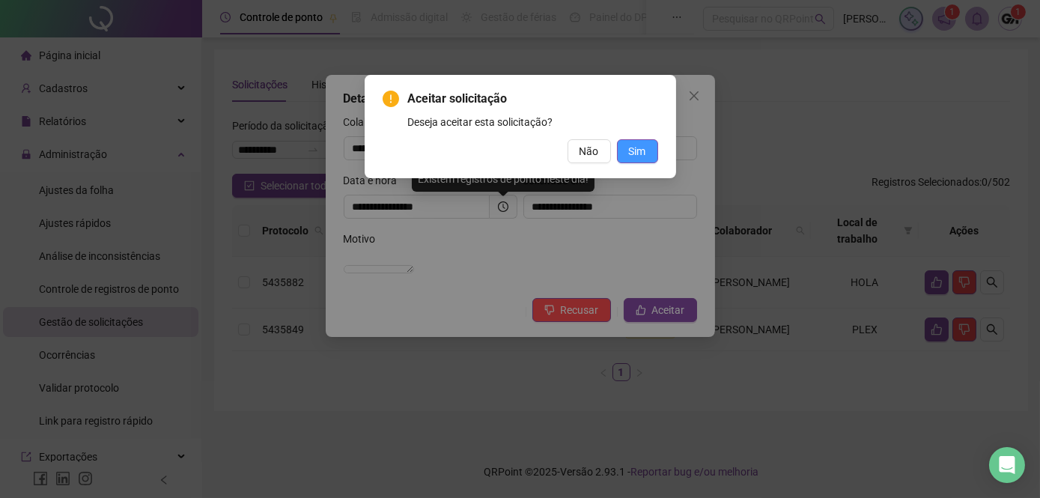
click at [641, 156] on span "Sim" at bounding box center [637, 151] width 17 height 16
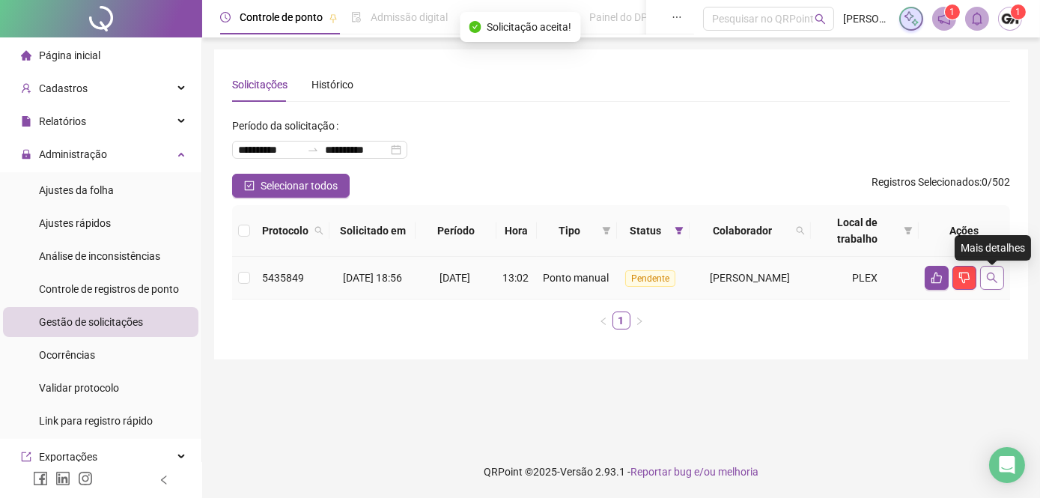
click at [989, 283] on icon "search" at bounding box center [992, 278] width 10 height 10
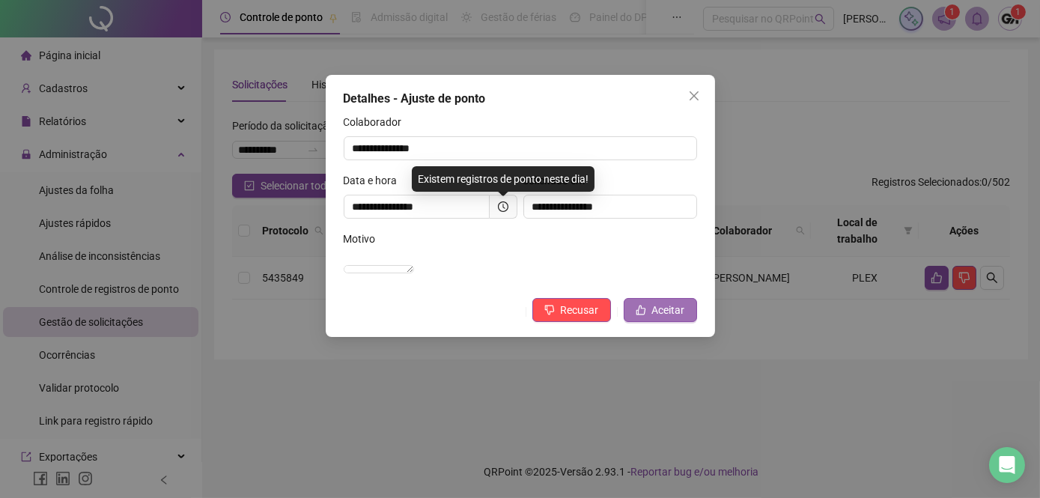
click at [655, 318] on span "Aceitar" at bounding box center [668, 310] width 33 height 16
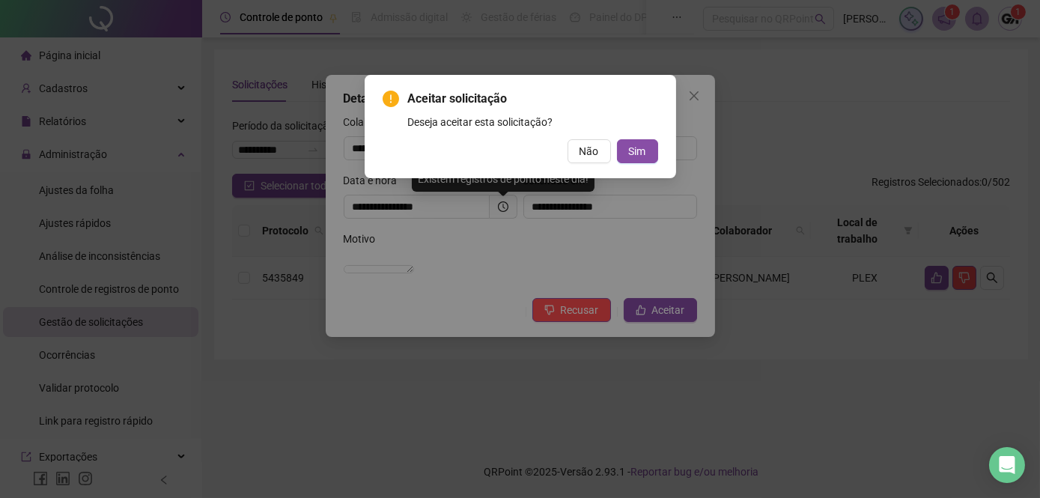
drag, startPoint x: 628, startPoint y: 154, endPoint x: 646, endPoint y: 167, distance: 21.4
click at [629, 155] on button "Sim" at bounding box center [637, 151] width 41 height 24
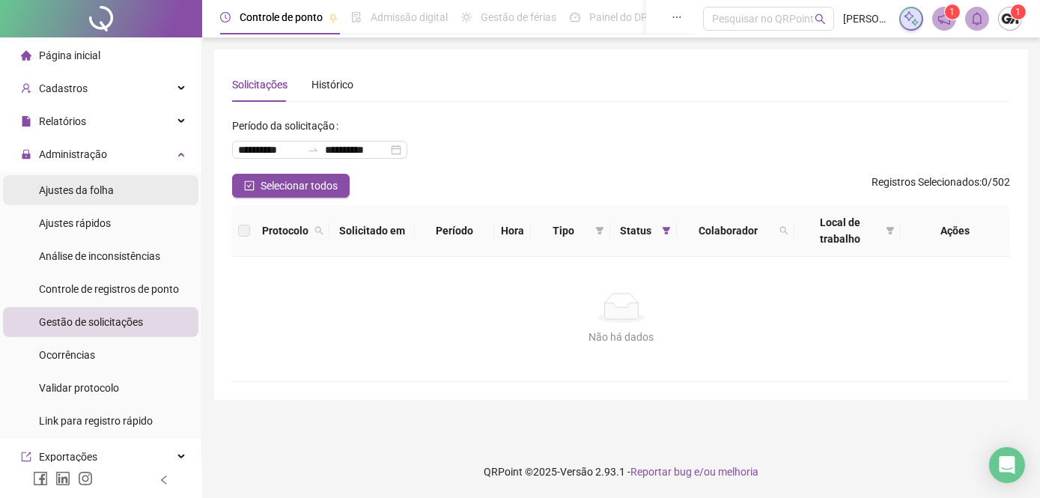
click at [76, 189] on span "Ajustes da folha" at bounding box center [76, 190] width 75 height 12
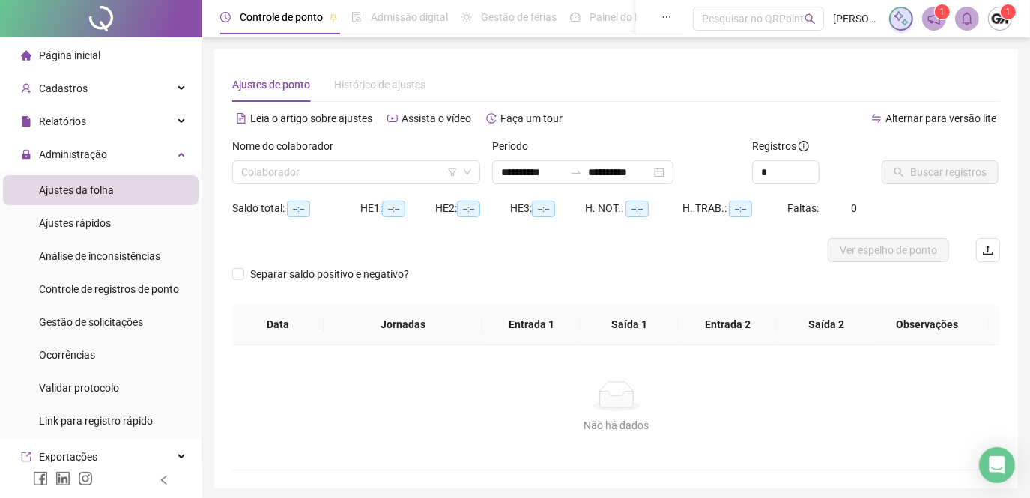
type input "**********"
click at [305, 173] on input "search" at bounding box center [349, 172] width 216 height 22
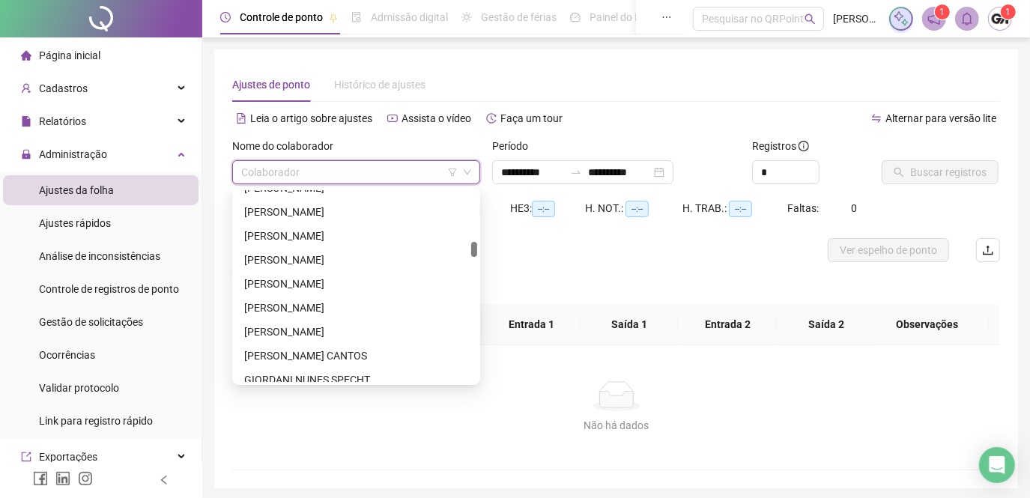
scroll to position [1089, 0]
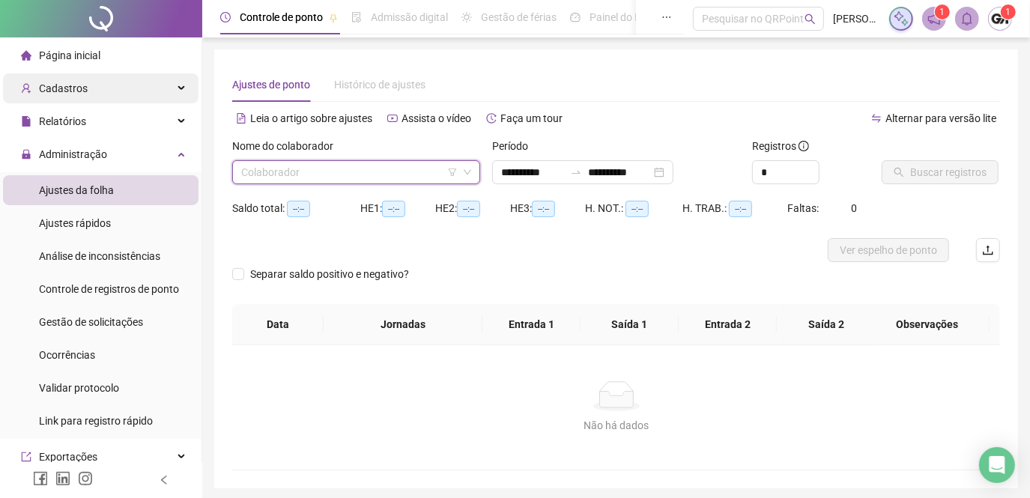
click at [88, 88] on div "Cadastros" at bounding box center [100, 88] width 195 height 30
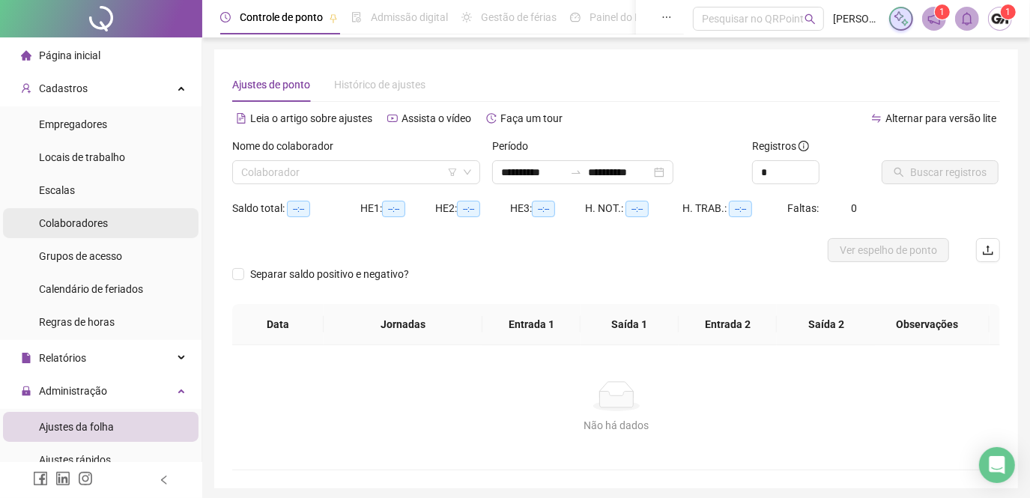
click at [86, 222] on span "Colaboradores" at bounding box center [73, 223] width 69 height 12
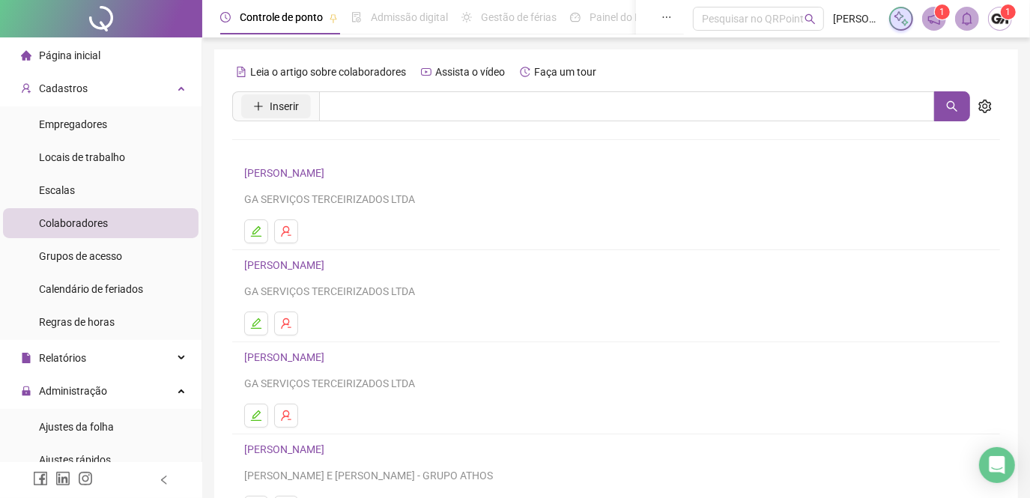
click at [273, 109] on span "Inserir" at bounding box center [284, 106] width 29 height 16
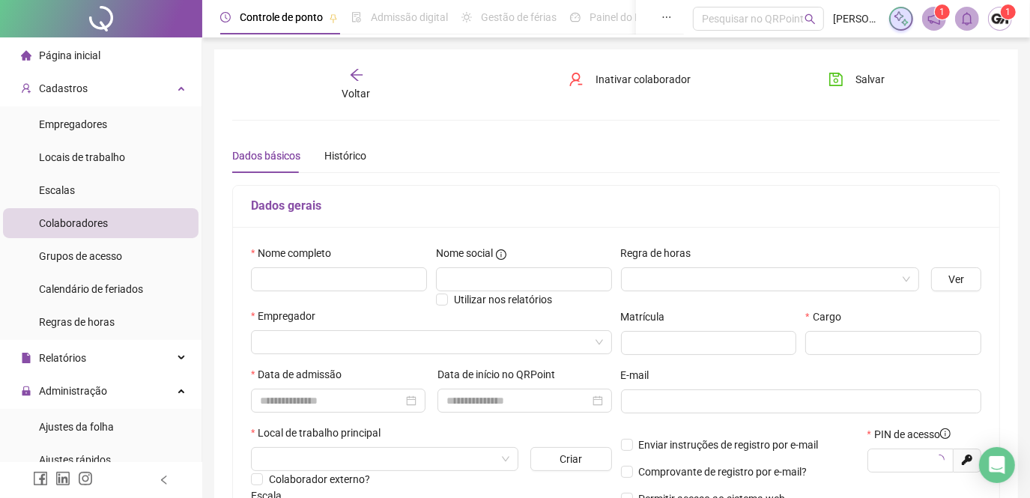
type input "*****"
click at [286, 275] on input "text" at bounding box center [339, 279] width 176 height 24
type input "**********"
click at [282, 345] on input "search" at bounding box center [425, 342] width 330 height 22
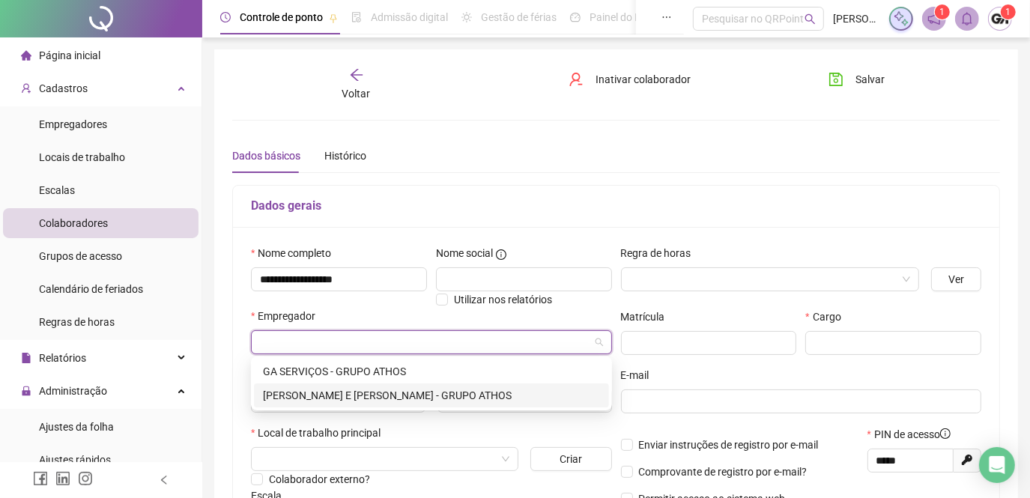
click at [306, 395] on div "[PERSON_NAME] E [PERSON_NAME] - GRUPO ATHOS" at bounding box center [431, 395] width 337 height 16
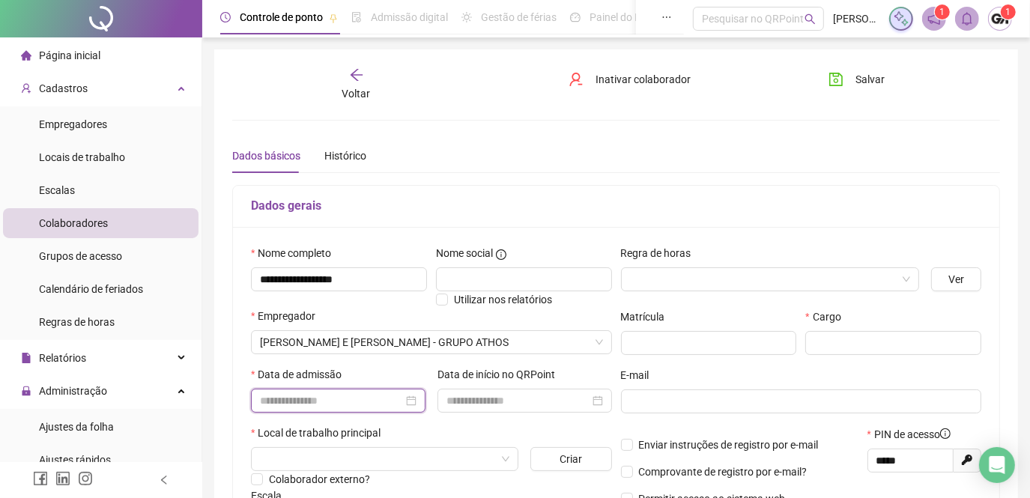
click at [377, 407] on input at bounding box center [331, 400] width 143 height 16
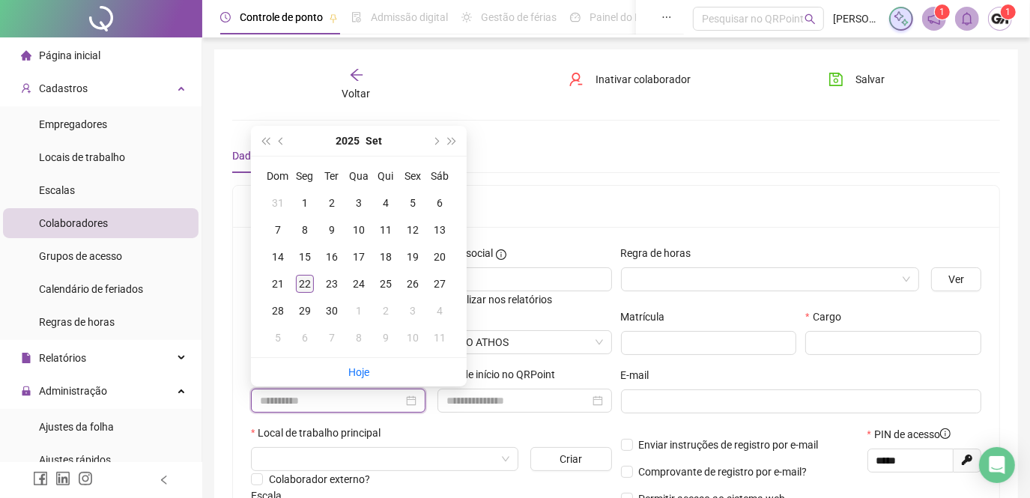
type input "**********"
click at [307, 283] on div "22" at bounding box center [305, 284] width 18 height 18
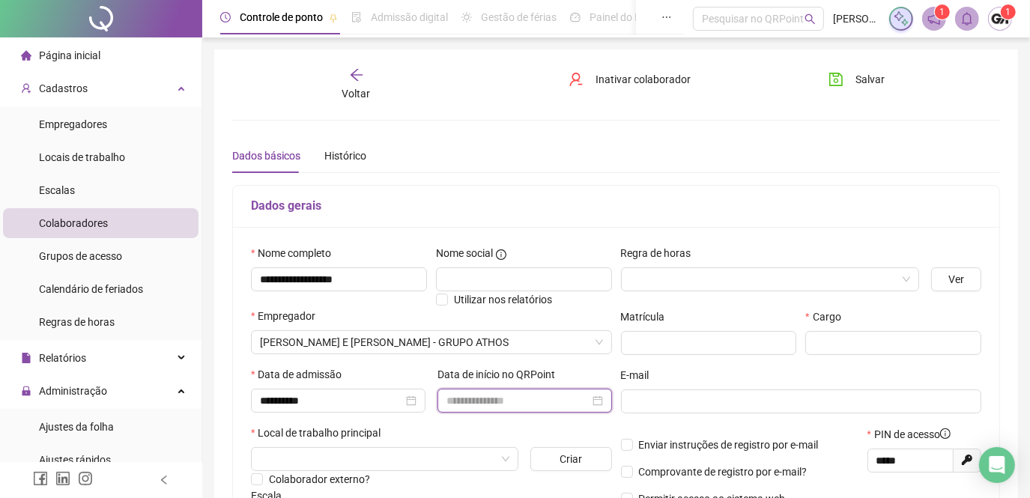
click at [447, 392] on input at bounding box center [517, 400] width 143 height 16
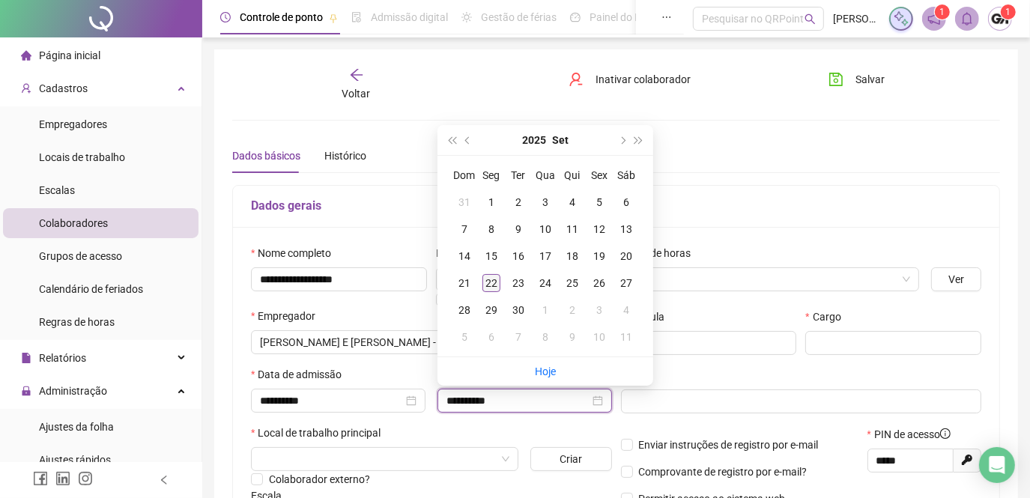
type input "**********"
click at [484, 281] on div "22" at bounding box center [491, 283] width 18 height 18
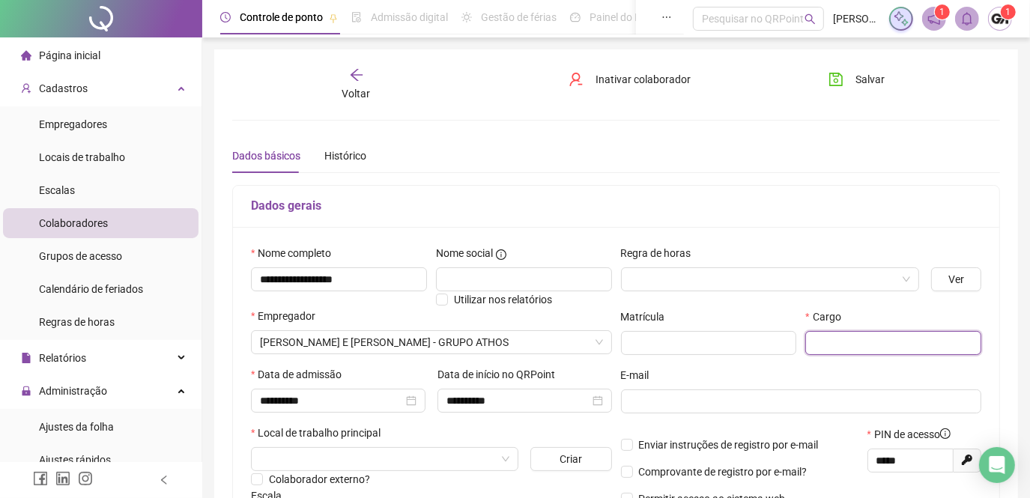
click at [833, 339] on input "text" at bounding box center [893, 343] width 176 height 24
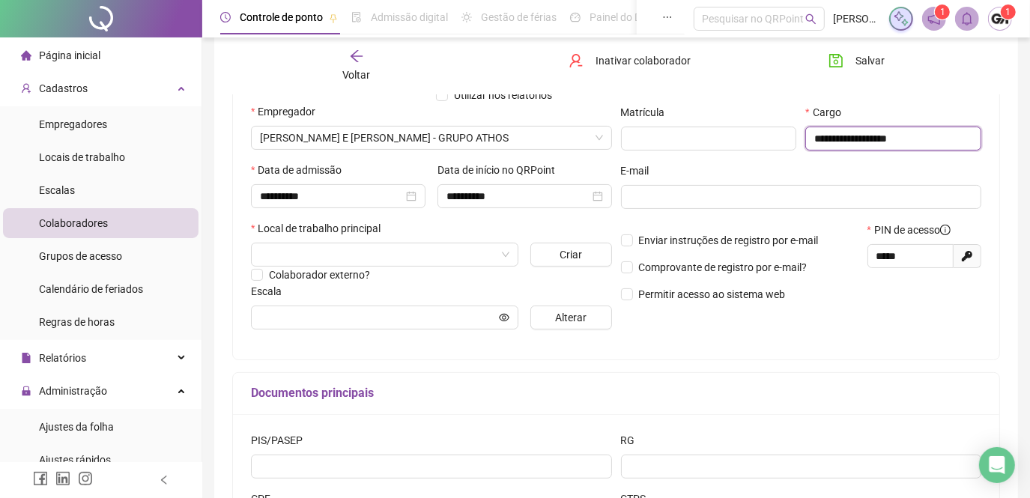
scroll to position [272, 0]
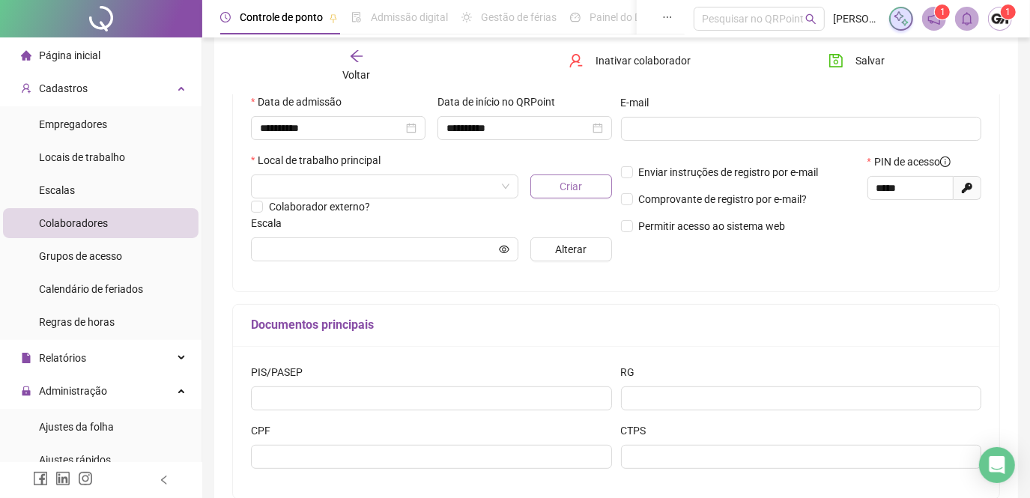
type input "**********"
click at [575, 191] on span "Criar" at bounding box center [570, 186] width 22 height 16
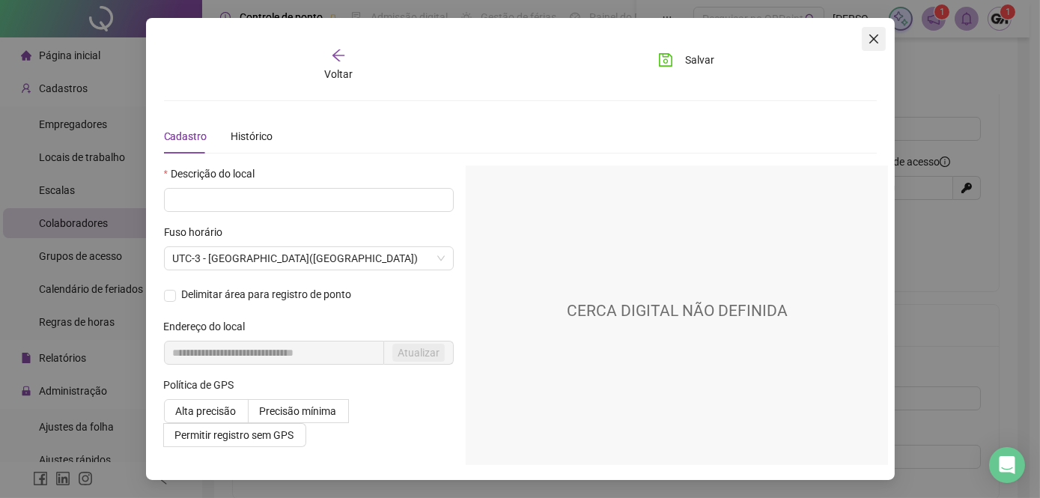
click at [884, 37] on span "Close" at bounding box center [874, 39] width 24 height 12
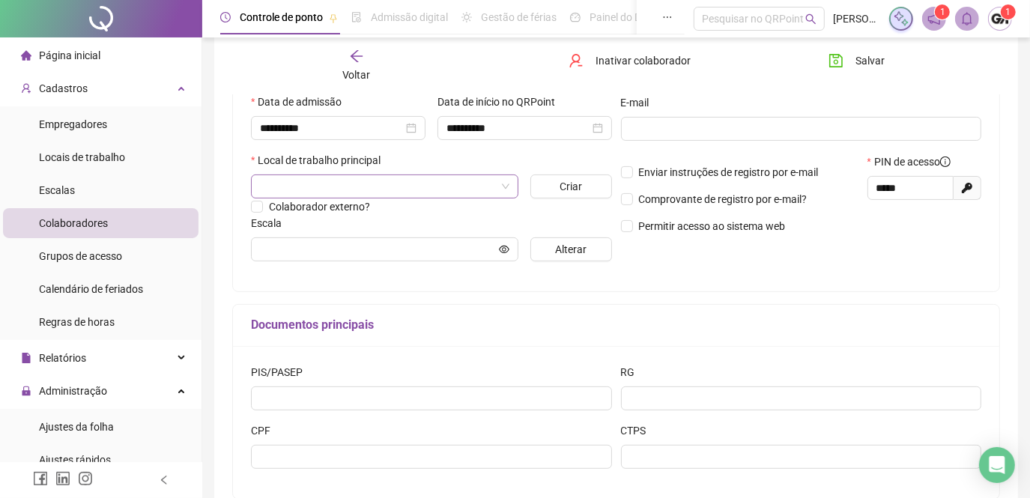
click at [380, 183] on input "search" at bounding box center [378, 186] width 236 height 22
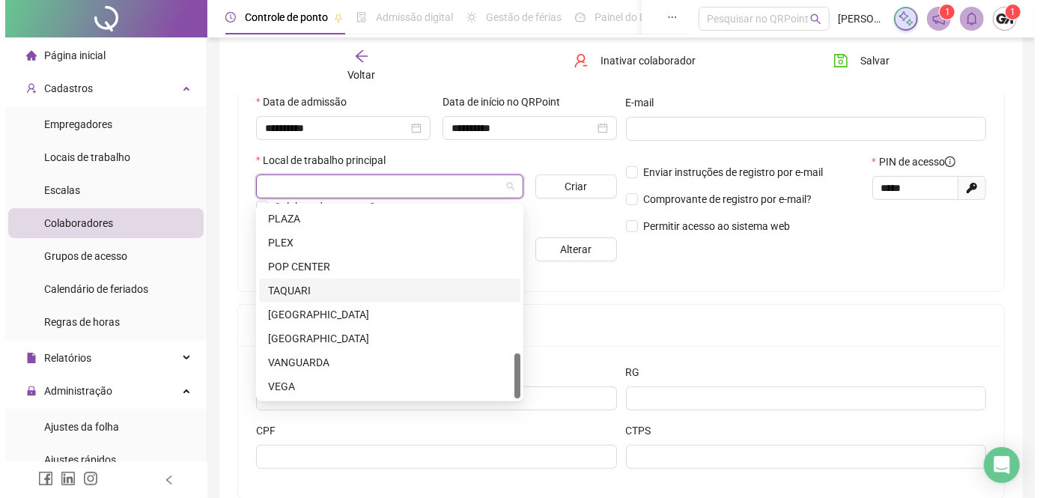
scroll to position [357, 0]
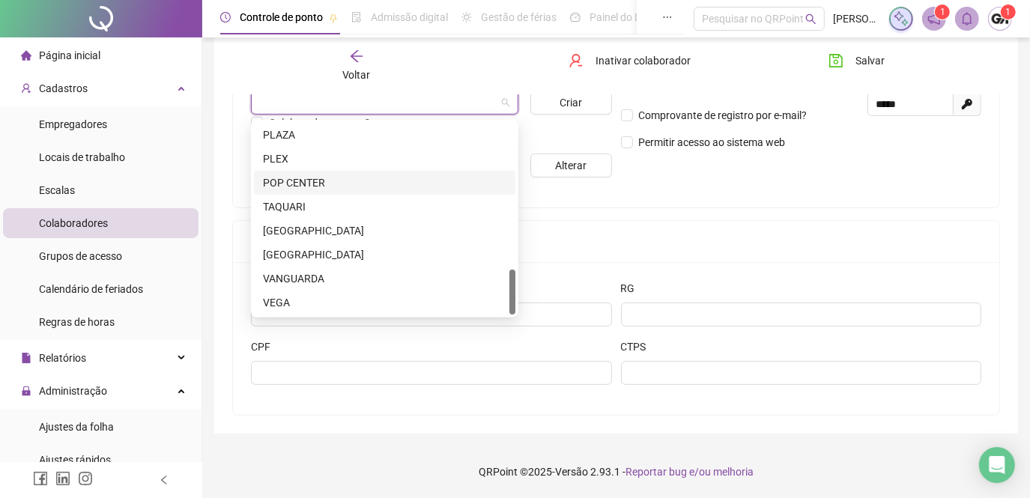
click at [363, 187] on div "POP CENTER" at bounding box center [384, 183] width 243 height 16
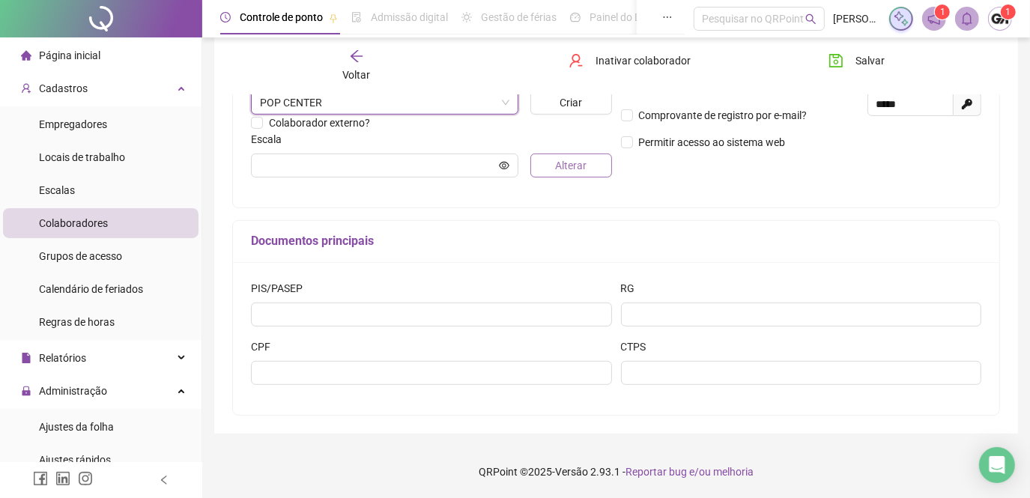
click at [533, 166] on button "Alterar" at bounding box center [570, 166] width 81 height 24
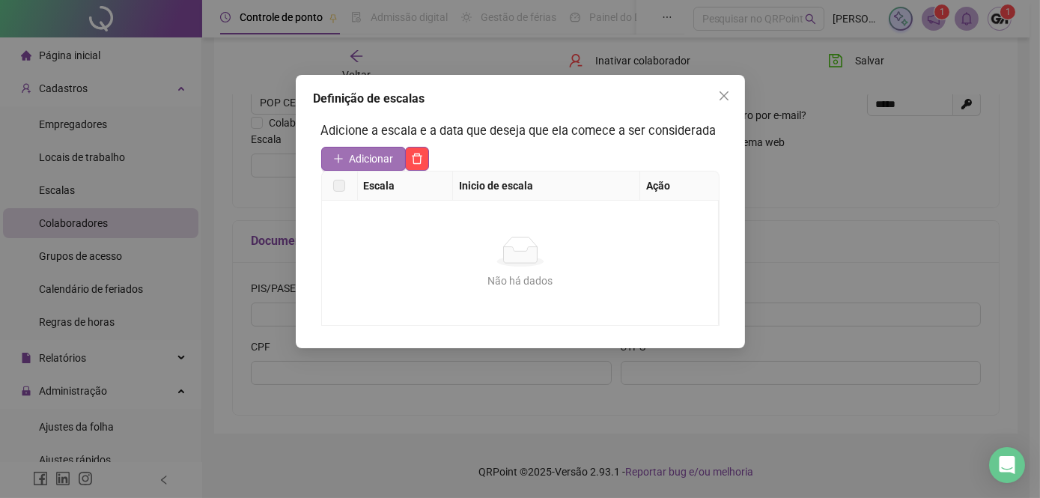
click at [391, 157] on span "Adicionar" at bounding box center [372, 159] width 44 height 16
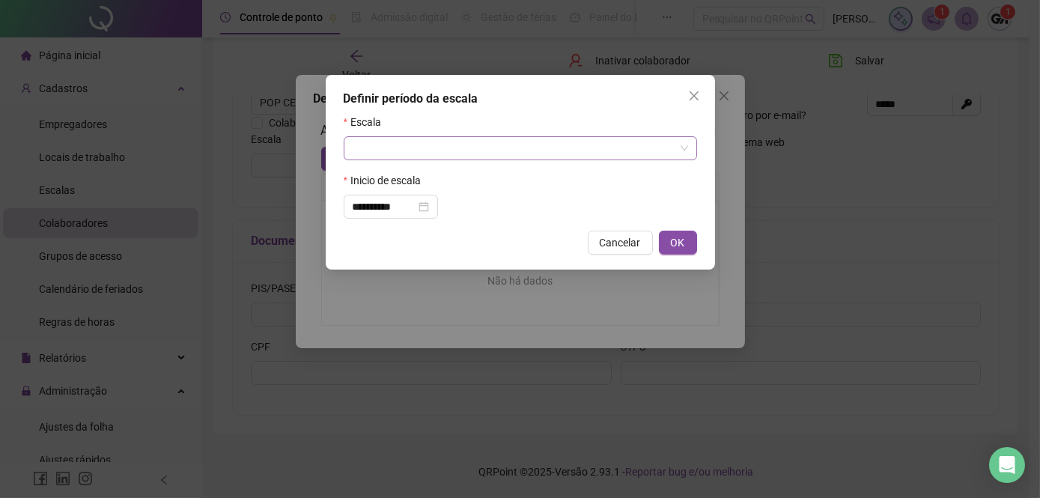
click at [396, 156] on input "search" at bounding box center [514, 148] width 322 height 22
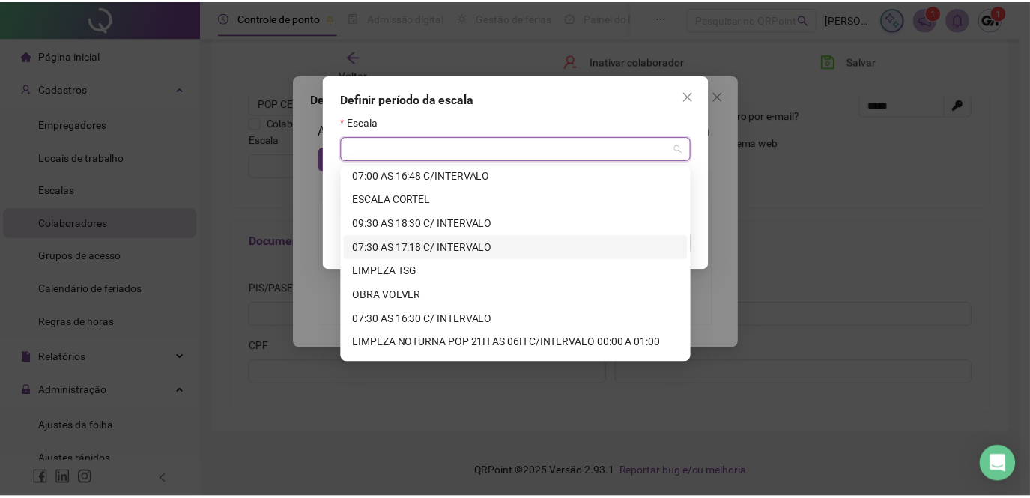
scroll to position [476, 0]
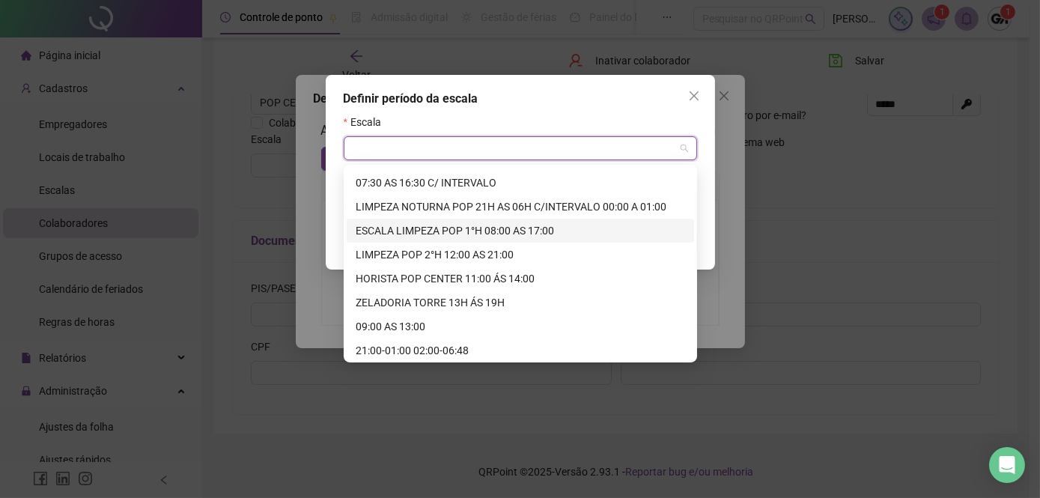
click at [512, 231] on div "ESCALA LIMPEZA POP 1°H 08:00 AS 17:00" at bounding box center [521, 230] width 330 height 16
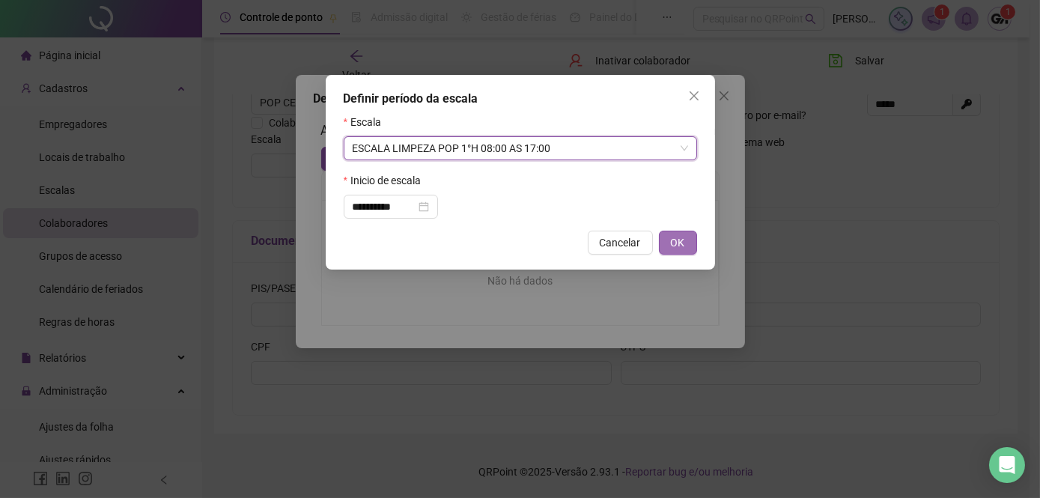
click at [672, 246] on span "OK" at bounding box center [678, 242] width 14 height 16
type input "**********"
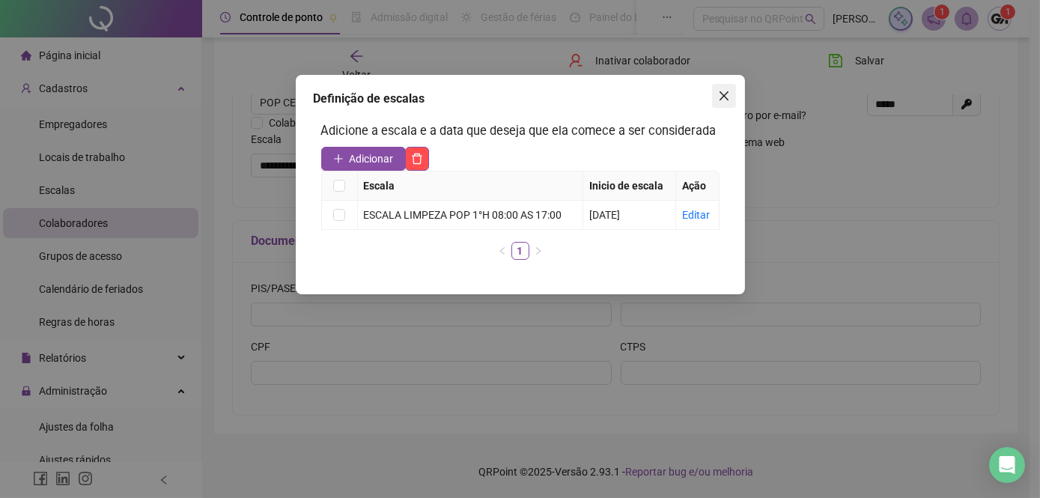
click at [723, 91] on icon "close" at bounding box center [724, 96] width 12 height 12
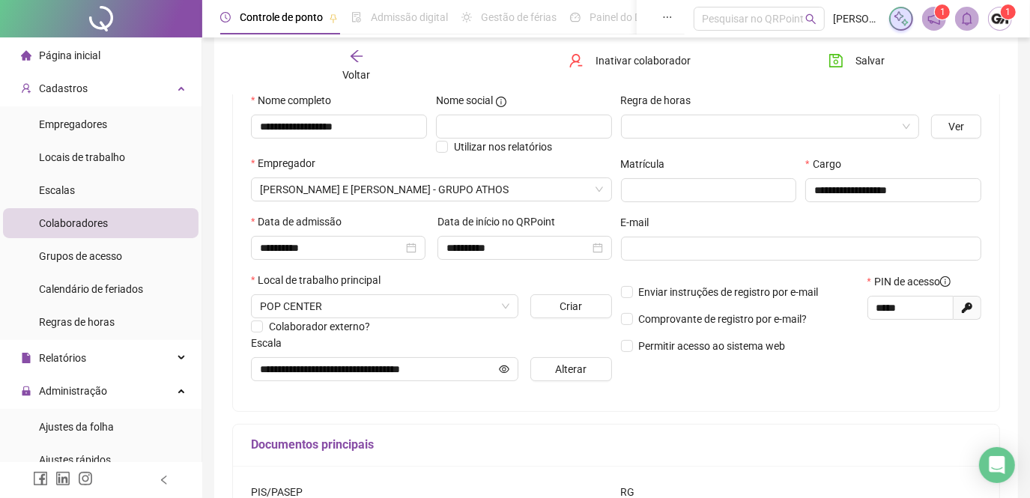
scroll to position [0, 0]
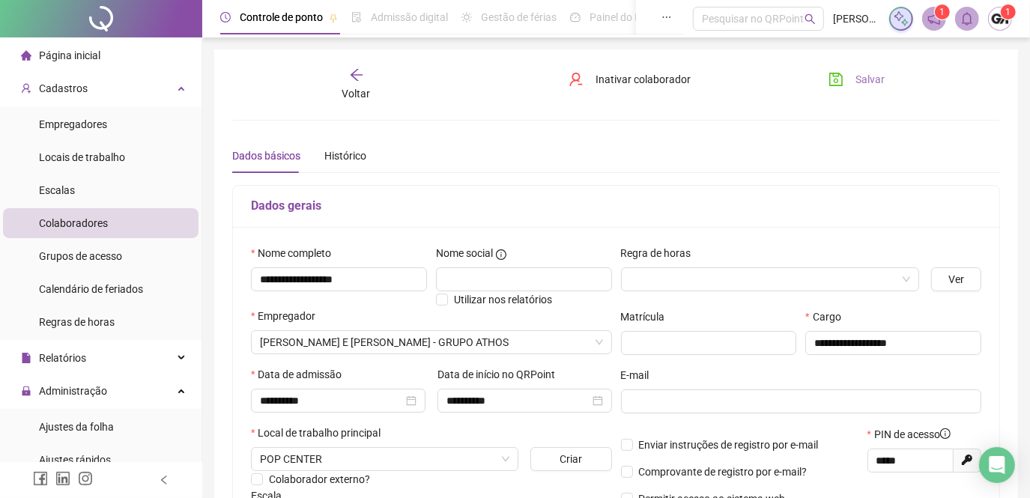
click at [828, 78] on icon "save" at bounding box center [835, 79] width 15 height 15
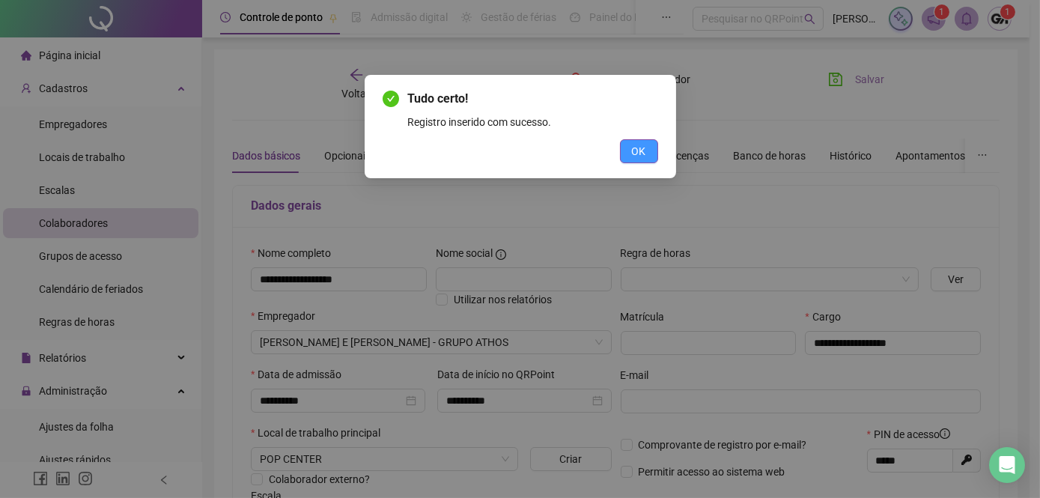
click at [649, 150] on button "OK" at bounding box center [639, 151] width 38 height 24
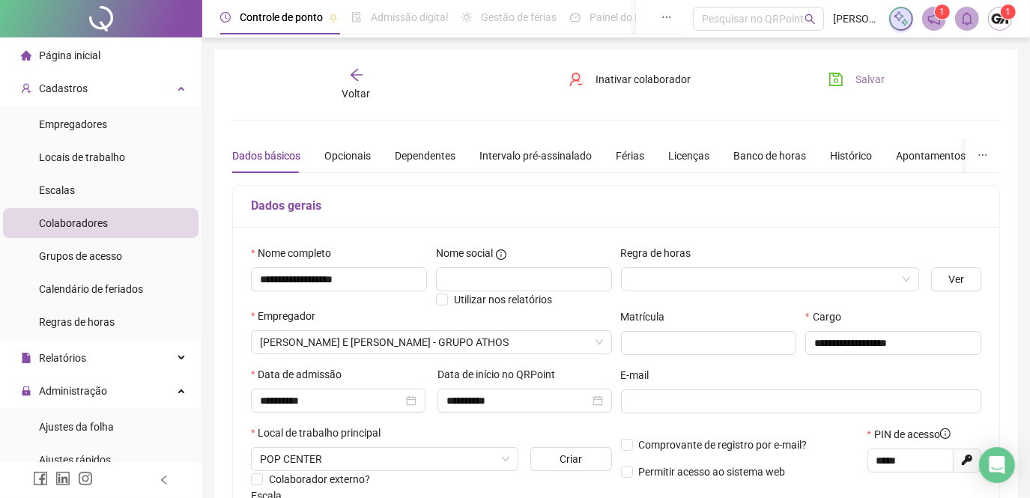
click at [839, 79] on icon "save" at bounding box center [835, 79] width 15 height 15
click at [836, 78] on icon "save" at bounding box center [835, 79] width 15 height 15
click at [354, 74] on icon "arrow-left" at bounding box center [356, 74] width 15 height 15
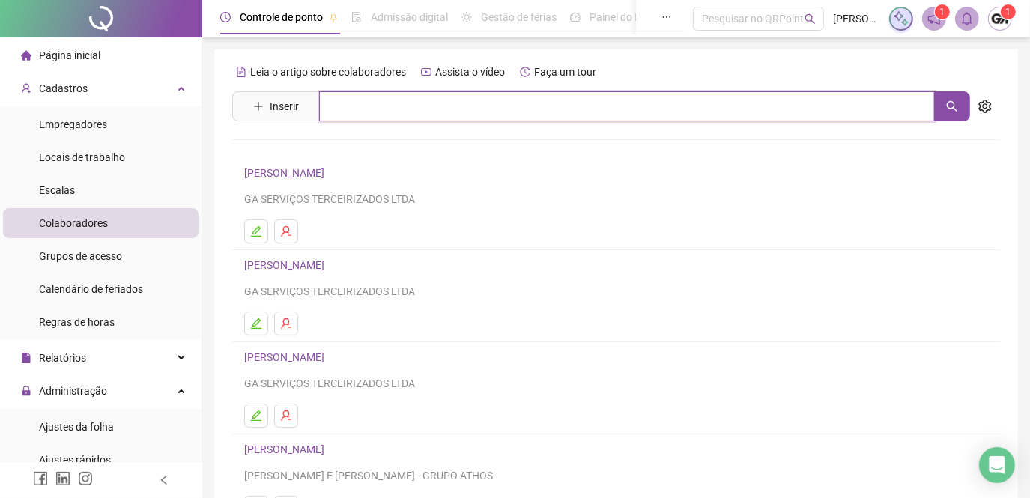
click at [334, 109] on input "text" at bounding box center [627, 106] width 616 height 30
type input "*******"
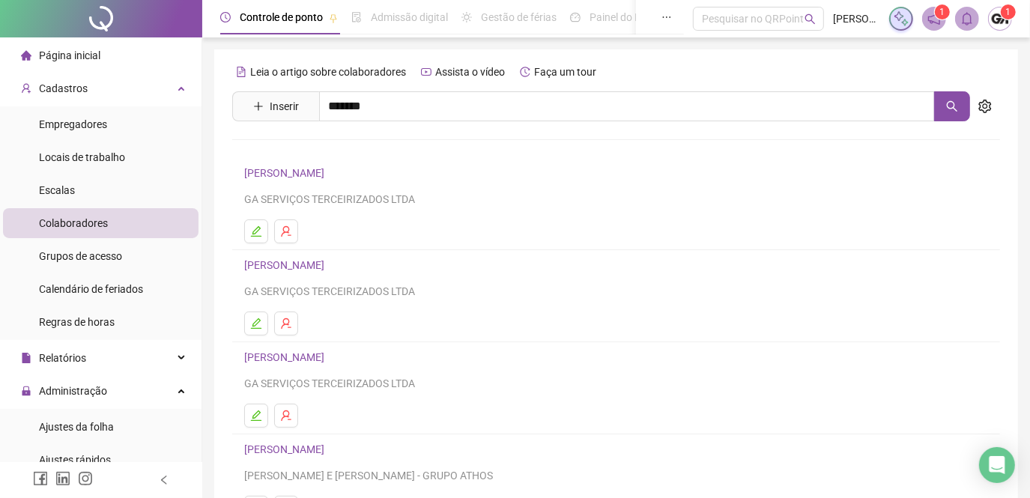
click at [325, 145] on link "[PERSON_NAME]" at bounding box center [300, 151] width 80 height 12
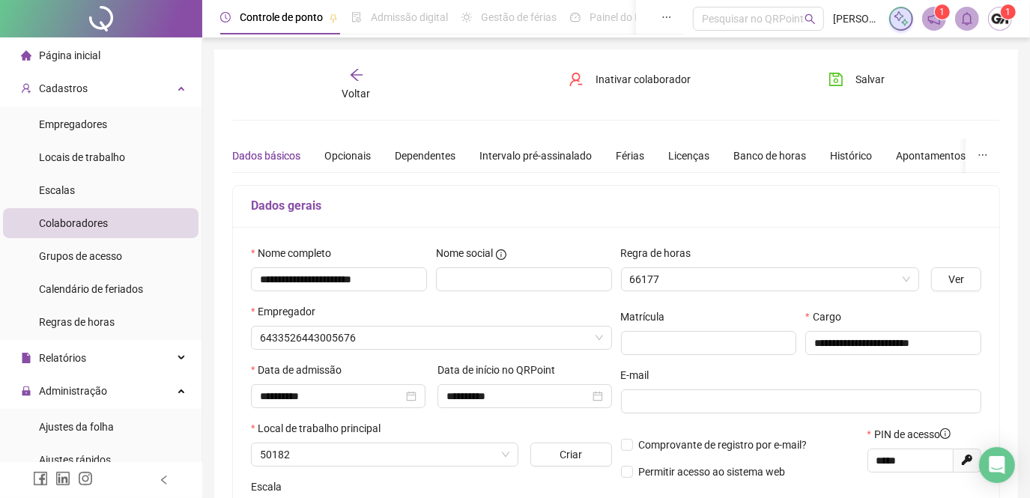
type input "**********"
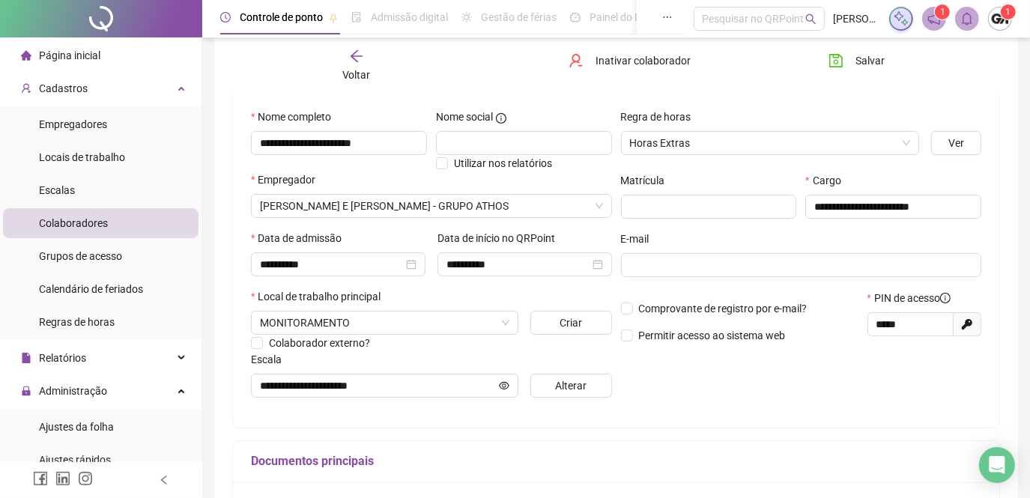
scroll to position [204, 0]
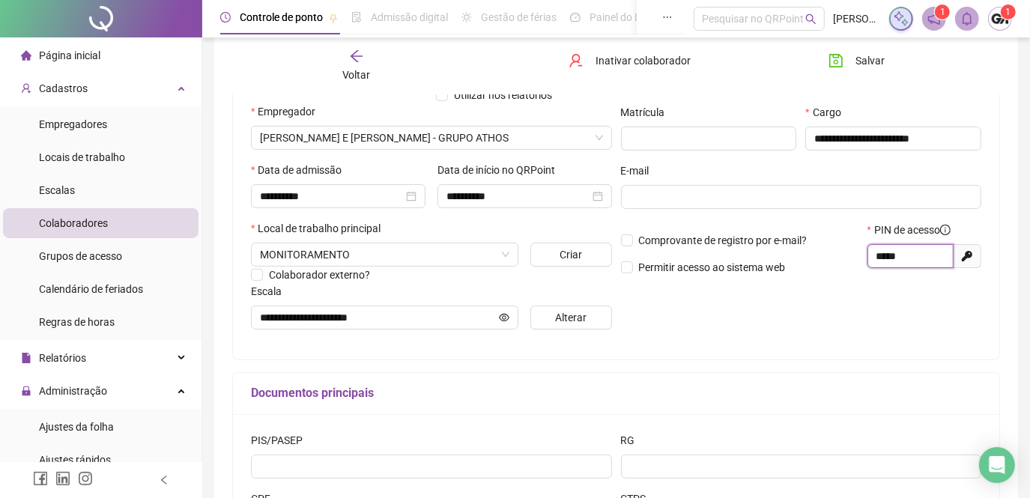
drag, startPoint x: 876, startPoint y: 258, endPoint x: 920, endPoint y: 261, distance: 44.3
click at [920, 261] on input "*****" at bounding box center [908, 256] width 65 height 16
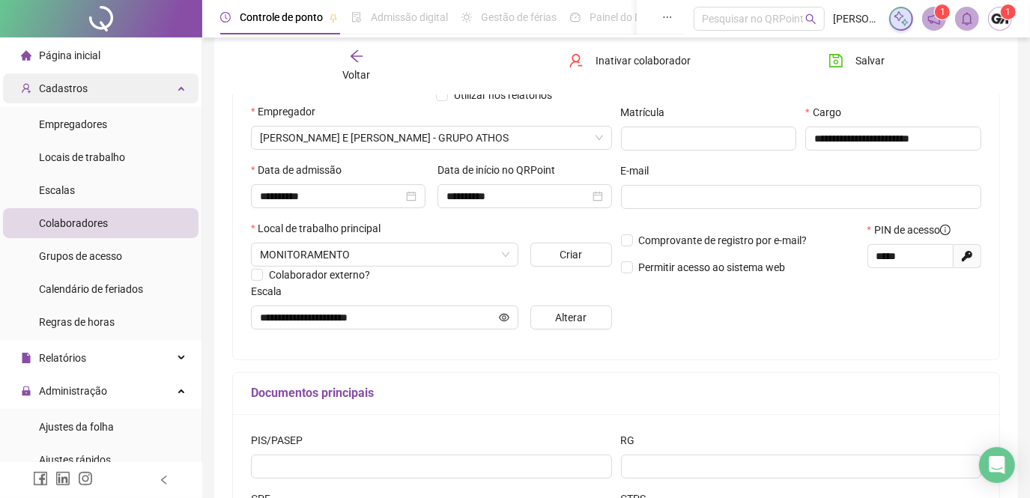
click at [173, 84] on div "Cadastros" at bounding box center [100, 88] width 195 height 30
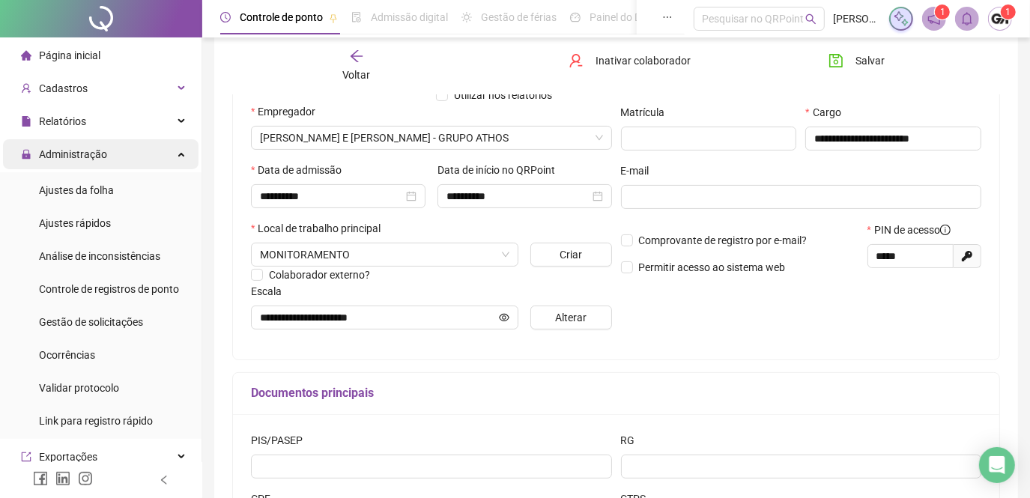
click at [138, 157] on div "Administração" at bounding box center [100, 154] width 195 height 30
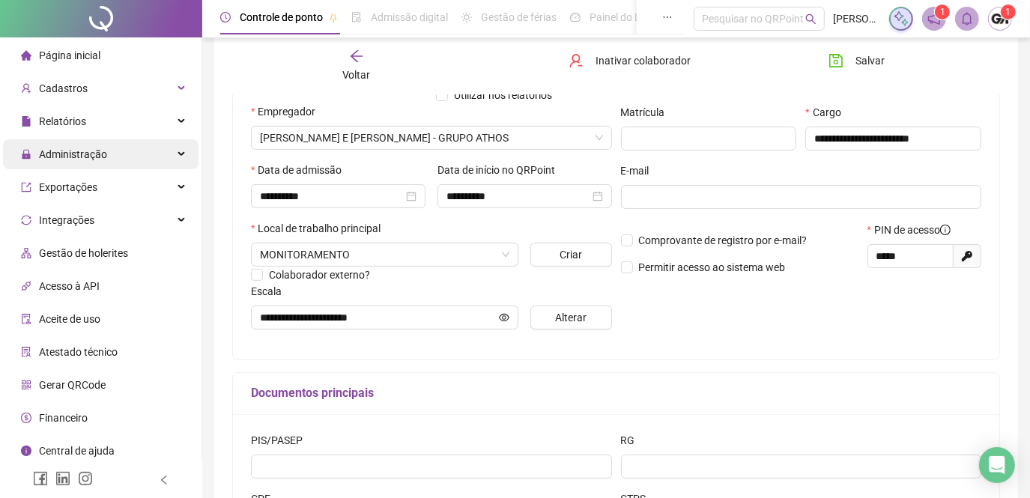
click at [133, 154] on div "Administração" at bounding box center [100, 154] width 195 height 30
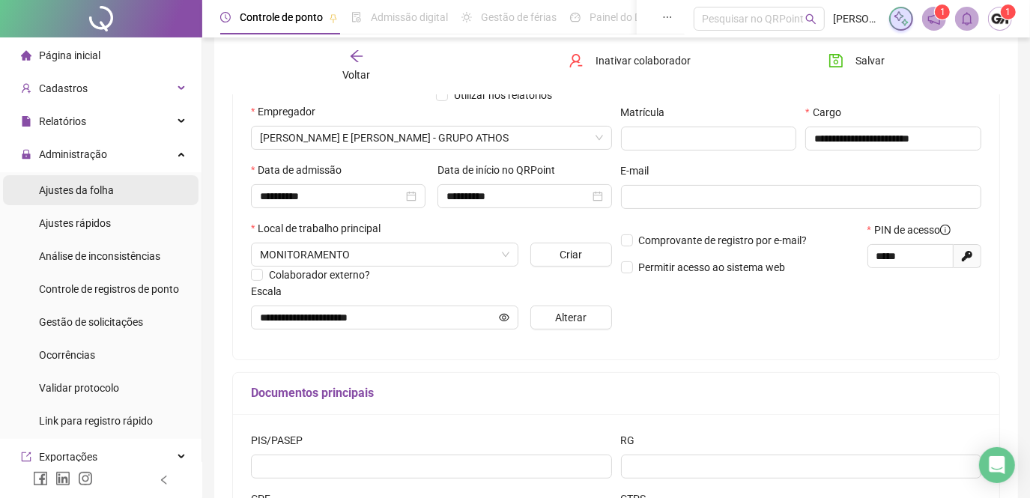
click at [124, 192] on li "Ajustes da folha" at bounding box center [100, 190] width 195 height 30
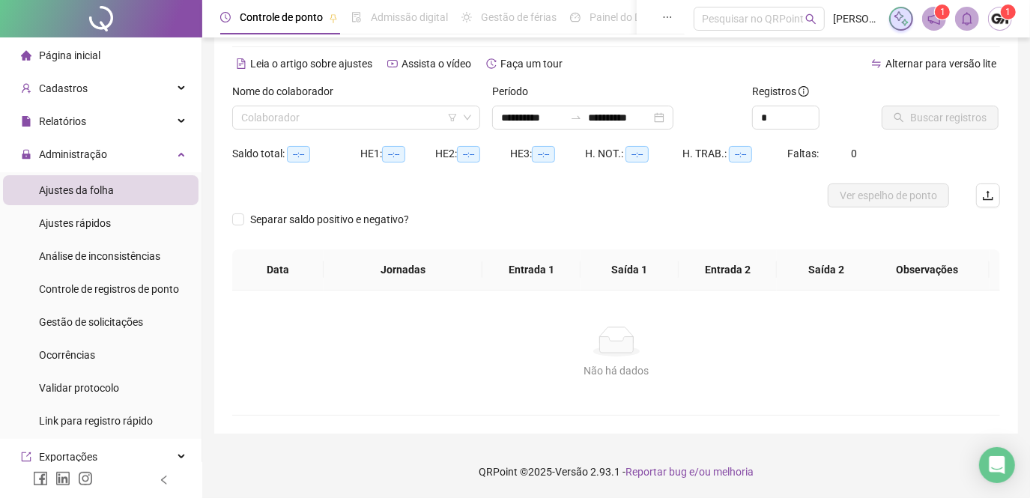
scroll to position [54, 0]
type input "**********"
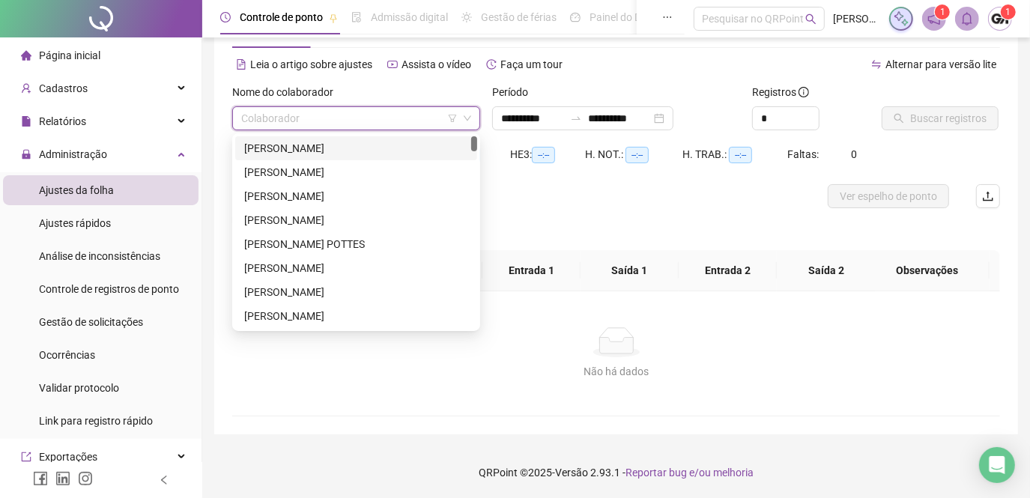
click at [330, 120] on input "search" at bounding box center [349, 118] width 216 height 22
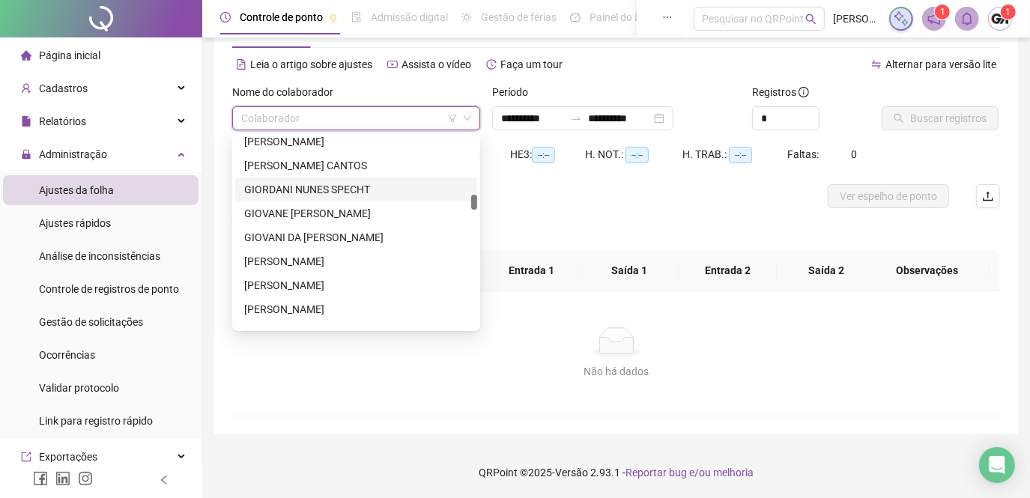
scroll to position [1089, 0]
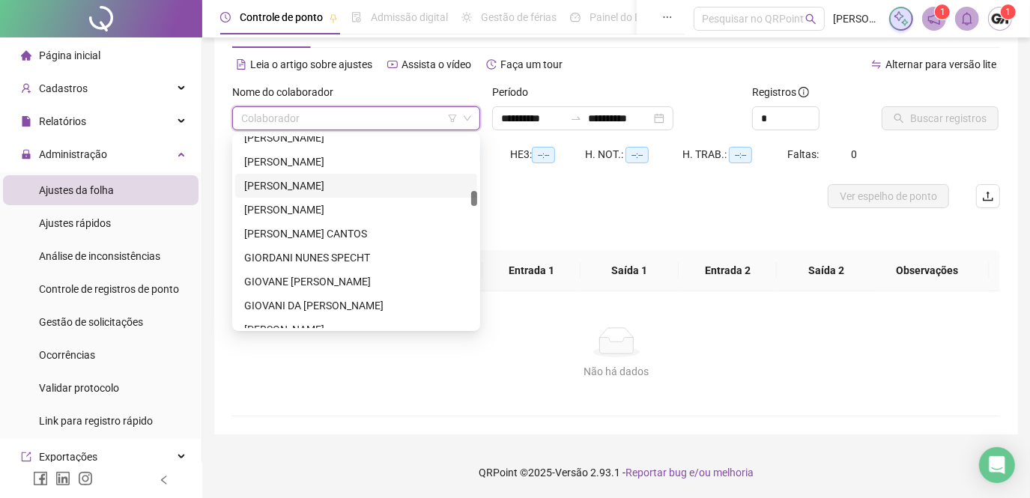
click at [321, 190] on div "[PERSON_NAME]" at bounding box center [356, 186] width 224 height 16
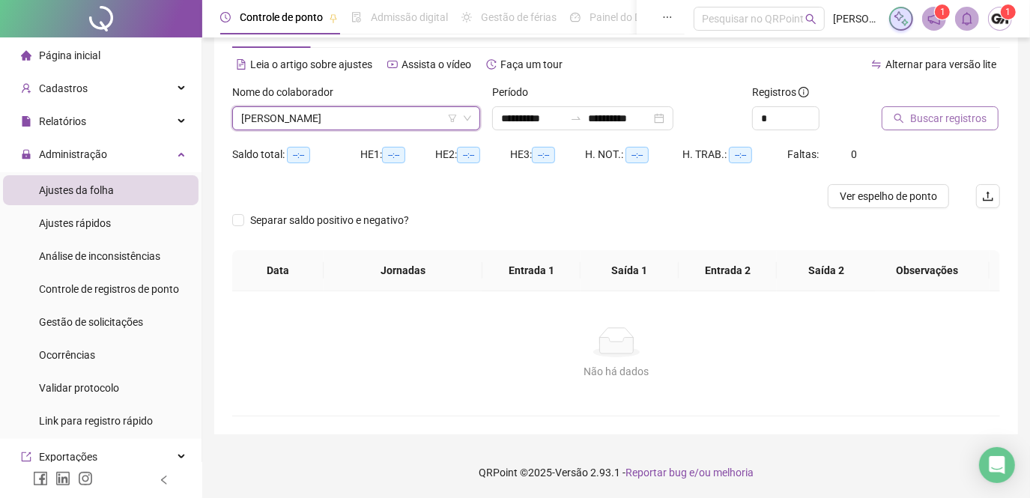
click at [905, 114] on button "Buscar registros" at bounding box center [940, 118] width 117 height 24
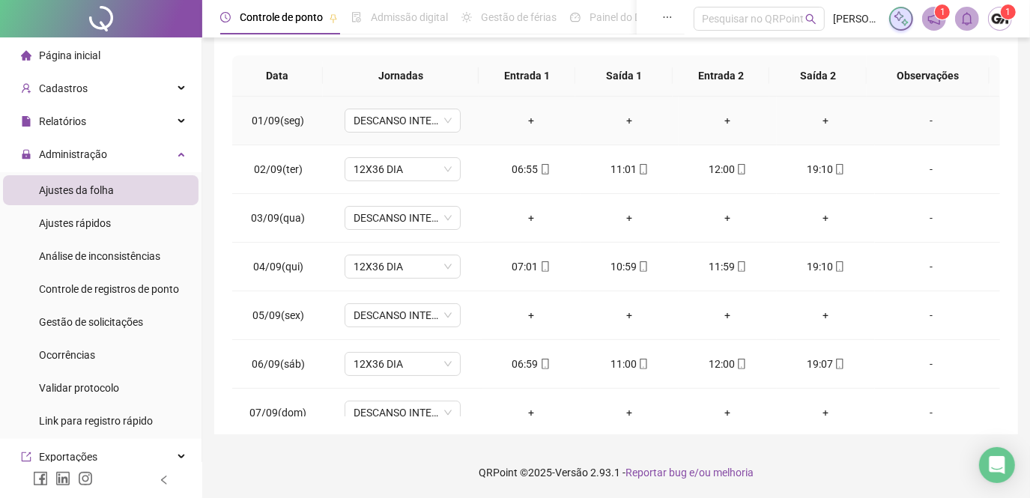
scroll to position [0, 0]
